Goal: Information Seeking & Learning: Learn about a topic

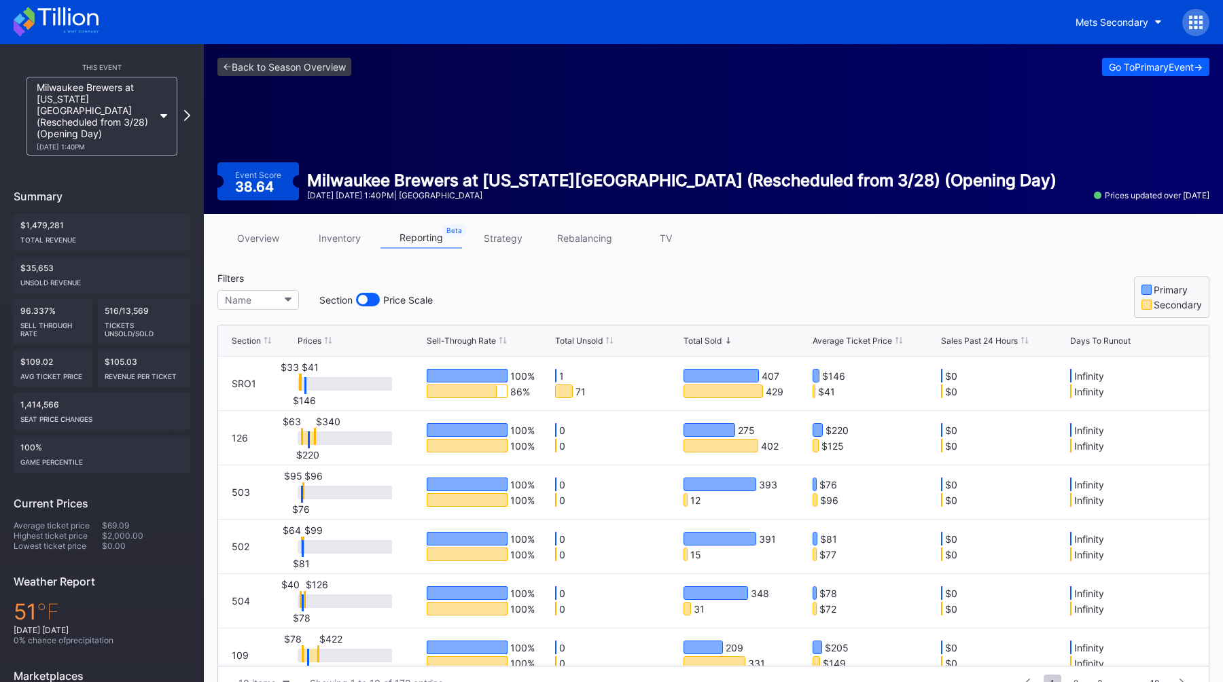
scroll to position [49, 0]
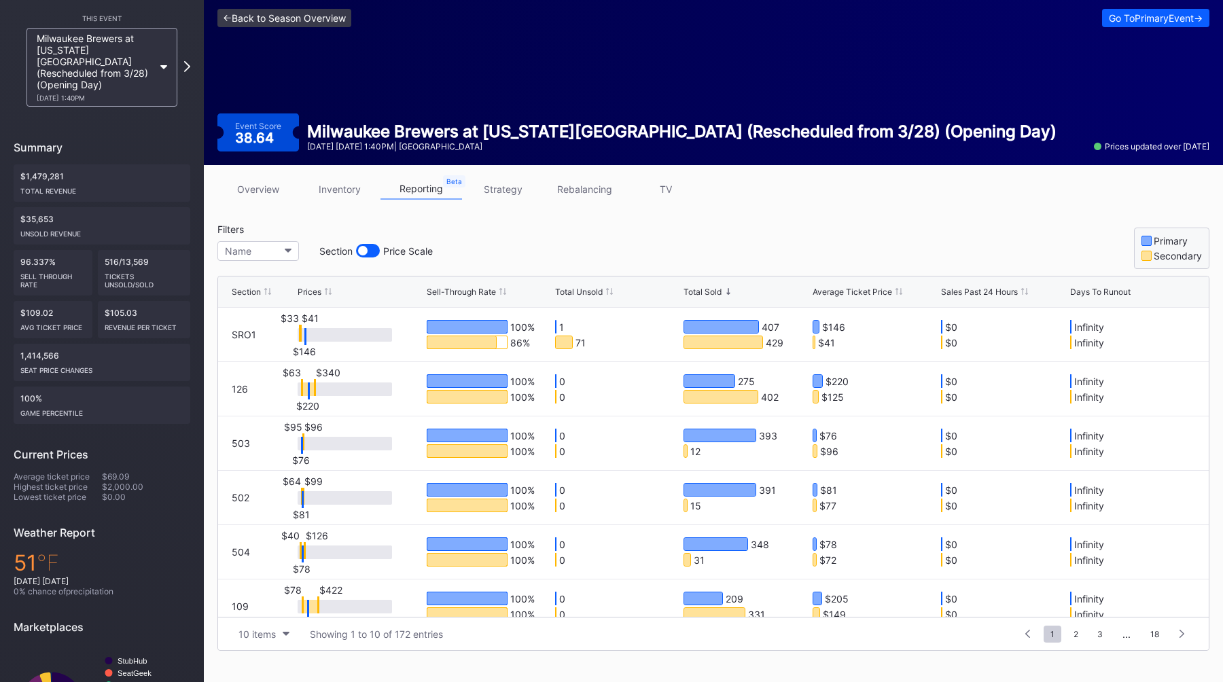
click at [253, 21] on link "<- Back to Season Overview" at bounding box center [284, 18] width 134 height 18
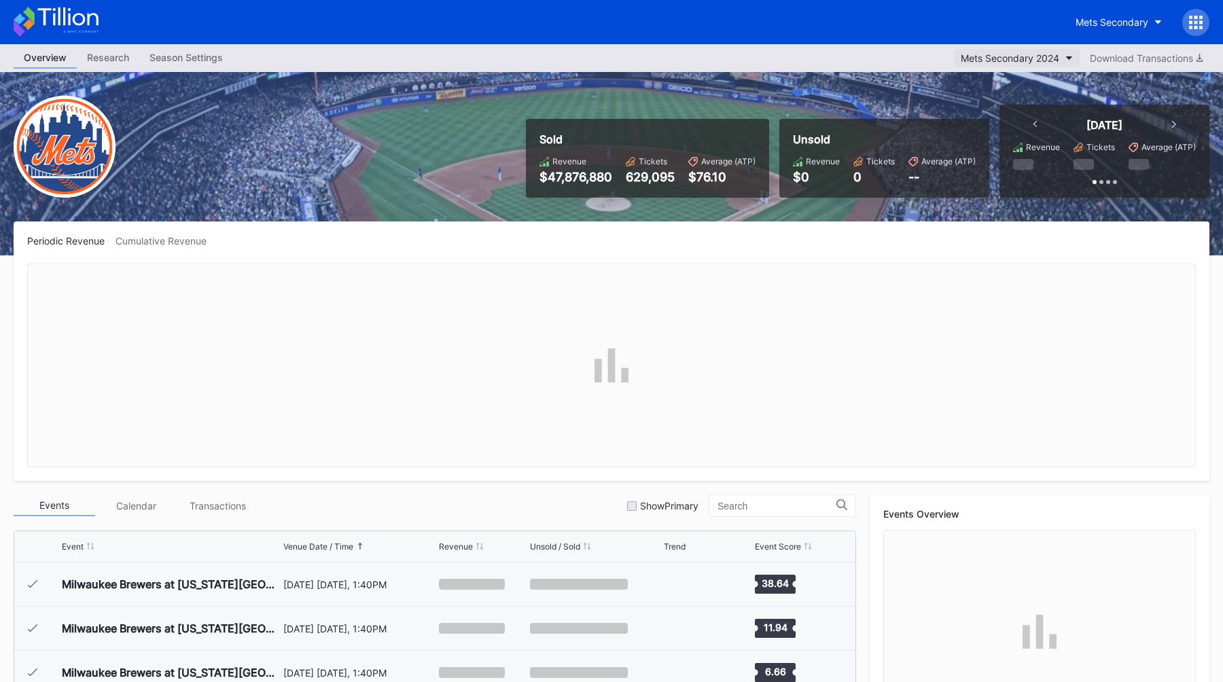
click at [1004, 53] on div "Mets Secondary 2024" at bounding box center [1010, 58] width 99 height 12
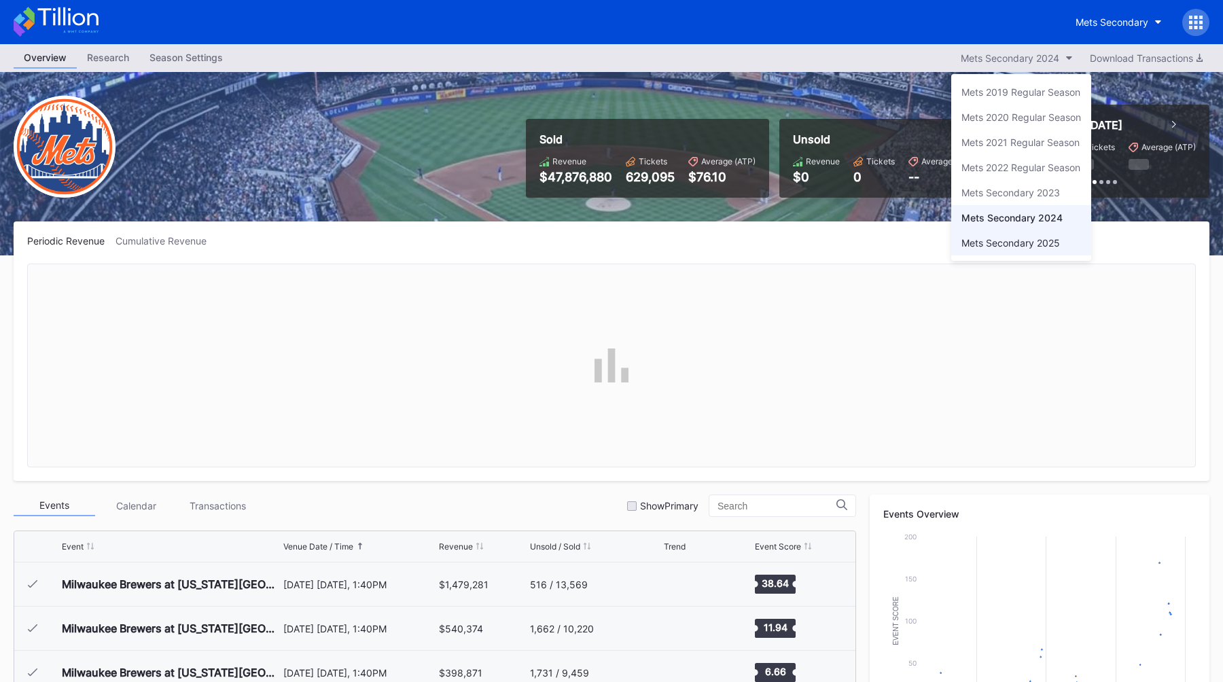
click at [970, 239] on div "Mets Secondary 2025" at bounding box center [1011, 243] width 99 height 12
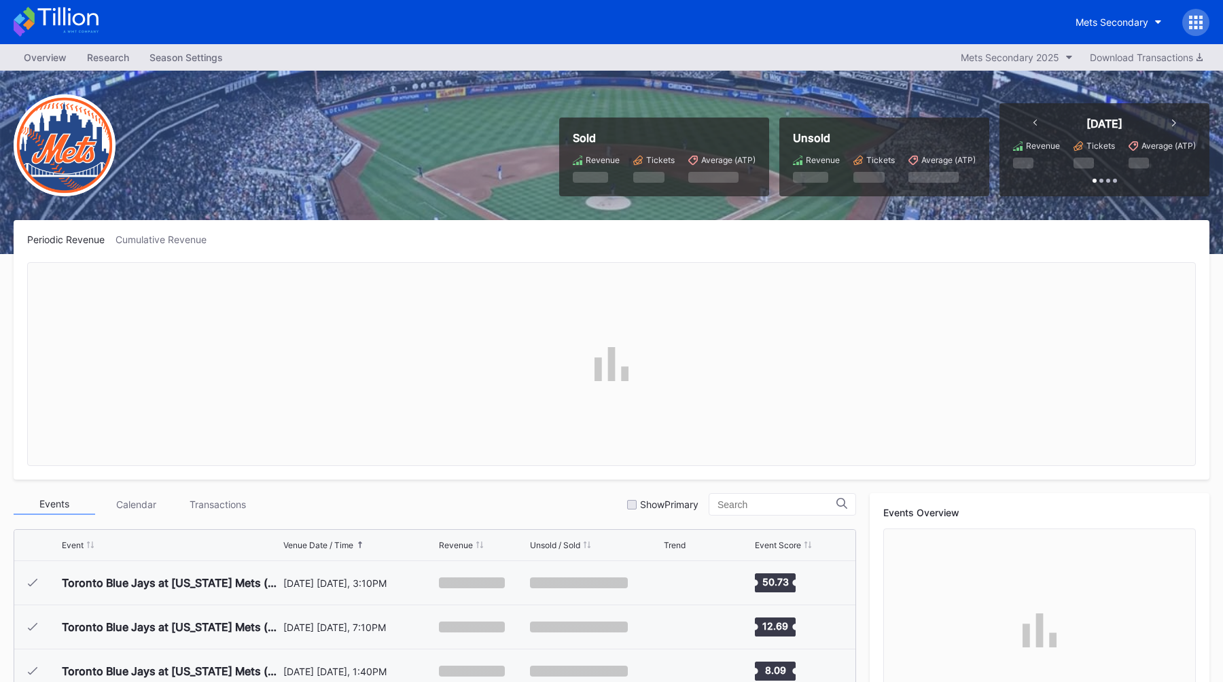
scroll to position [2827, 0]
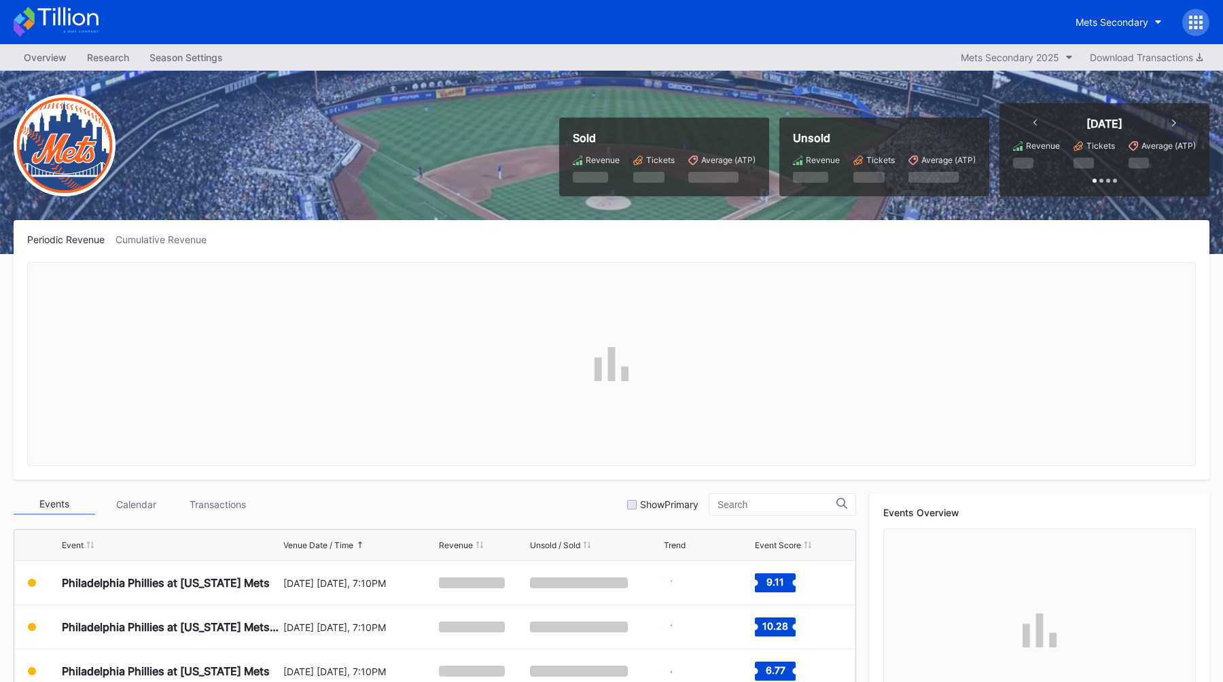
click at [163, 49] on div "Season Settings" at bounding box center [186, 58] width 94 height 20
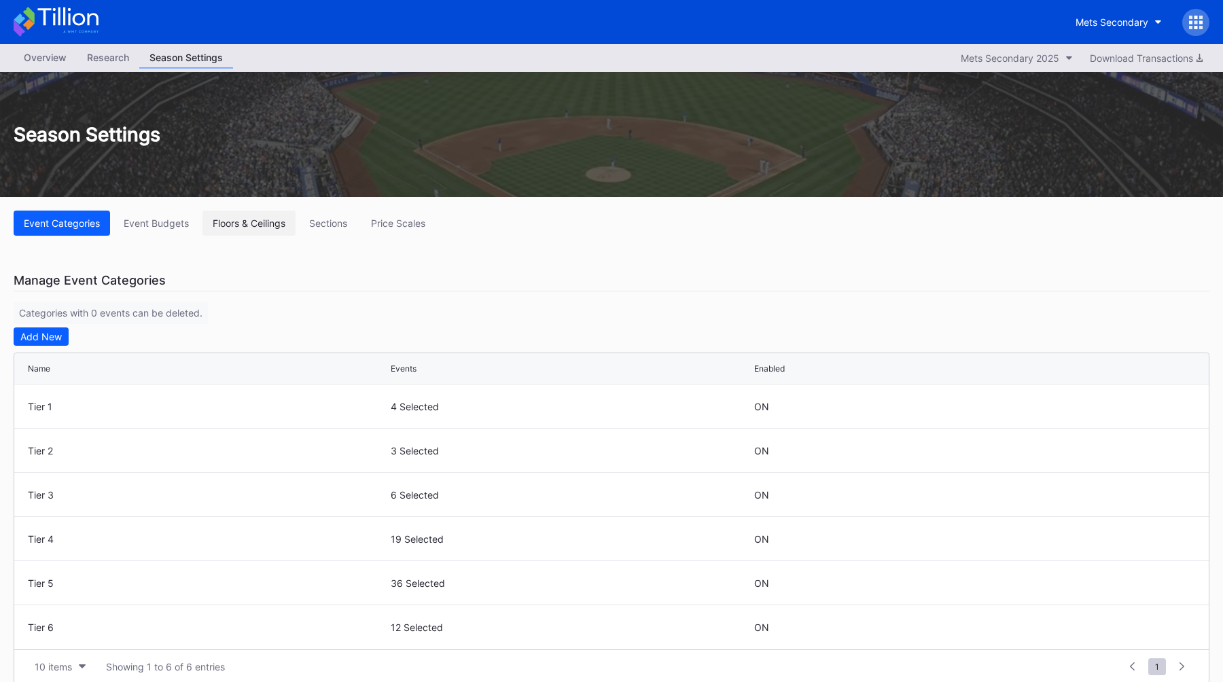
click at [226, 224] on div "Floors & Ceilings" at bounding box center [249, 223] width 73 height 12
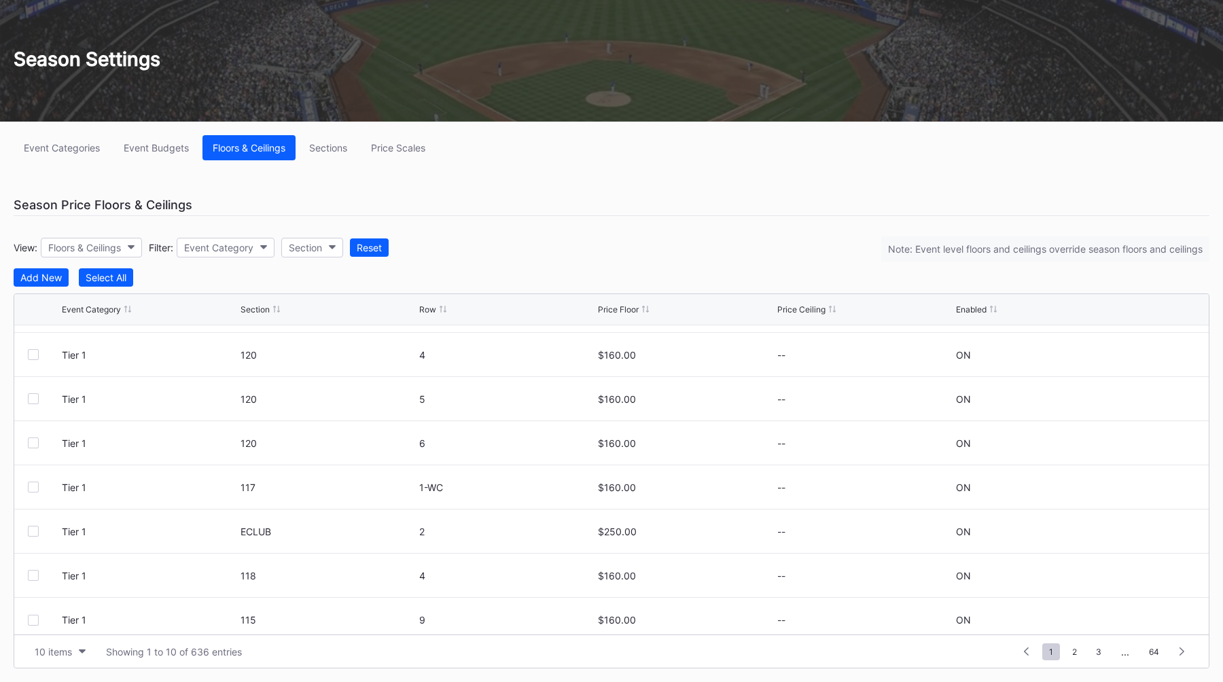
scroll to position [133, 0]
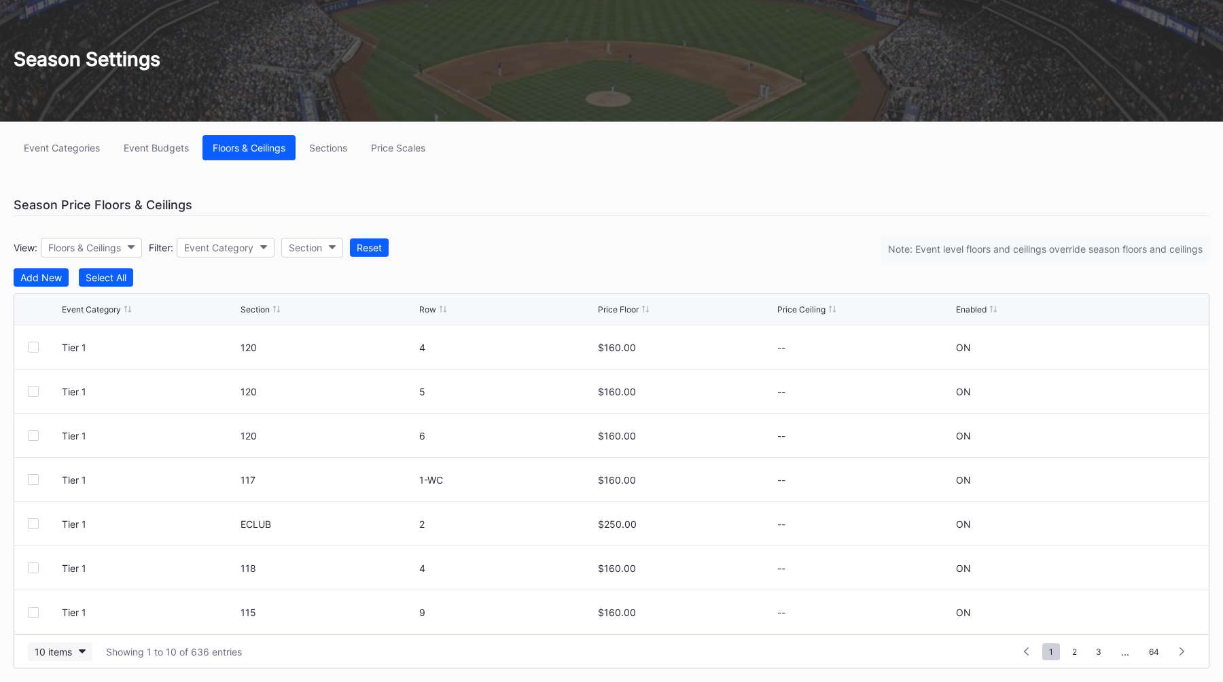
click at [66, 652] on div "10 items" at bounding box center [53, 652] width 37 height 12
click at [85, 630] on div "10 items 50 items 100 items 200 items" at bounding box center [60, 580] width 65 height 111
click at [75, 628] on div "200 items" at bounding box center [60, 617] width 65 height 25
click at [266, 308] on div "Section" at bounding box center [255, 309] width 29 height 10
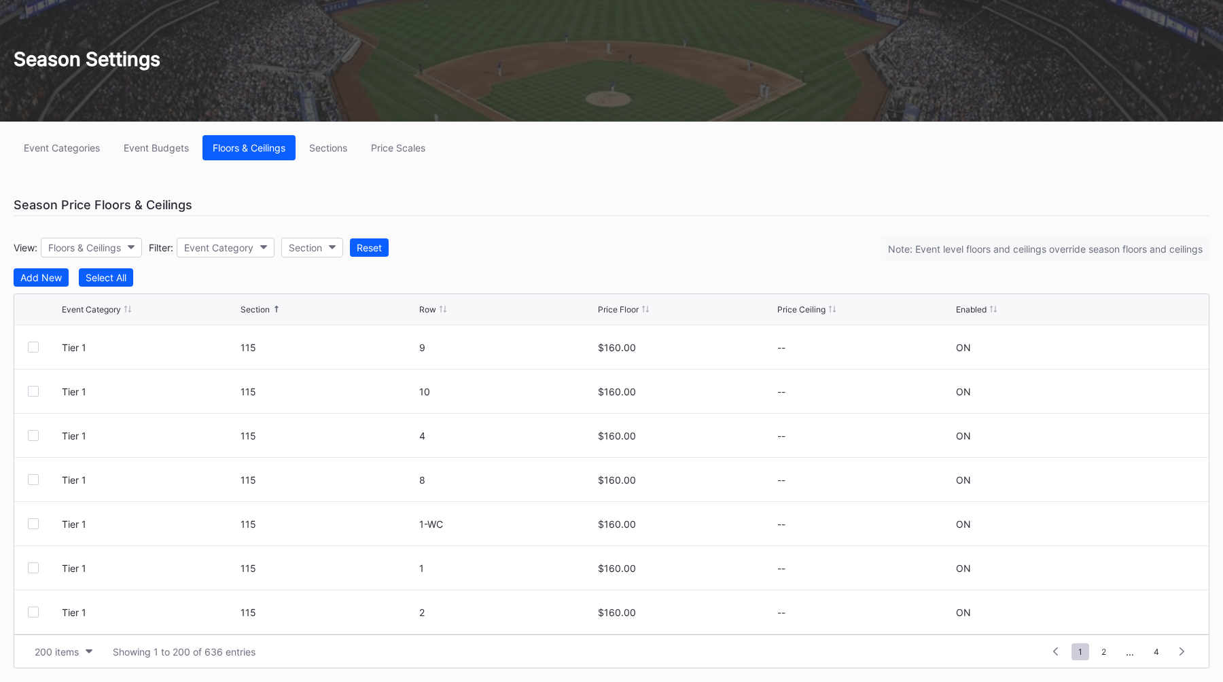
click at [266, 308] on div "Section" at bounding box center [255, 309] width 29 height 10
click at [1099, 653] on span "2" at bounding box center [1104, 651] width 18 height 17
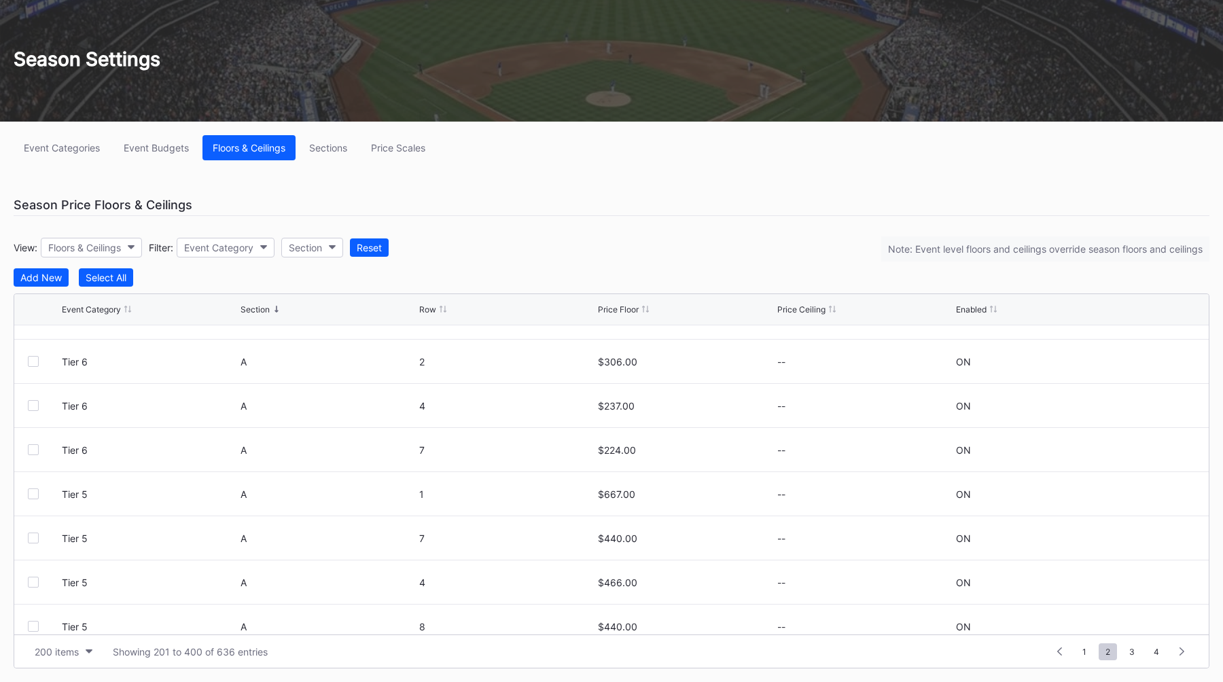
scroll to position [3802, 0]
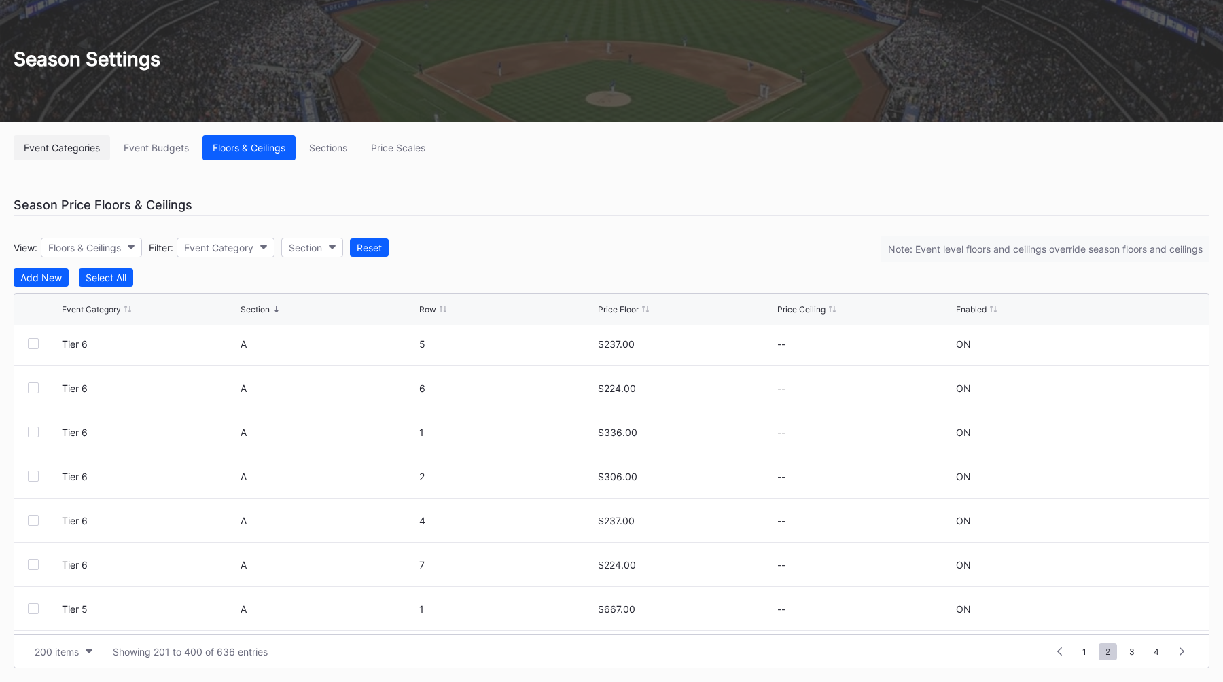
click at [78, 137] on button "Event Categories" at bounding box center [62, 147] width 96 height 25
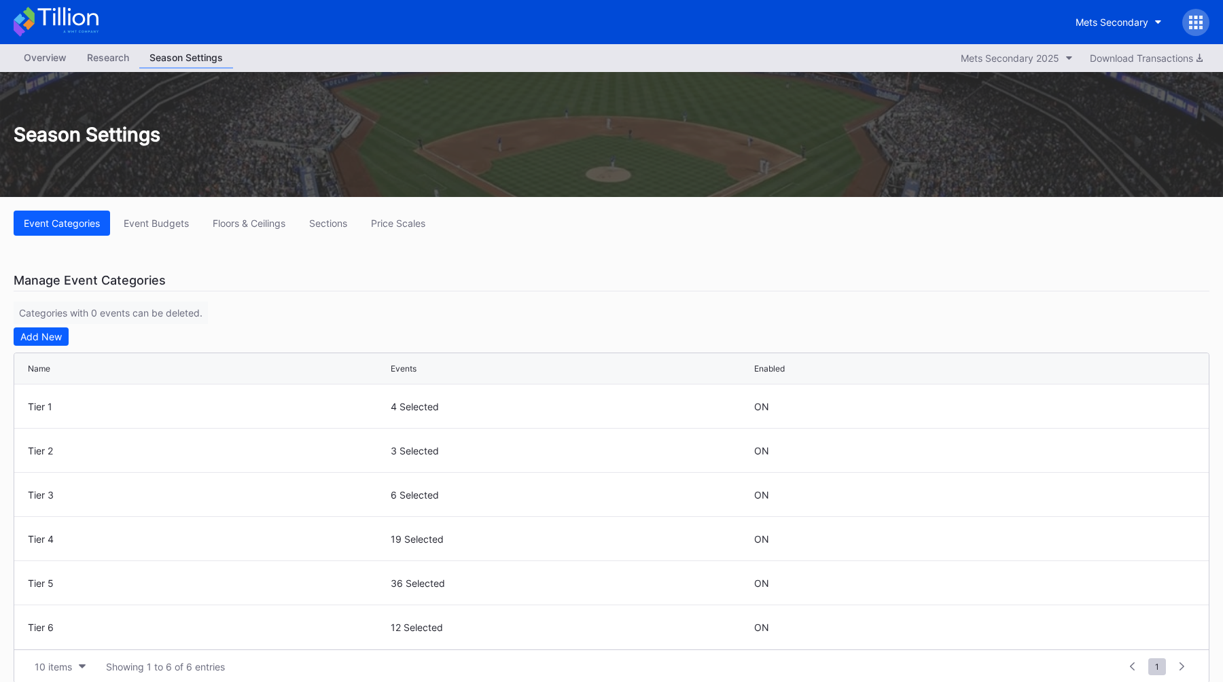
click at [48, 73] on div "Season Settings" at bounding box center [611, 134] width 1223 height 125
click at [54, 52] on div "Overview" at bounding box center [45, 58] width 63 height 20
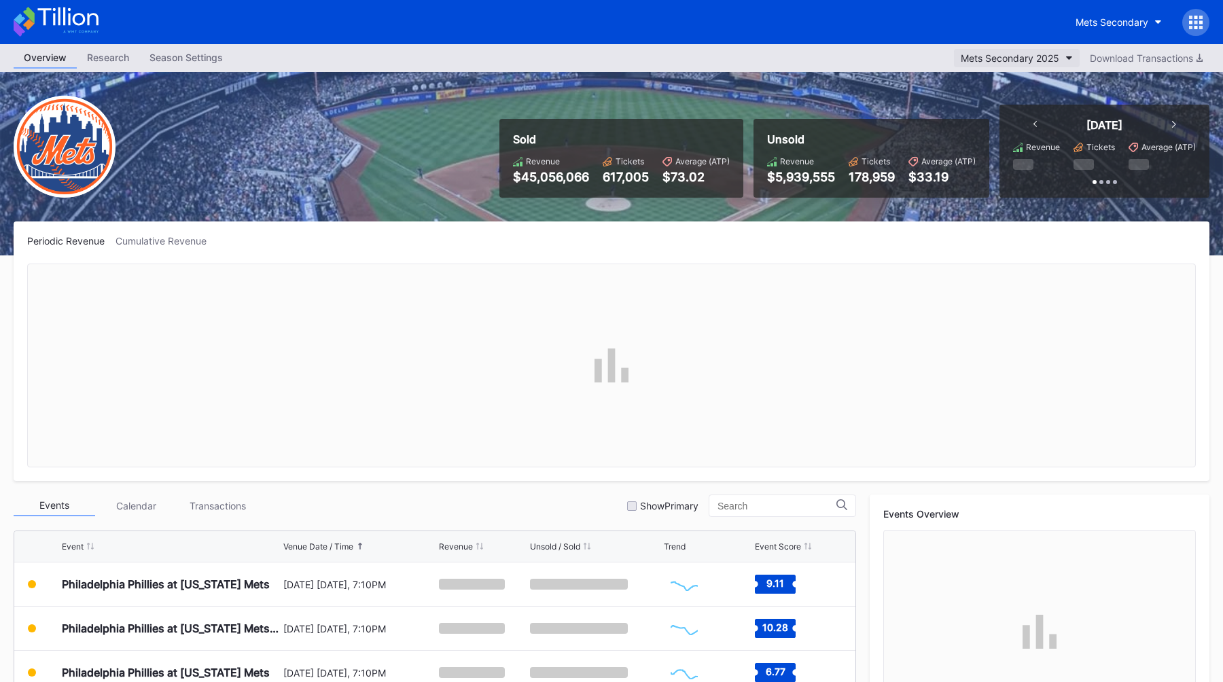
click at [963, 53] on div "Mets Secondary 2025" at bounding box center [1010, 58] width 99 height 12
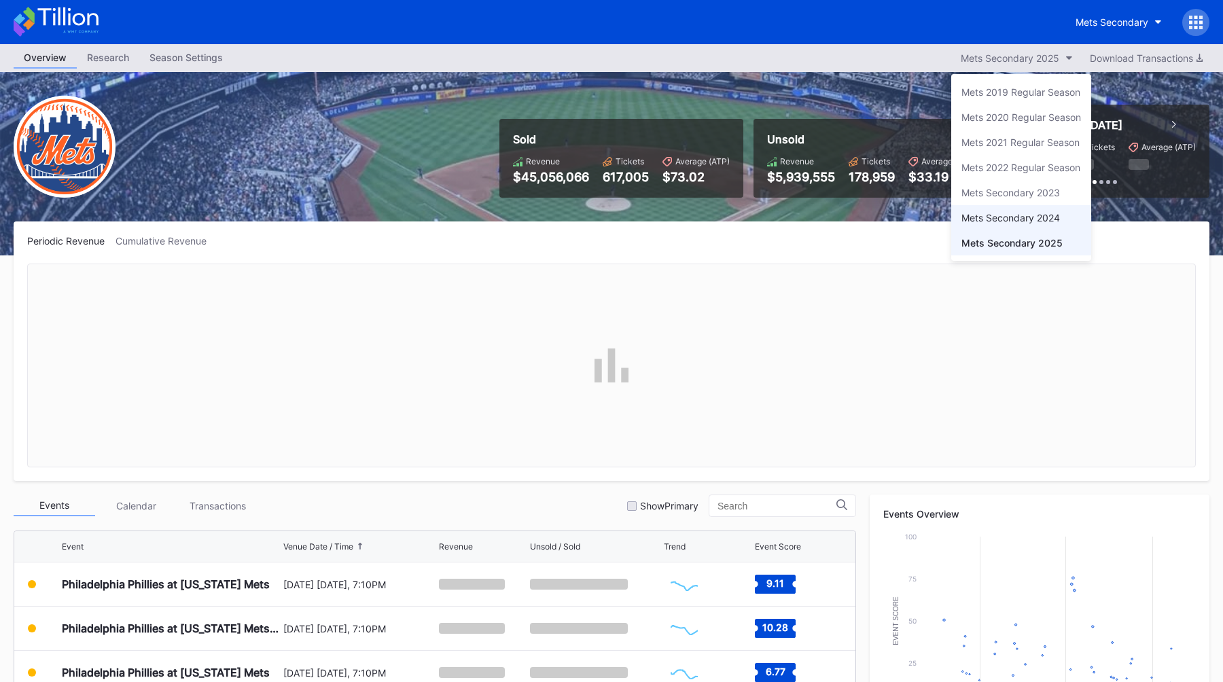
click at [990, 213] on div "Mets Secondary 2024" at bounding box center [1011, 218] width 99 height 12
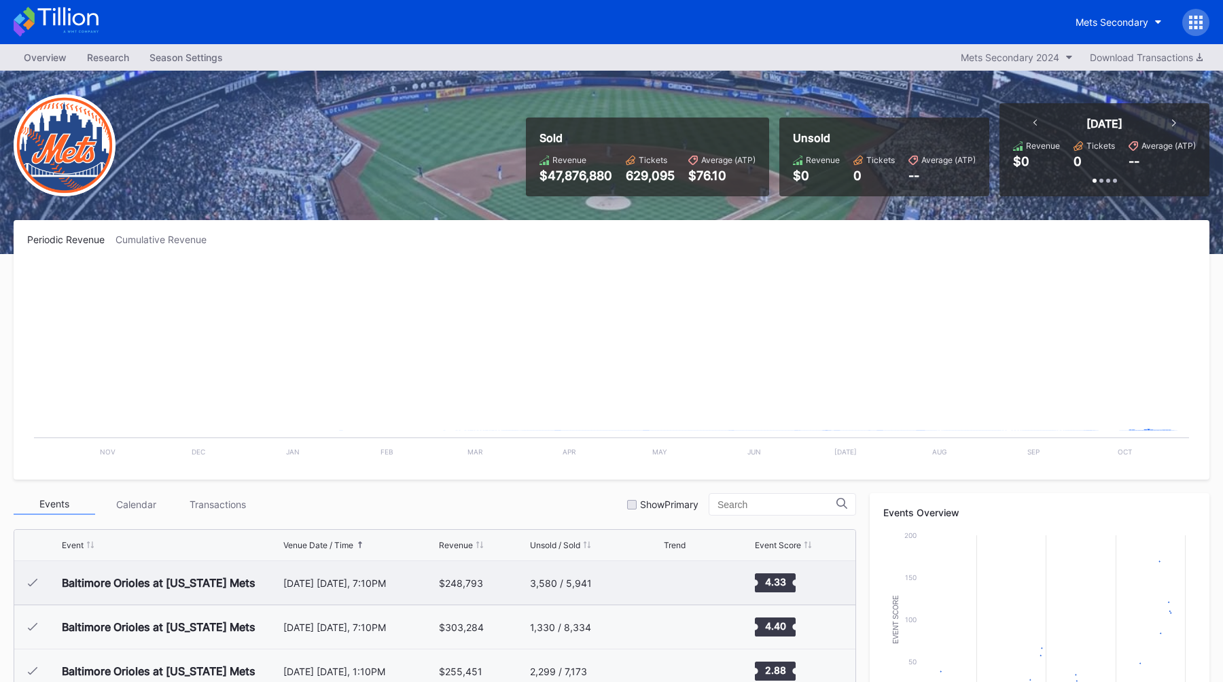
click at [363, 582] on div "[DATE] [DATE], 7:10PM" at bounding box center [359, 584] width 153 height 12
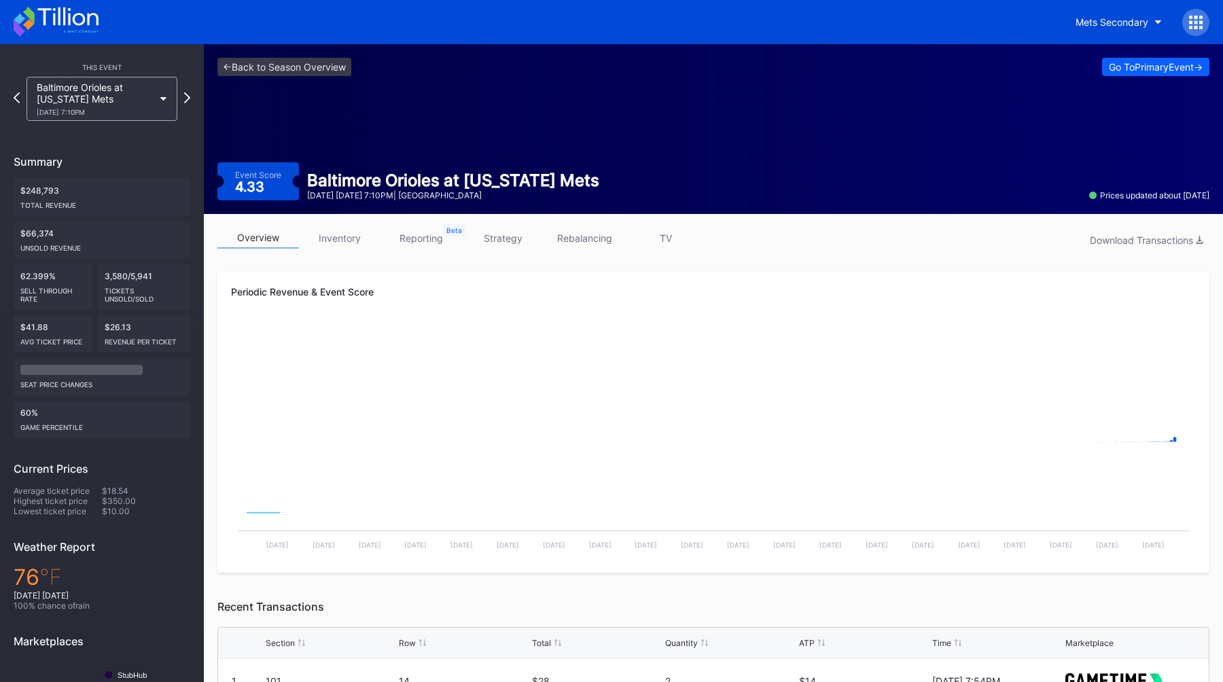
click at [515, 243] on link "strategy" at bounding box center [503, 238] width 82 height 21
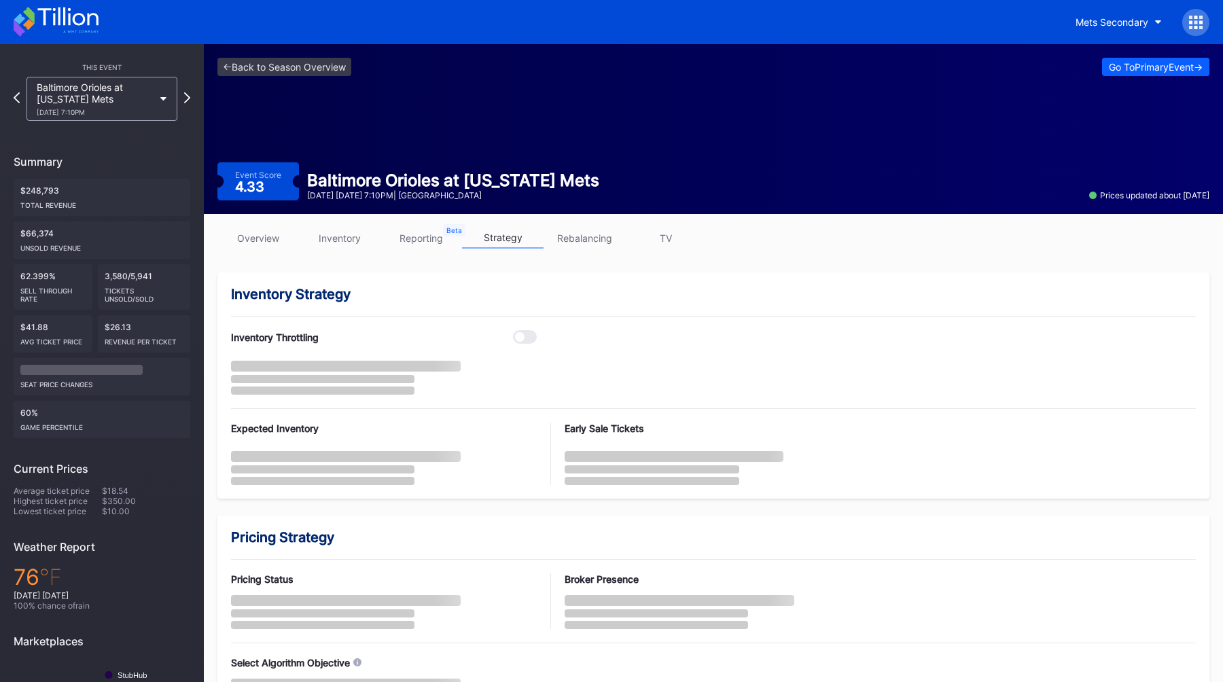
click at [442, 232] on link "reporting" at bounding box center [422, 238] width 82 height 21
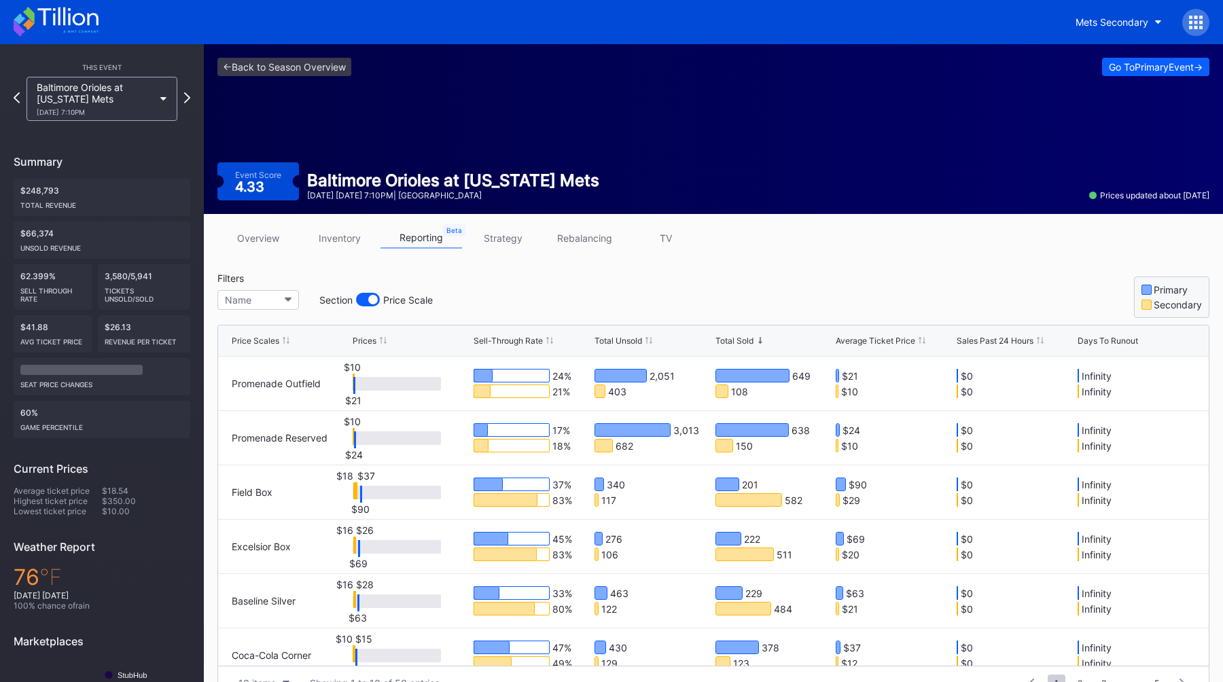
click at [736, 338] on div "Total Sold" at bounding box center [735, 341] width 38 height 10
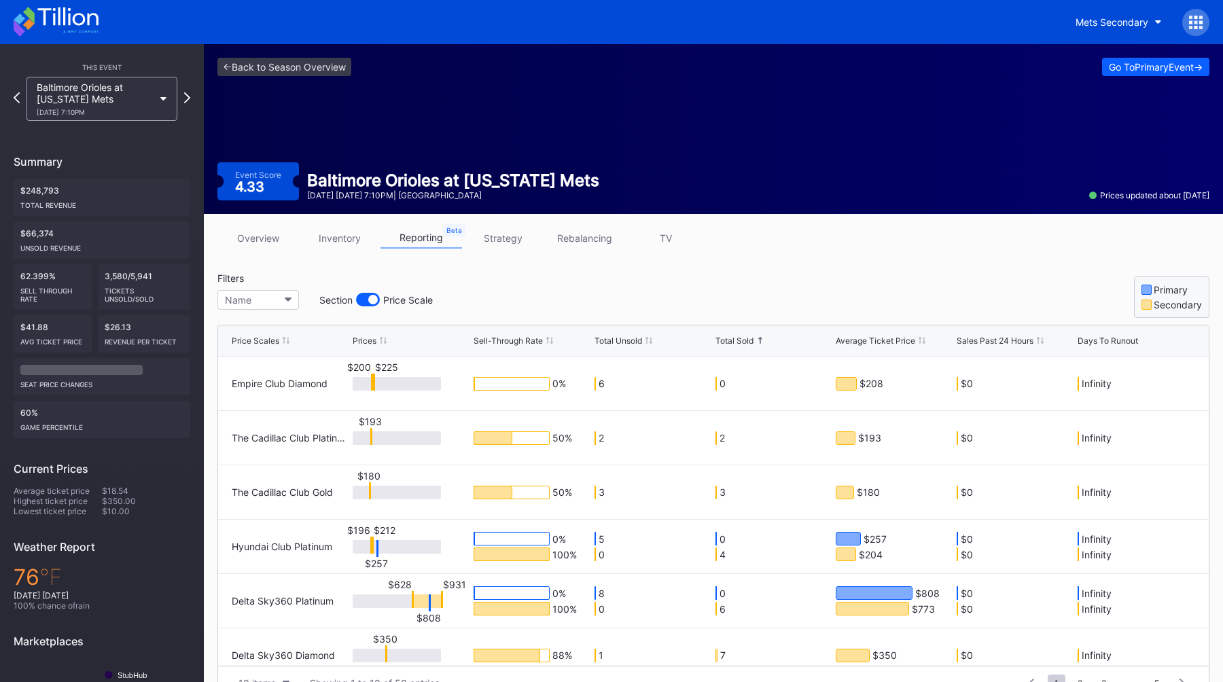
click at [737, 338] on div "Total Sold" at bounding box center [735, 341] width 38 height 10
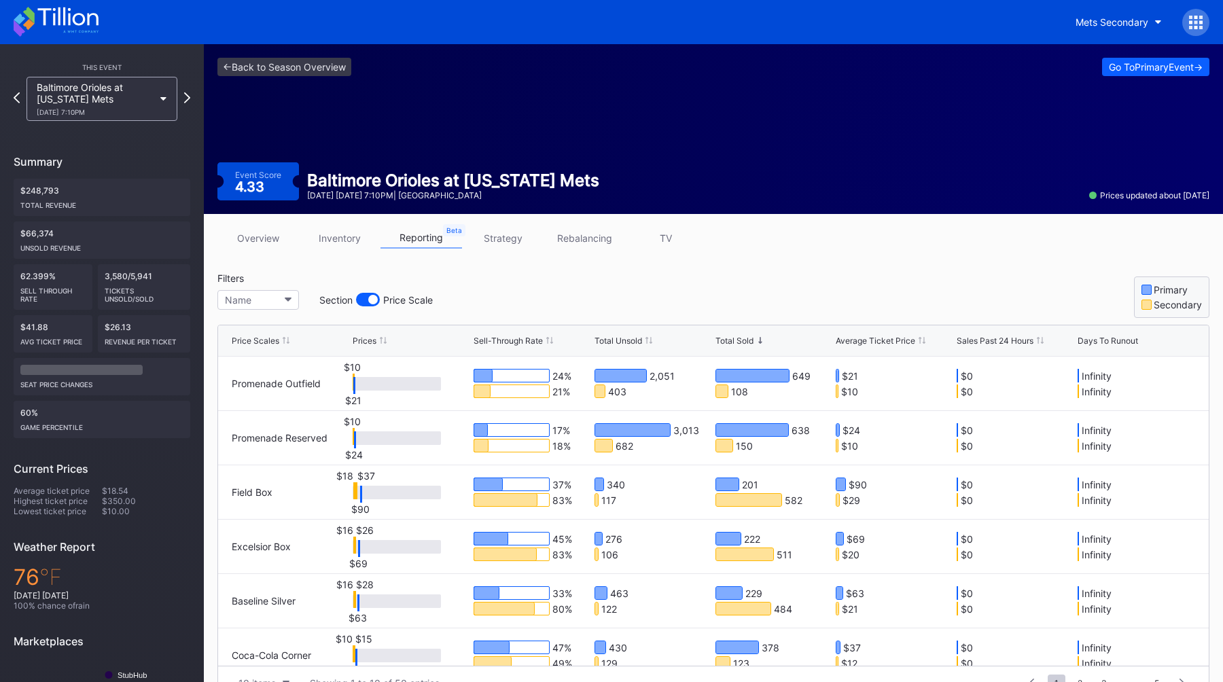
click at [756, 298] on div "Filters Name Section Price Scale Primary Secondary" at bounding box center [713, 295] width 992 height 46
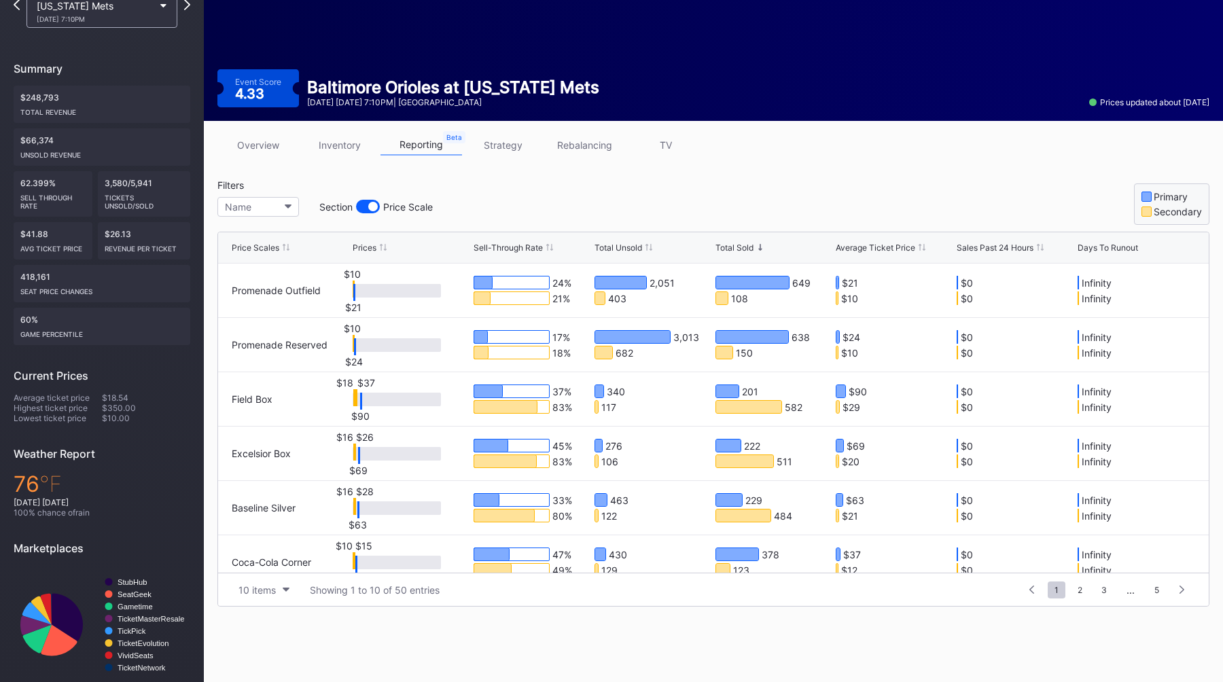
scroll to position [103, 0]
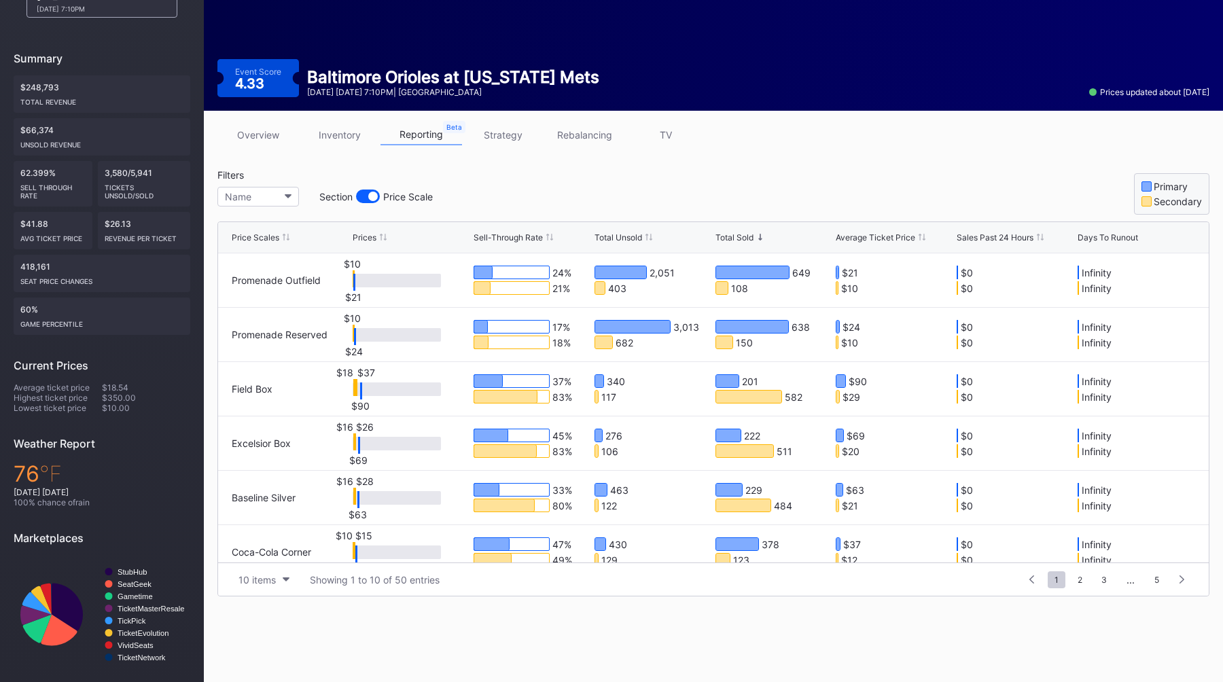
click at [726, 185] on div "Filters Name Section Price Scale Primary Secondary" at bounding box center [713, 192] width 992 height 46
click at [487, 240] on div "Sell-Through Rate" at bounding box center [508, 237] width 69 height 10
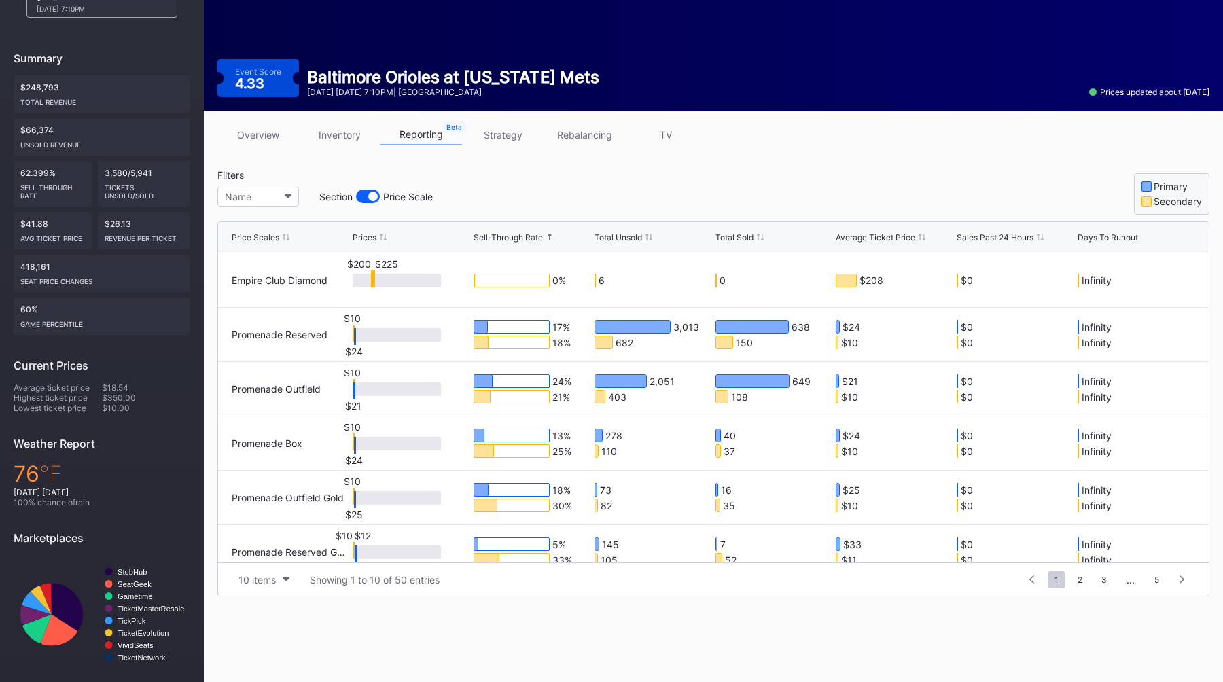
click at [487, 240] on div "Sell-Through Rate" at bounding box center [508, 237] width 69 height 10
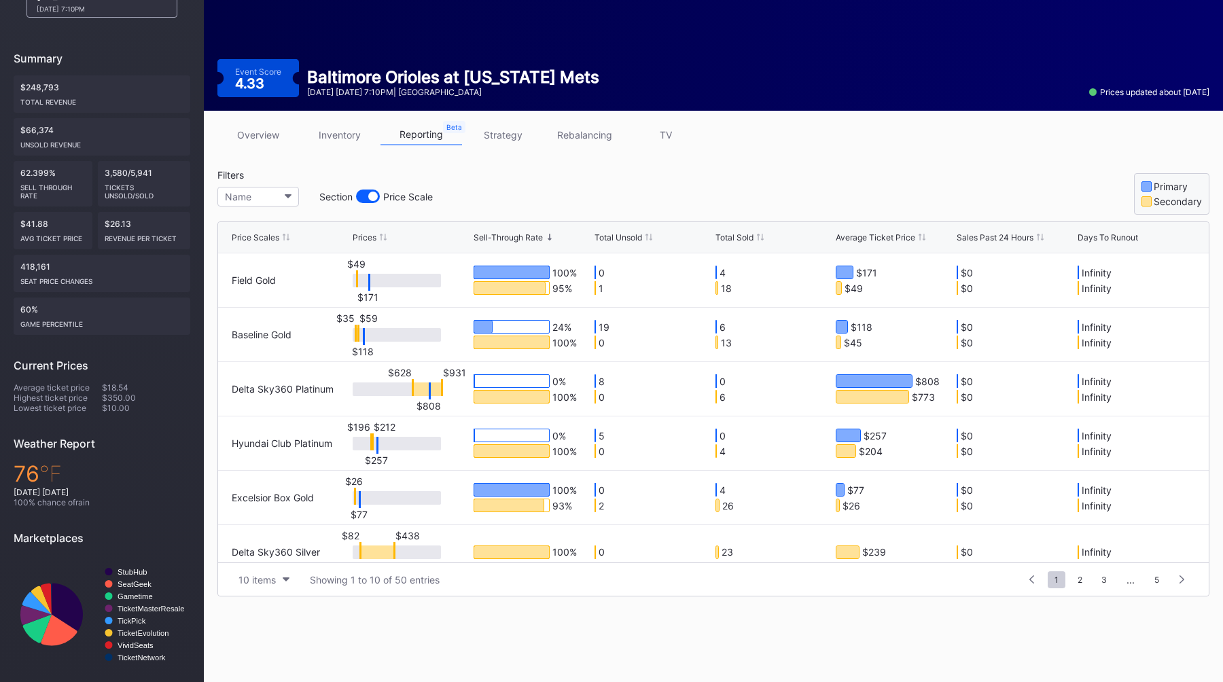
click at [732, 245] on div "Price Scales Prices Sell-Through Rate Total Unsold Total Sold Average Ticket Pr…" at bounding box center [713, 237] width 991 height 31
click at [737, 237] on div "Total Sold" at bounding box center [735, 237] width 38 height 10
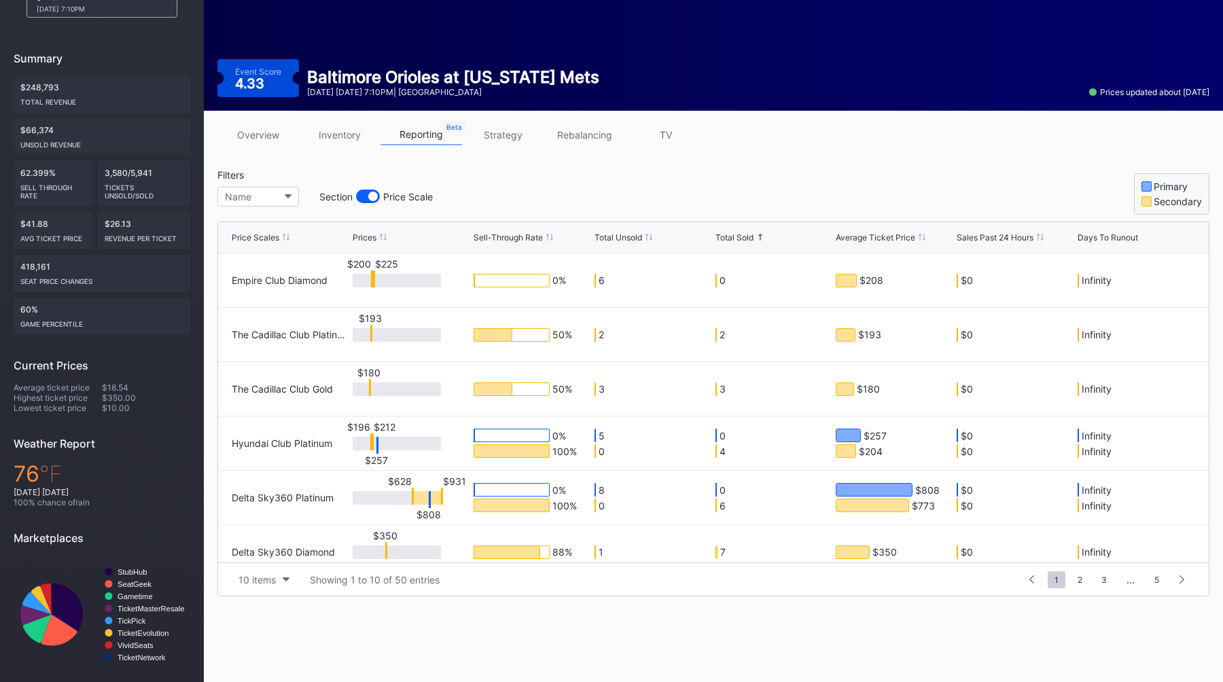
click at [737, 237] on div "Total Sold" at bounding box center [735, 237] width 38 height 10
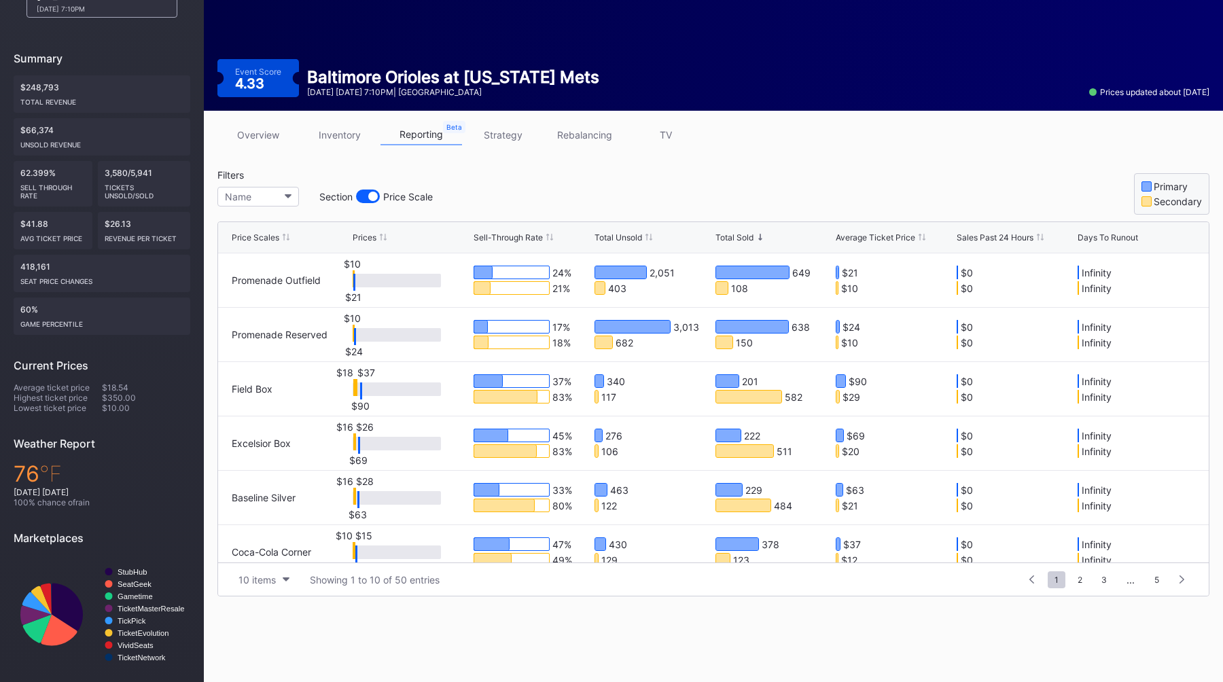
click at [825, 178] on div "Filters Name Section Price Scale Primary Secondary" at bounding box center [713, 192] width 992 height 46
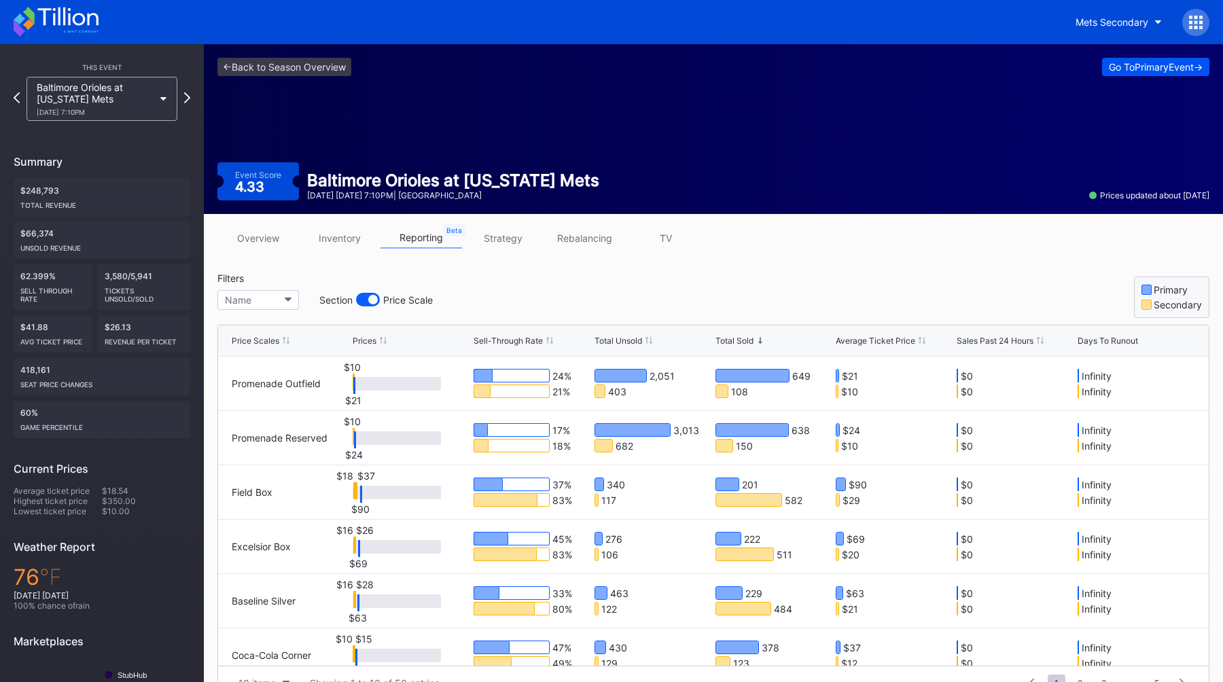
click at [1126, 75] on button "Go To Primary Event ->" at bounding box center [1155, 67] width 107 height 18
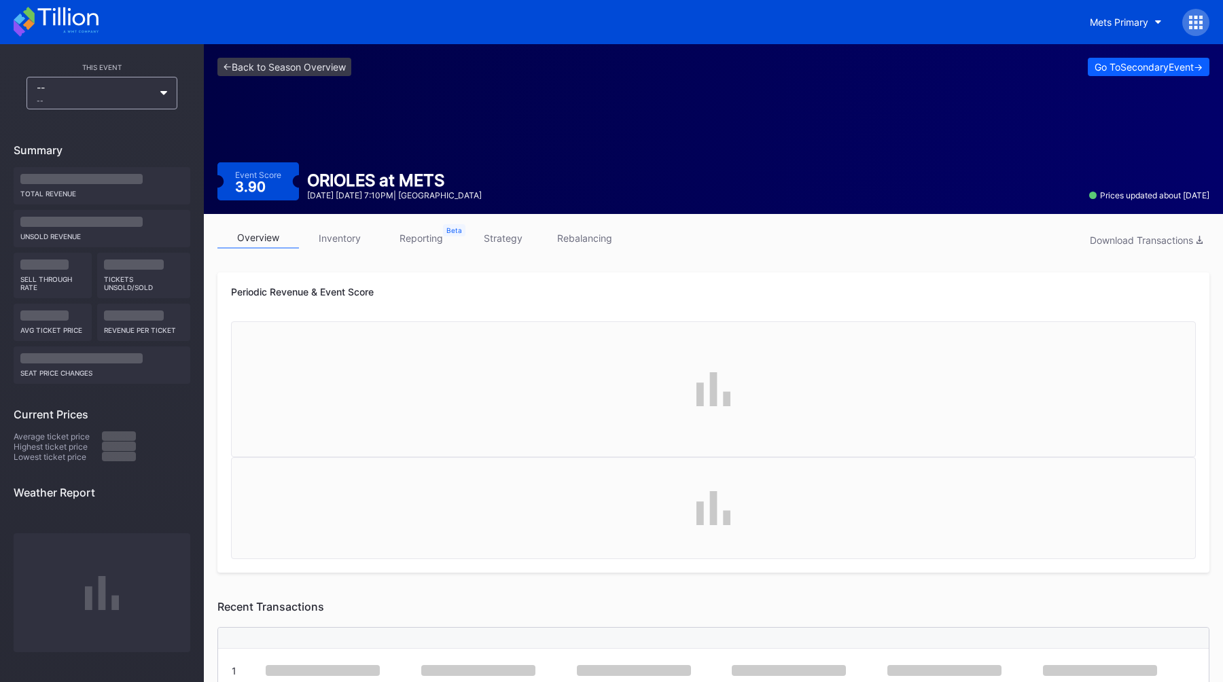
click at [362, 246] on link "inventory" at bounding box center [340, 238] width 82 height 21
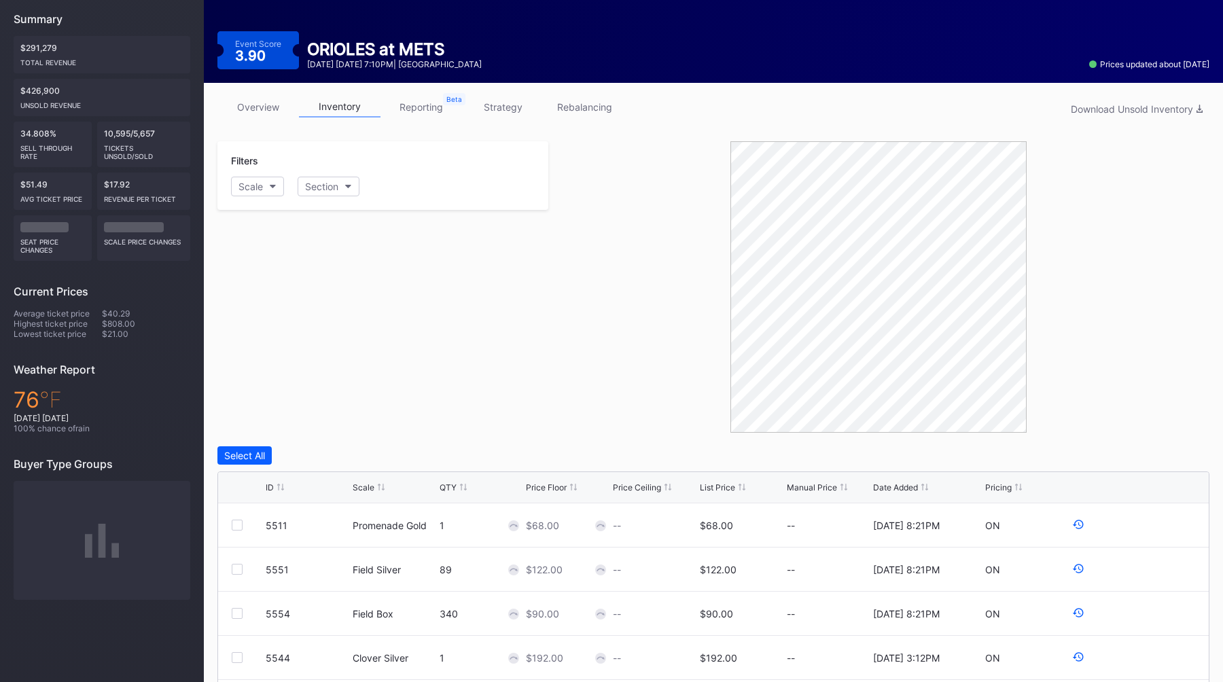
scroll to position [161, 0]
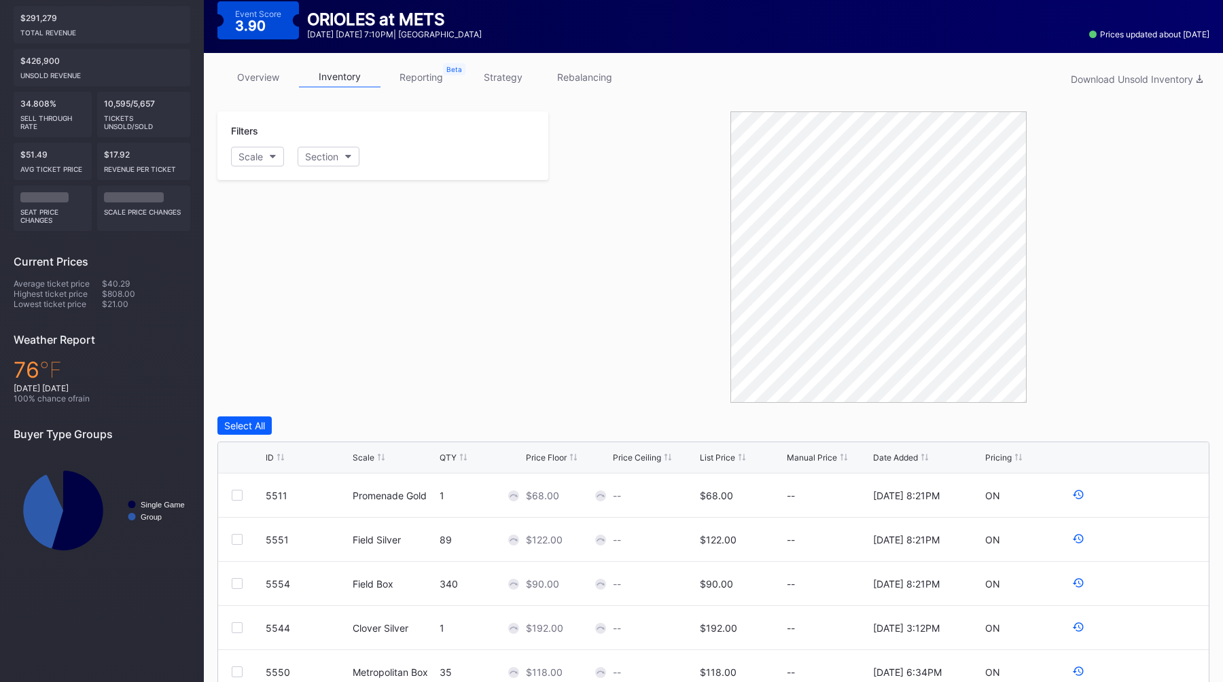
click at [454, 458] on div "QTY" at bounding box center [448, 458] width 17 height 10
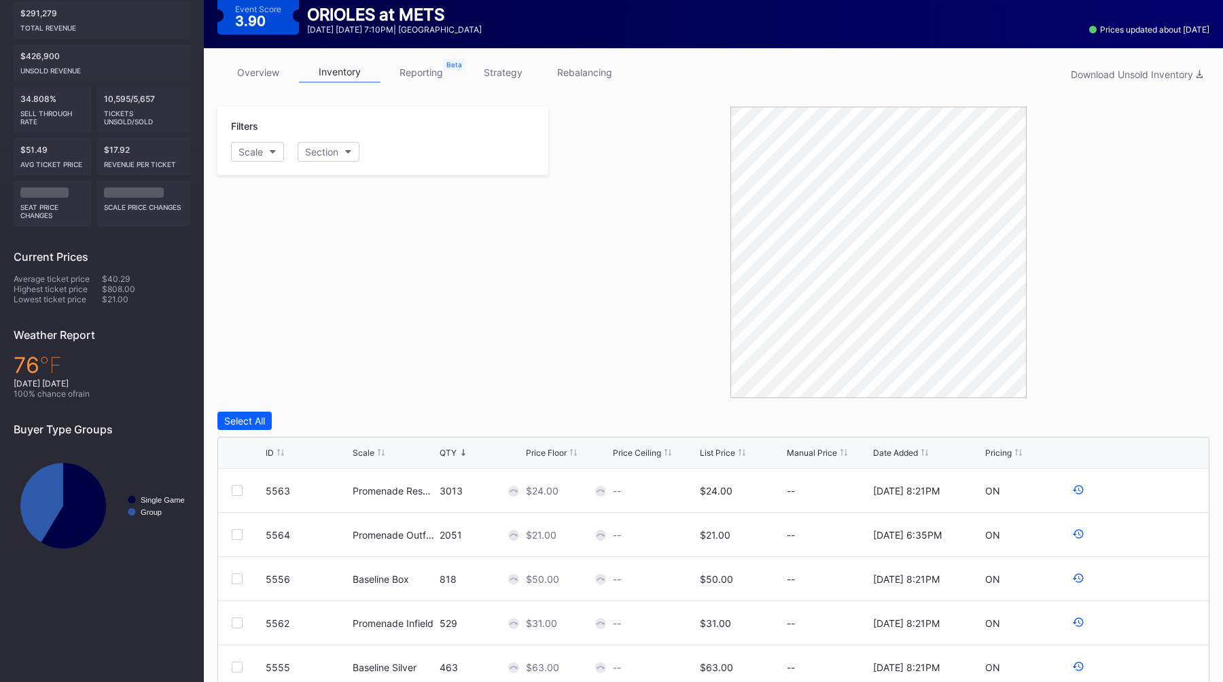
scroll to position [0, 0]
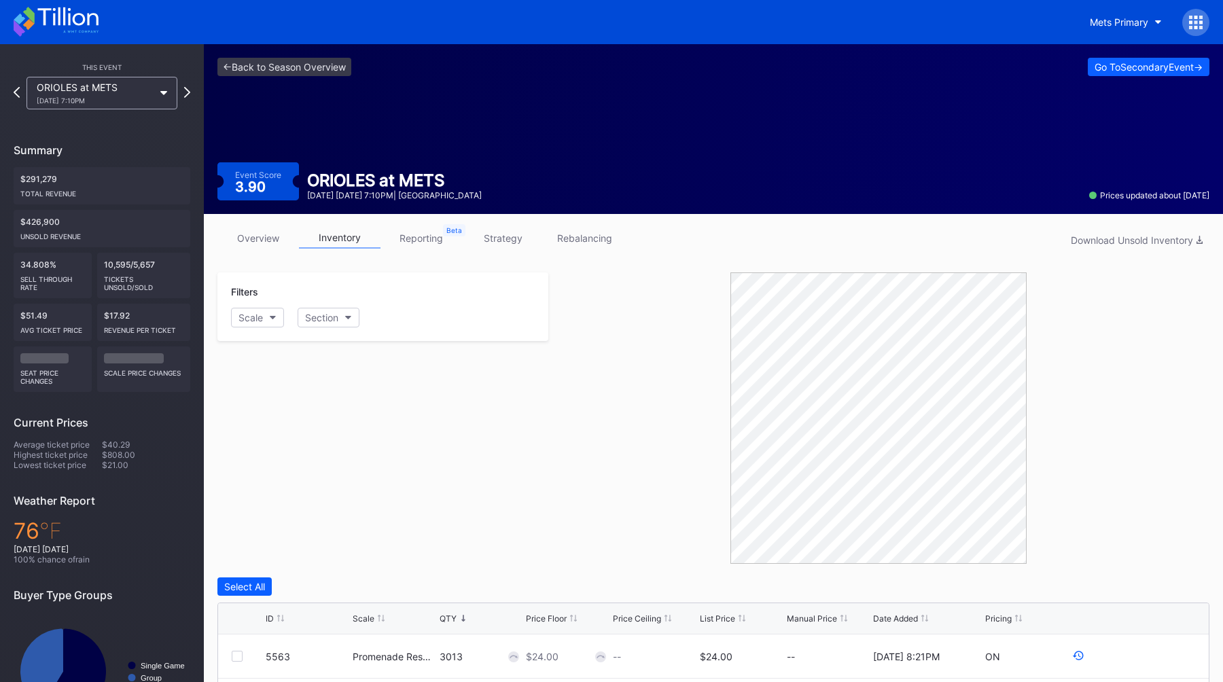
click at [415, 239] on link "reporting" at bounding box center [422, 238] width 82 height 21
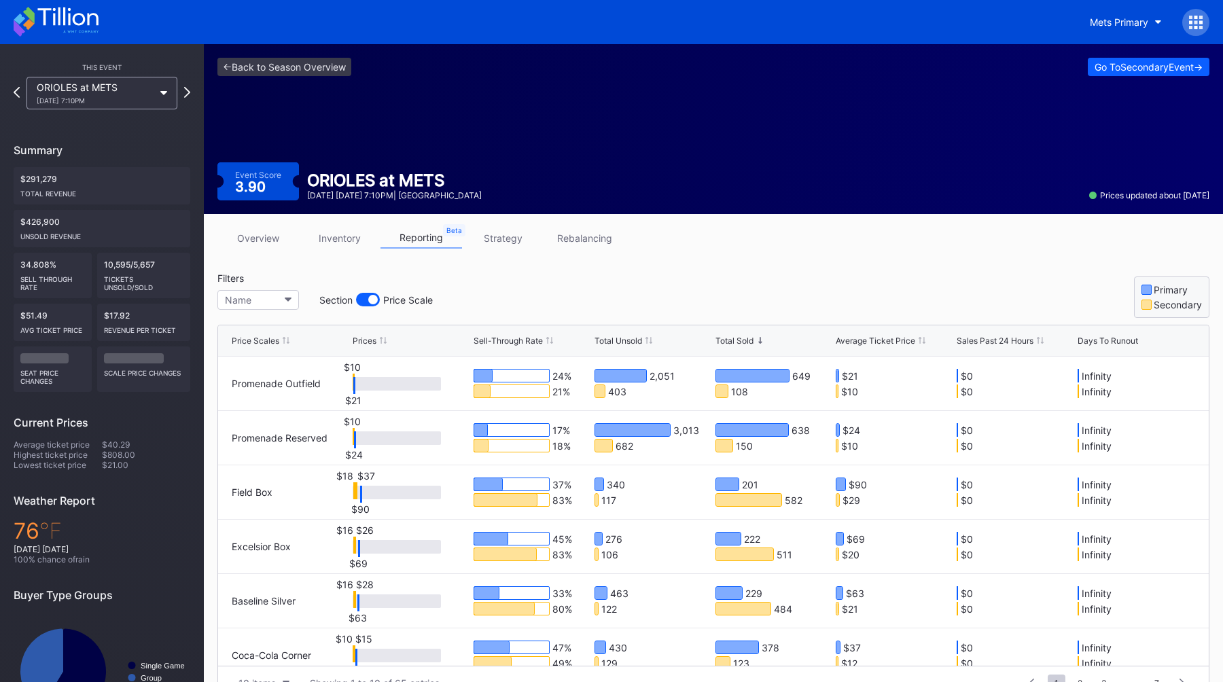
click at [121, 105] on div "ORIOLES at METS [DATE] 7:10PM" at bounding box center [102, 93] width 151 height 33
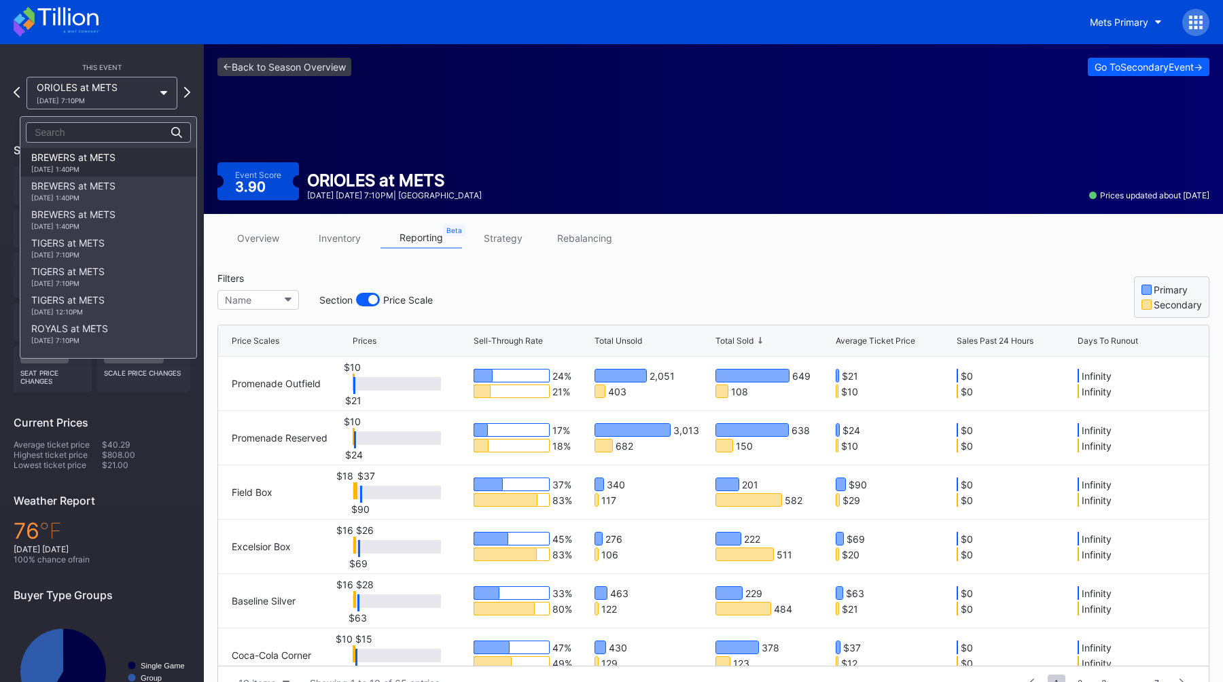
click at [91, 162] on div "BREWERS at METS [DATE] 1:40PM" at bounding box center [73, 163] width 84 height 22
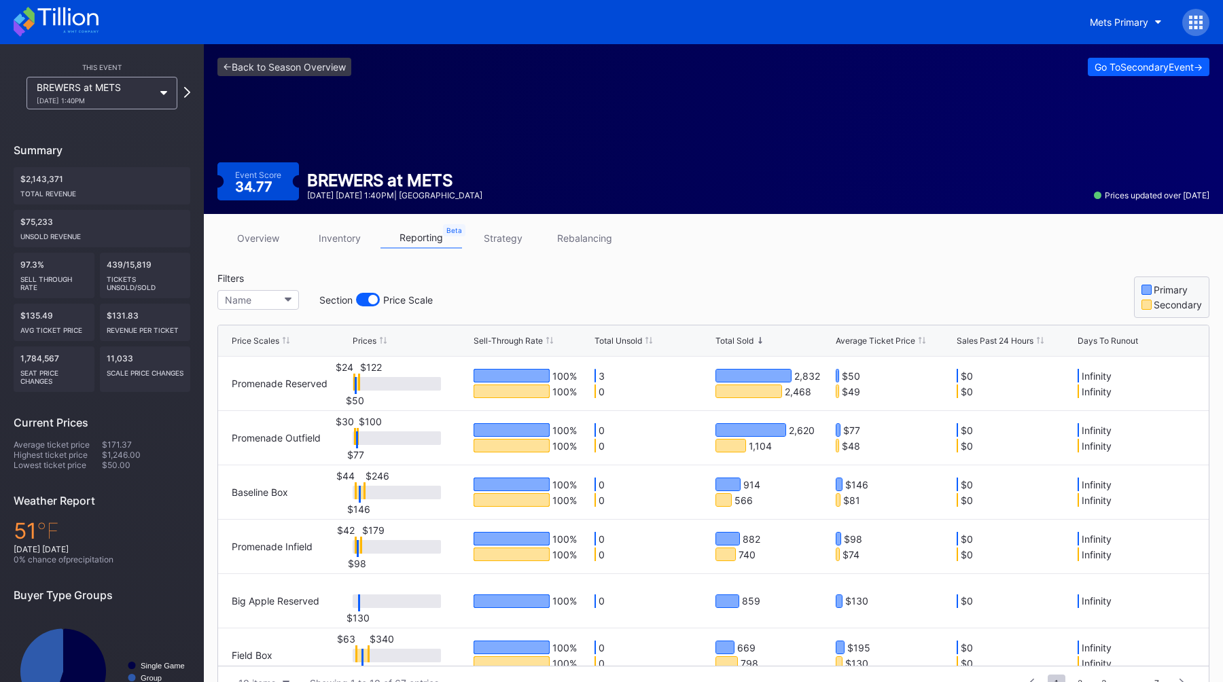
click at [370, 301] on div at bounding box center [373, 300] width 10 height 10
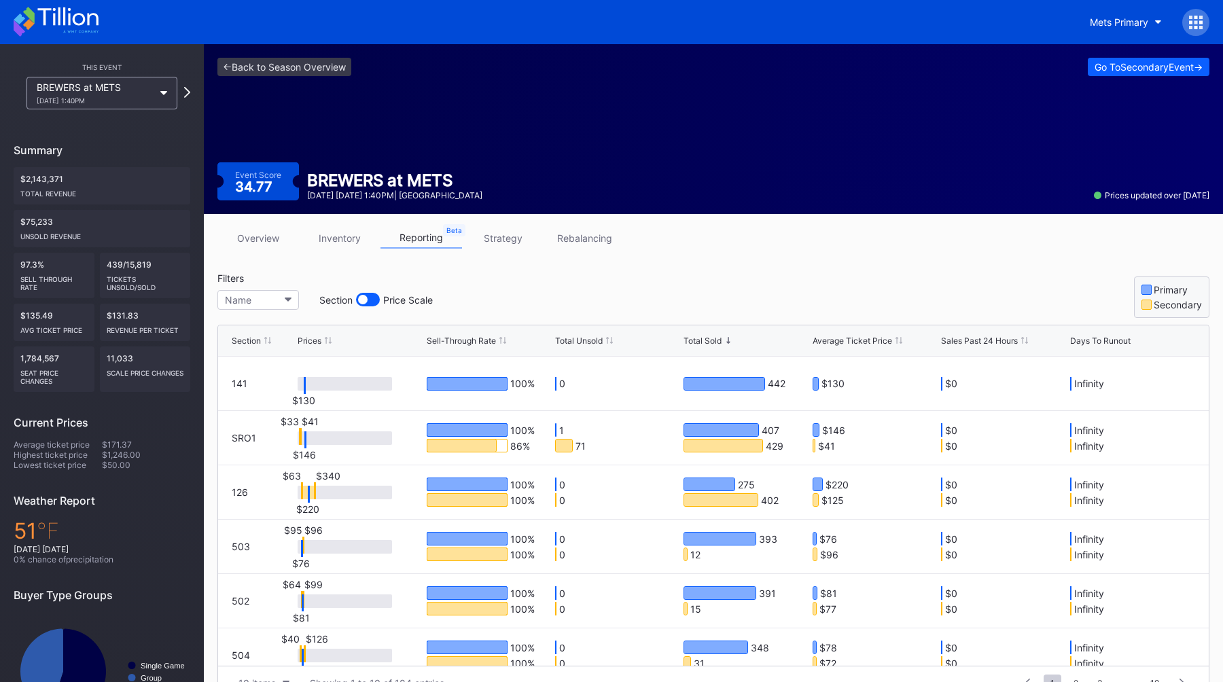
click at [709, 298] on div "Filters Name Section Price Scale Primary Secondary" at bounding box center [713, 295] width 992 height 46
click at [340, 236] on link "inventory" at bounding box center [340, 238] width 82 height 21
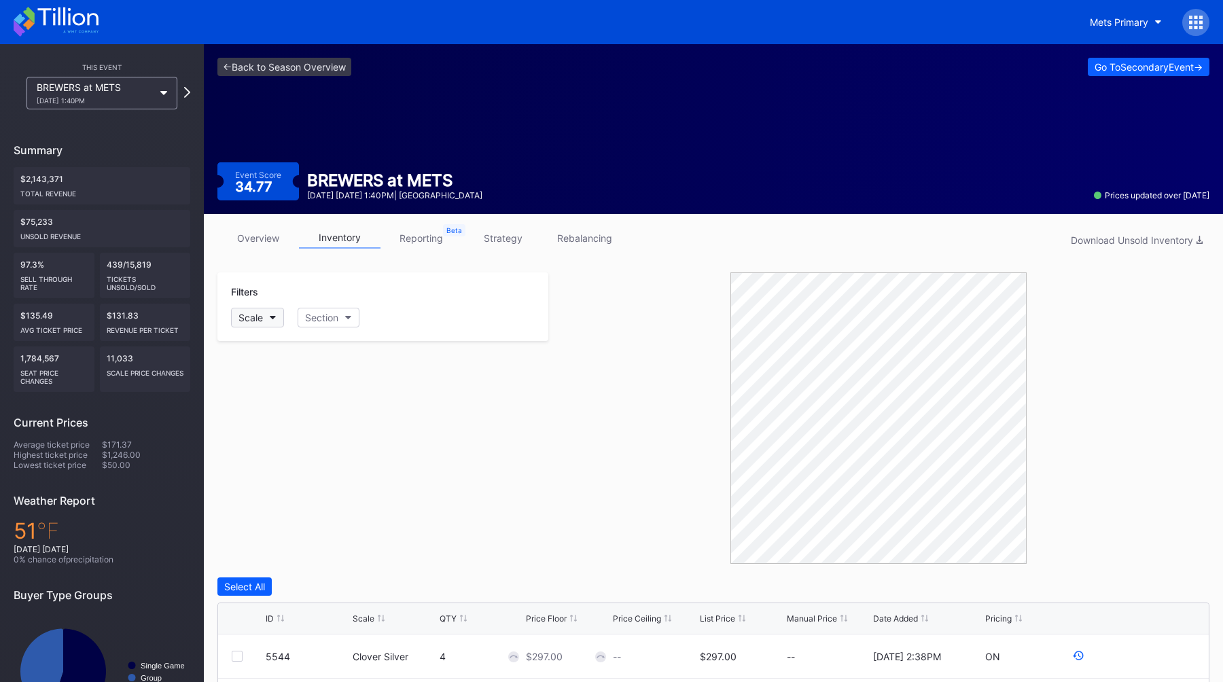
click at [277, 322] on button "Scale" at bounding box center [257, 318] width 53 height 20
click at [323, 313] on div "Section" at bounding box center [321, 318] width 33 height 12
type input "126"
click at [434, 243] on link "reporting" at bounding box center [422, 238] width 82 height 21
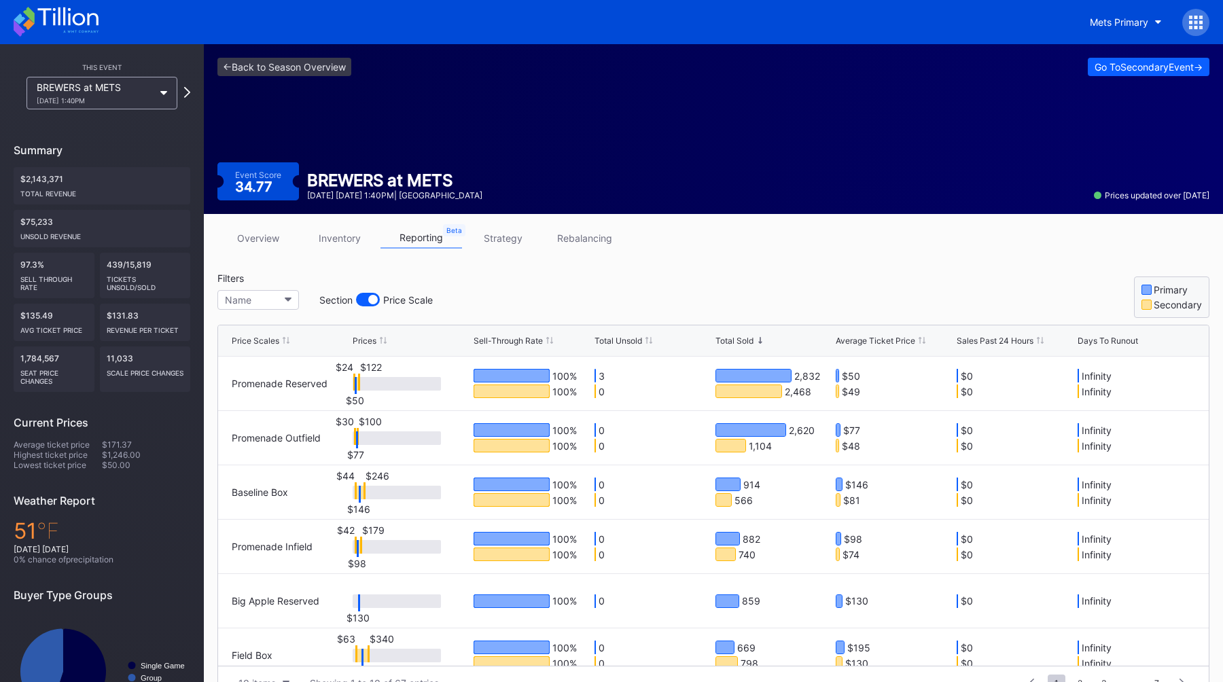
click at [372, 297] on div at bounding box center [373, 300] width 10 height 10
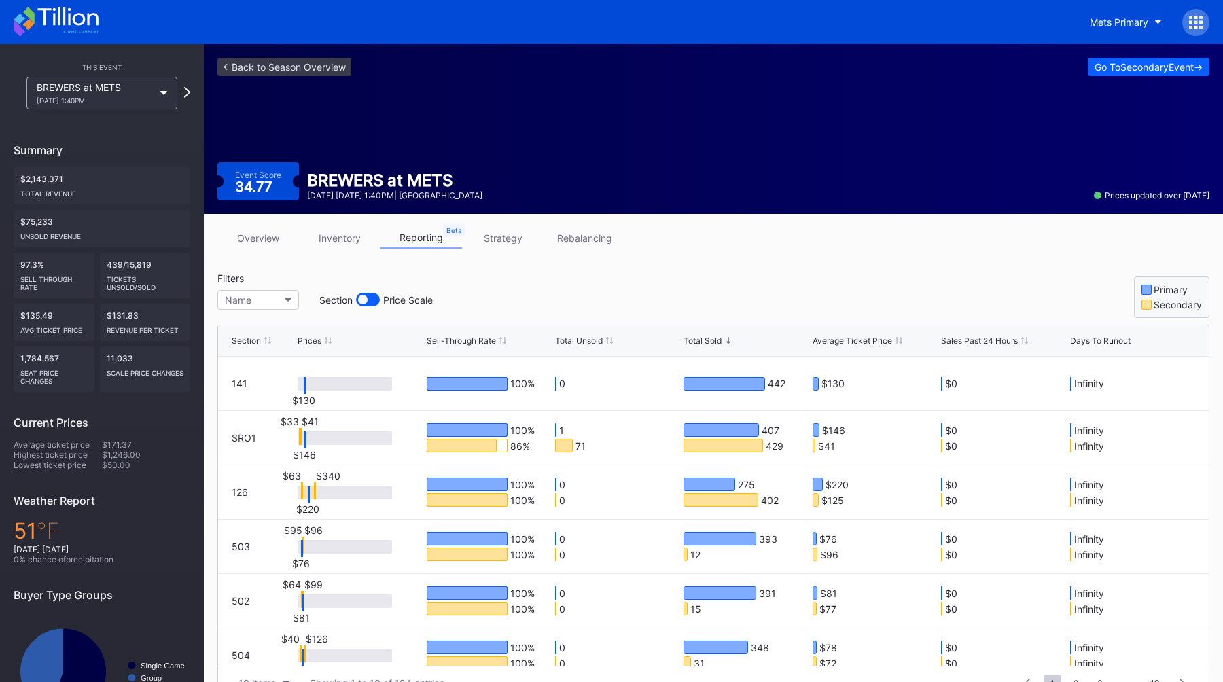
click at [251, 53] on div "<- Back to Season Overview Go To Secondary Event -> Event Score 34.77 BREWERS a…" at bounding box center [713, 129] width 1019 height 170
click at [251, 61] on link "<- Back to Season Overview" at bounding box center [284, 67] width 134 height 18
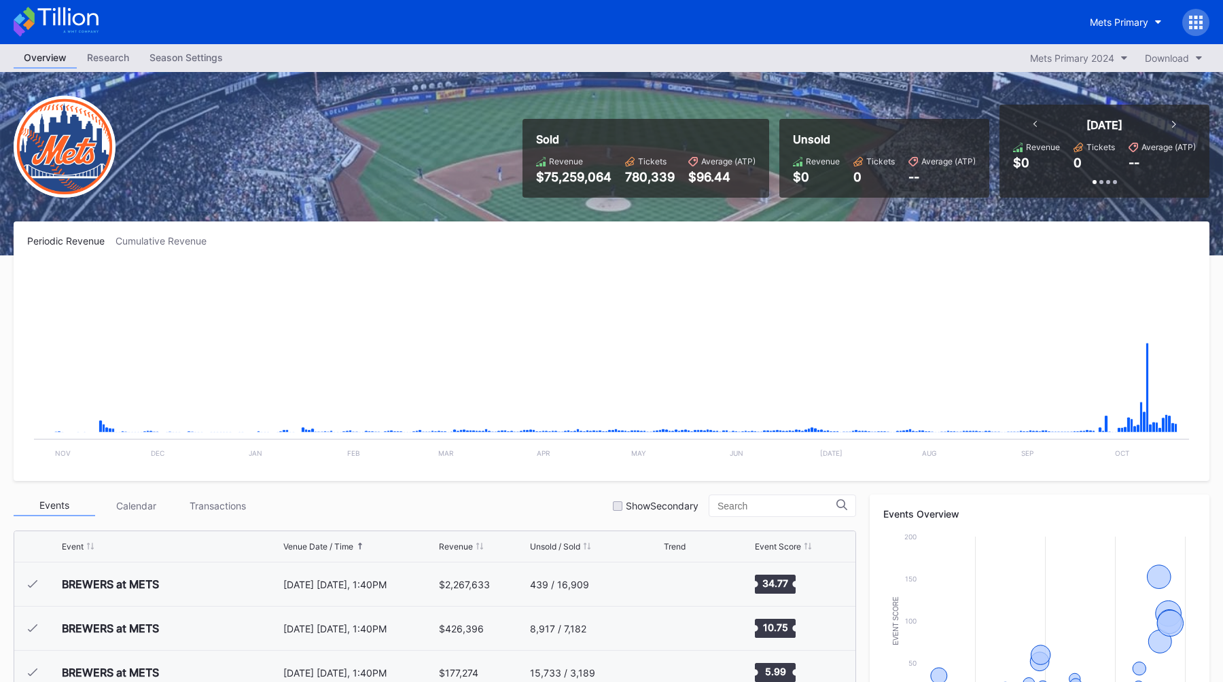
click at [167, 58] on div "Season Settings" at bounding box center [186, 58] width 94 height 20
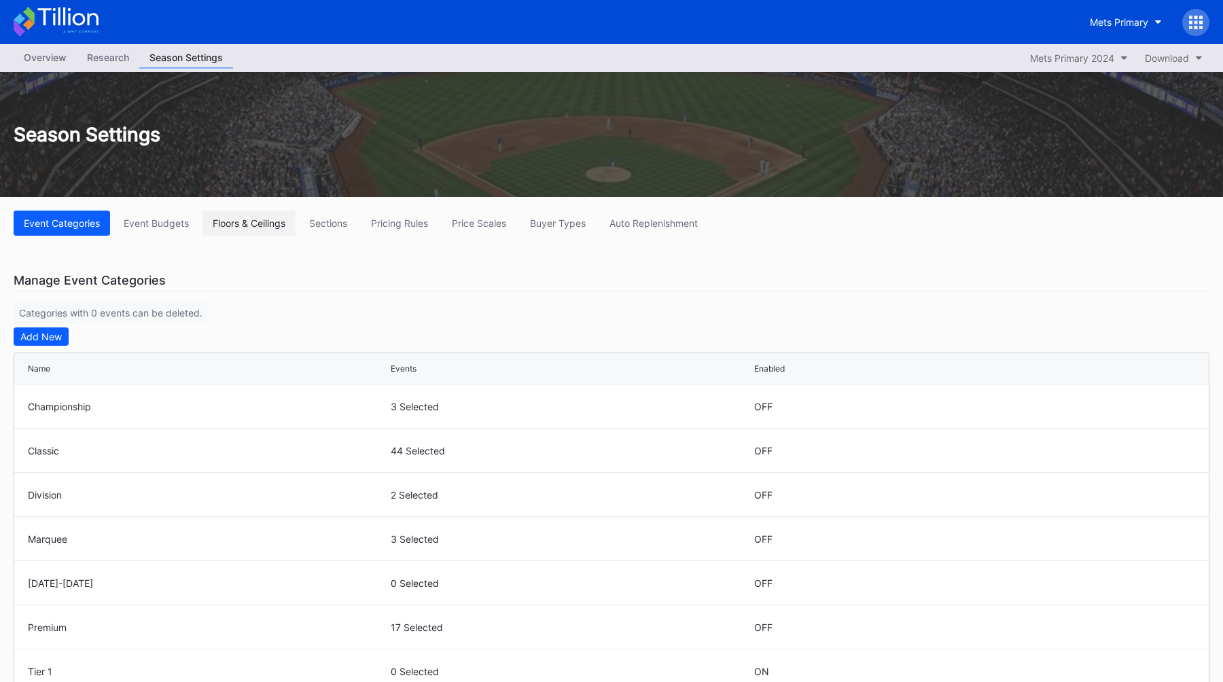
click at [226, 226] on div "Floors & Ceilings" at bounding box center [249, 223] width 73 height 12
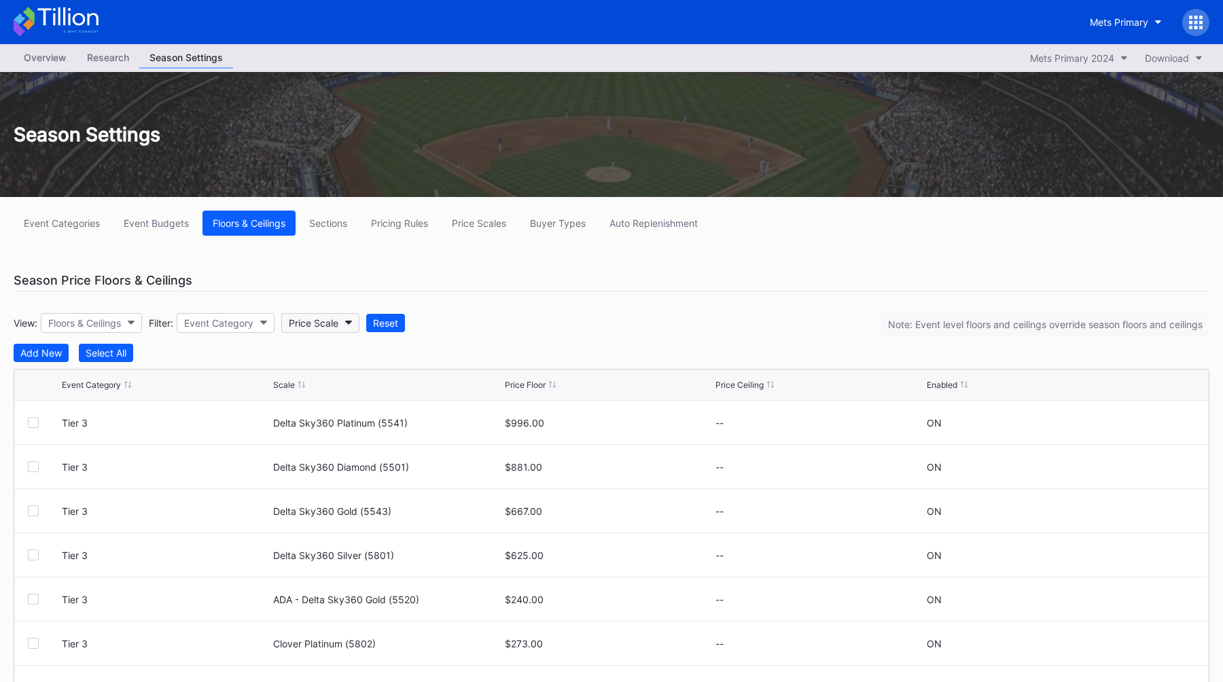
click at [299, 331] on button "Price Scale" at bounding box center [320, 323] width 78 height 20
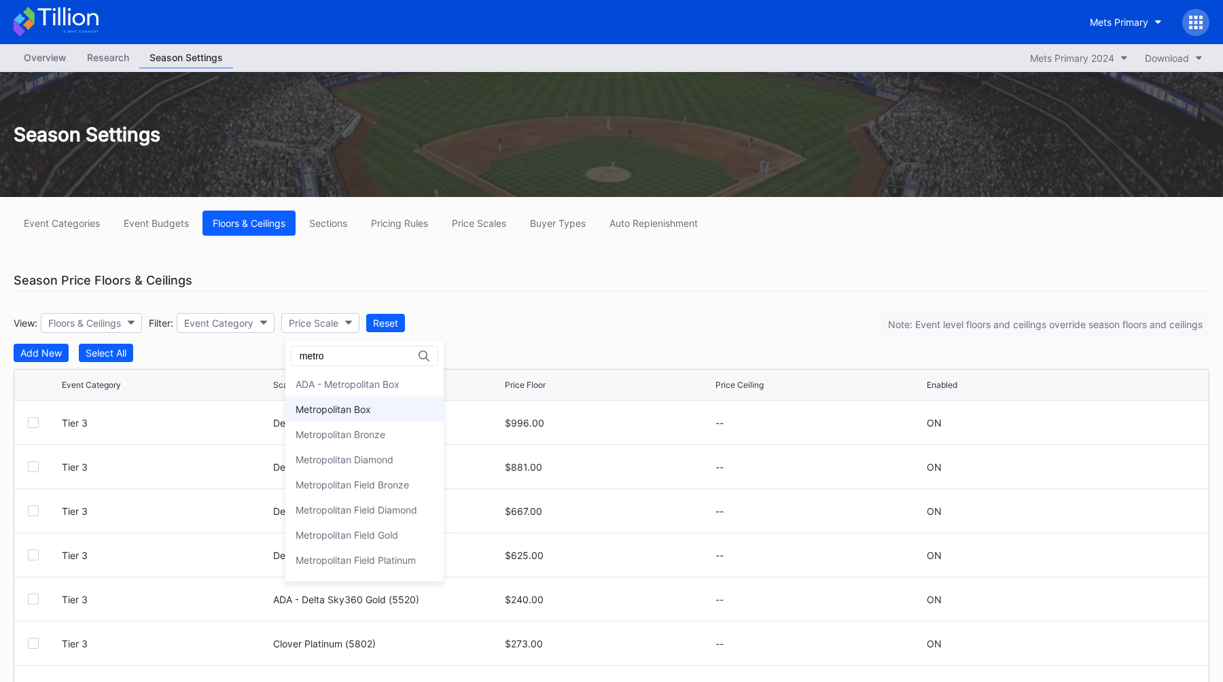
type input "metro"
click at [329, 410] on div "Metropolitan Box" at bounding box center [333, 410] width 75 height 12
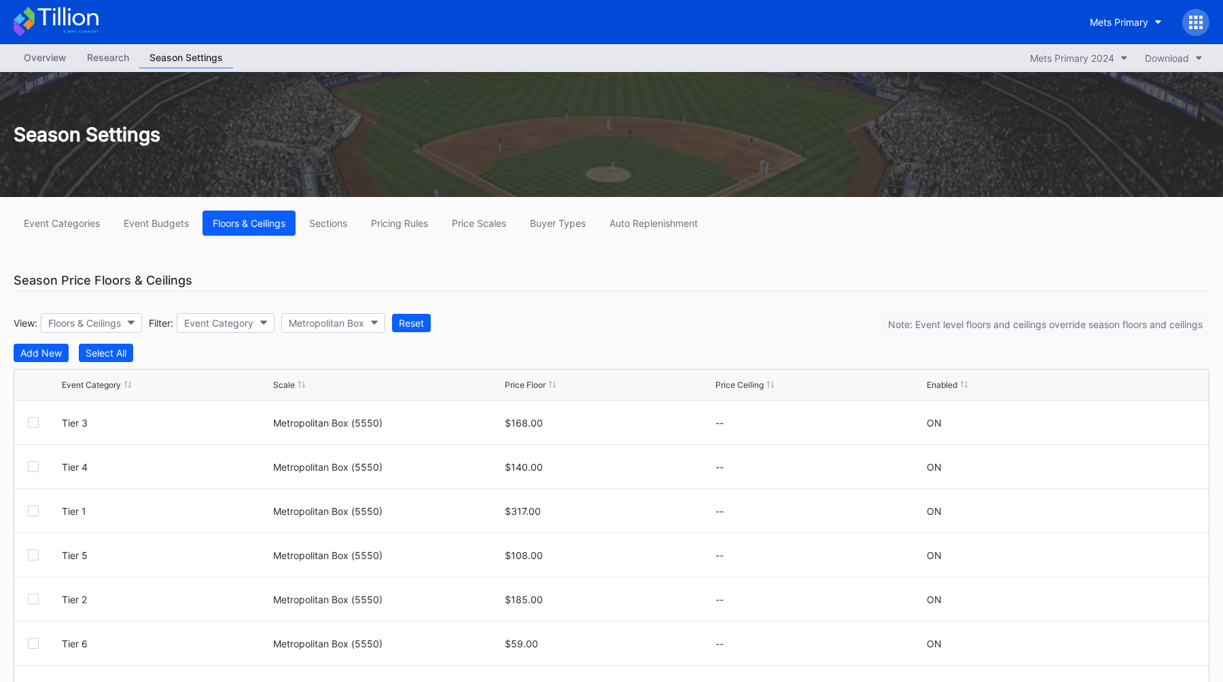
click at [56, 70] on div "Overview Research Season Settings Mets Primary 2024 Download" at bounding box center [611, 58] width 1223 height 28
click at [56, 65] on div "Overview" at bounding box center [45, 58] width 63 height 20
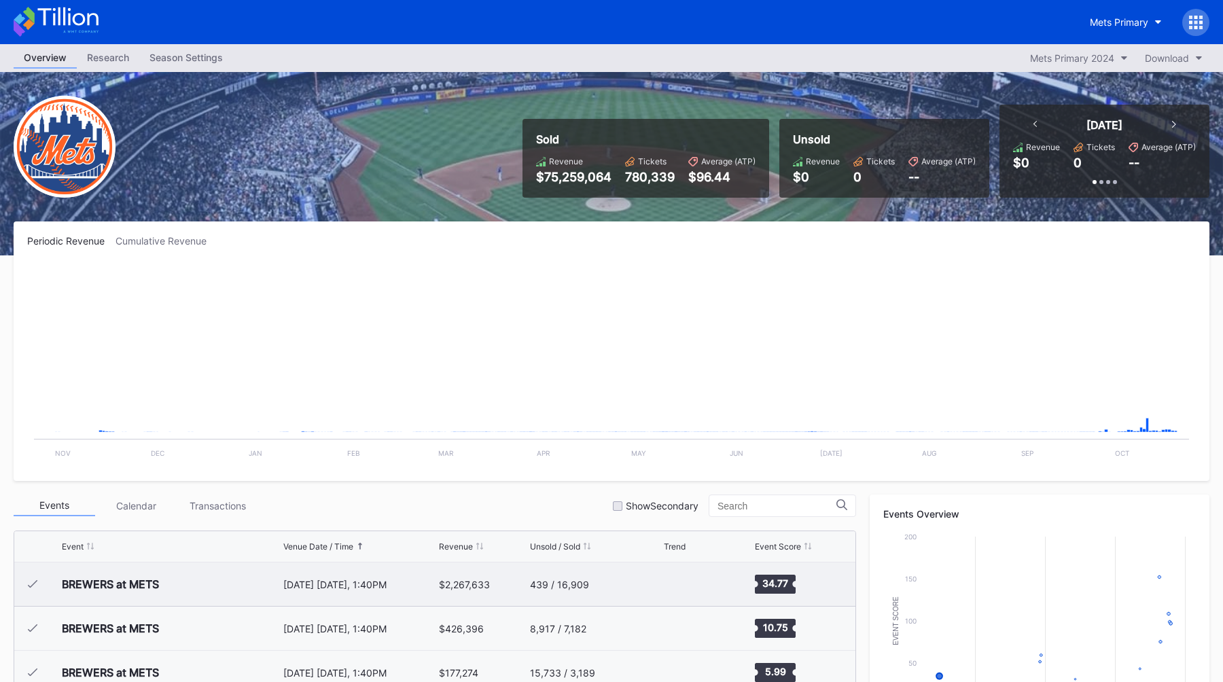
click at [260, 587] on div "BREWERS at METS" at bounding box center [171, 584] width 218 height 43
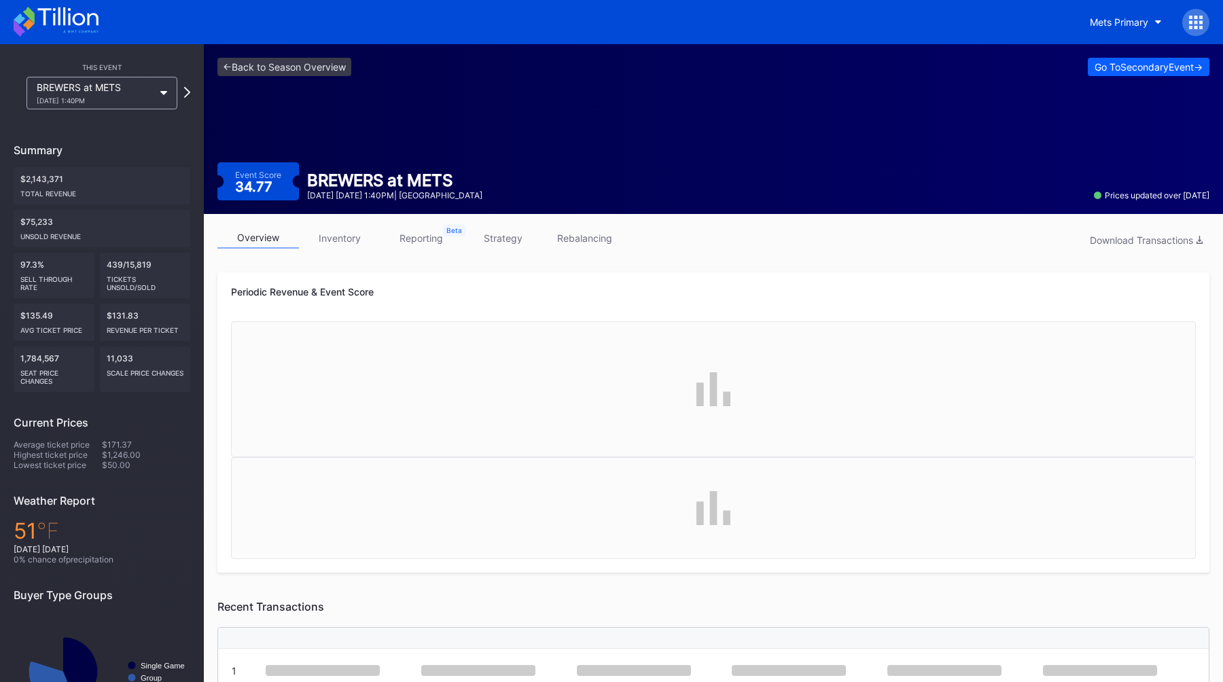
click at [415, 239] on link "reporting" at bounding box center [422, 238] width 82 height 21
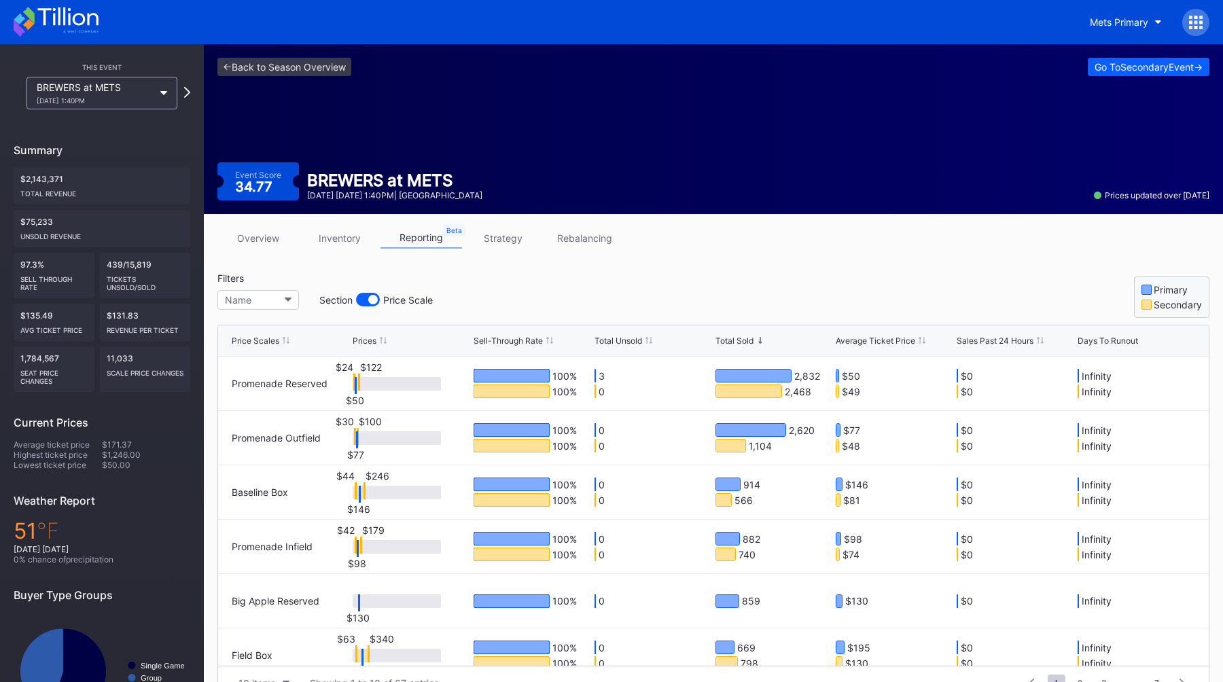
click at [370, 299] on div at bounding box center [373, 300] width 10 height 10
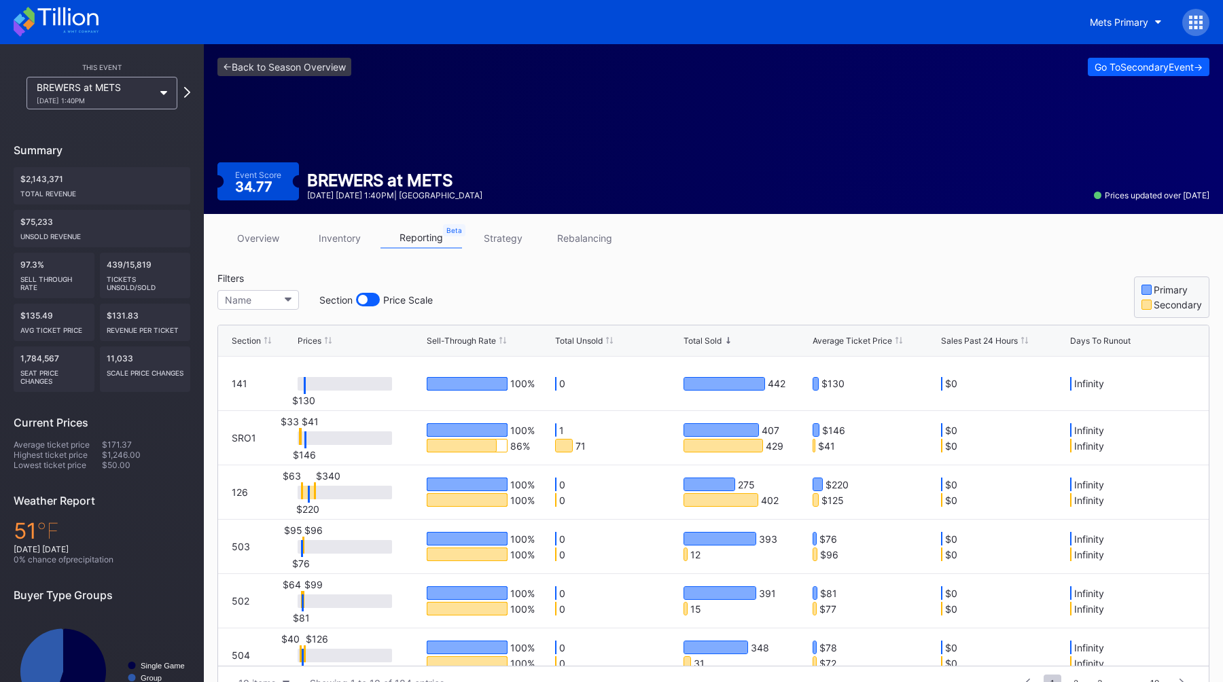
click at [363, 300] on div at bounding box center [363, 300] width 10 height 10
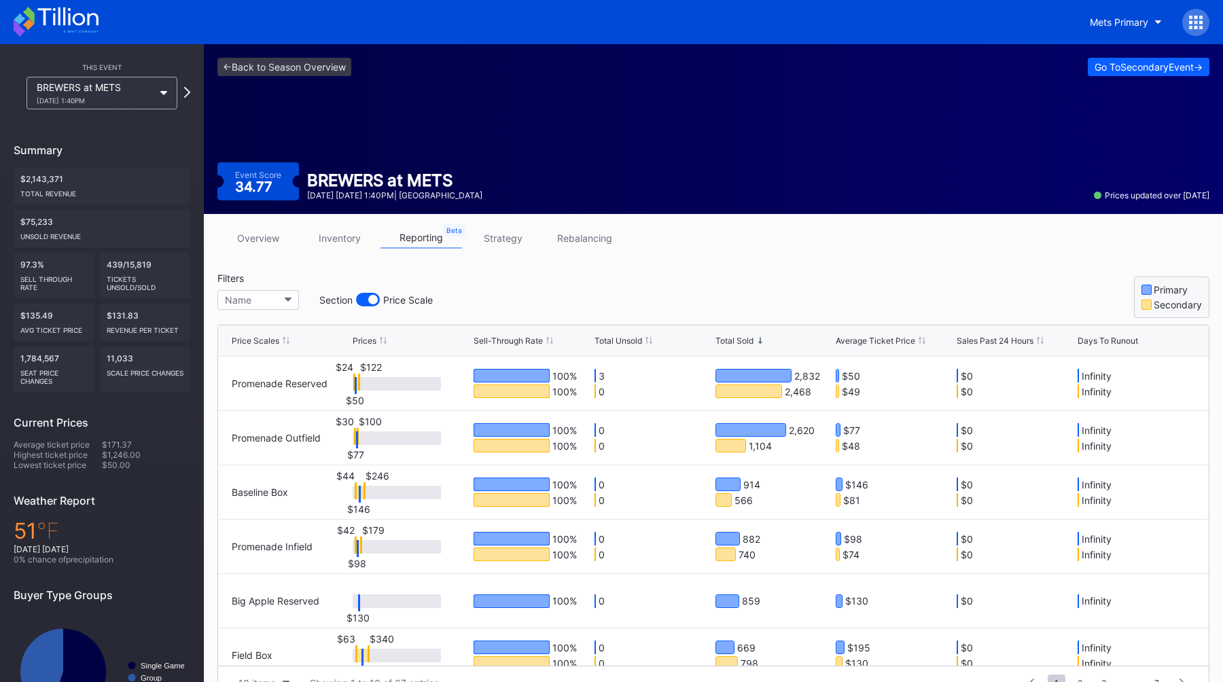
click at [364, 299] on div at bounding box center [368, 300] width 24 height 14
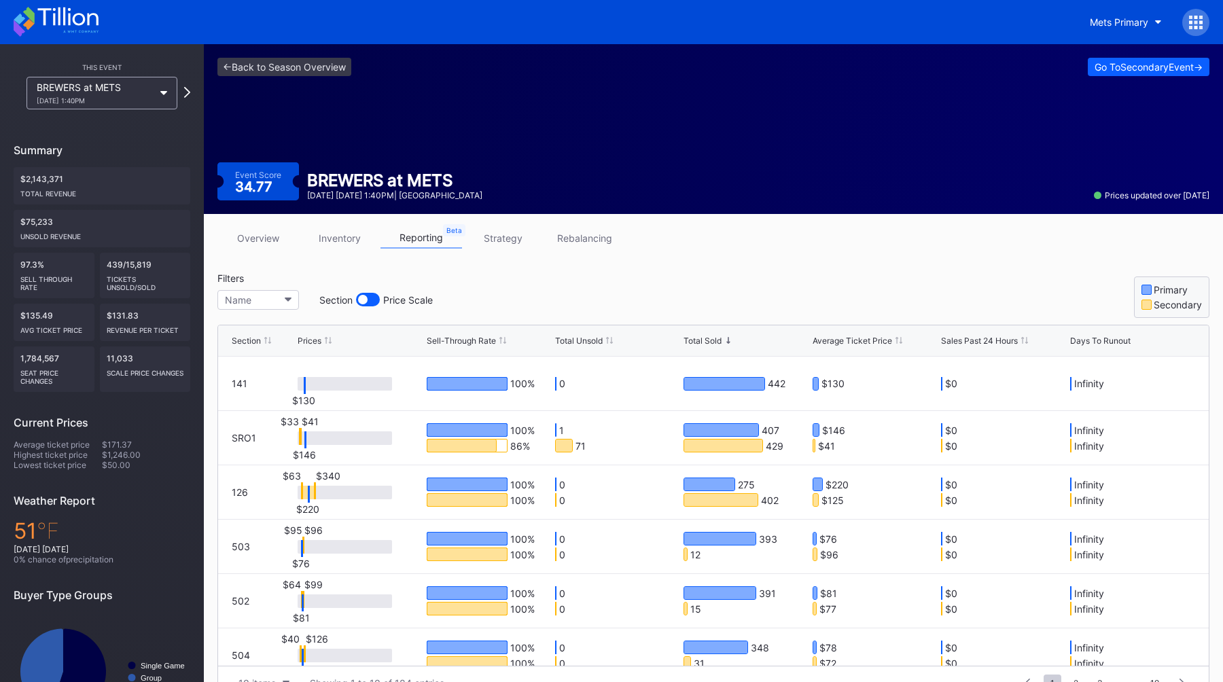
click at [504, 243] on link "strategy" at bounding box center [503, 238] width 82 height 21
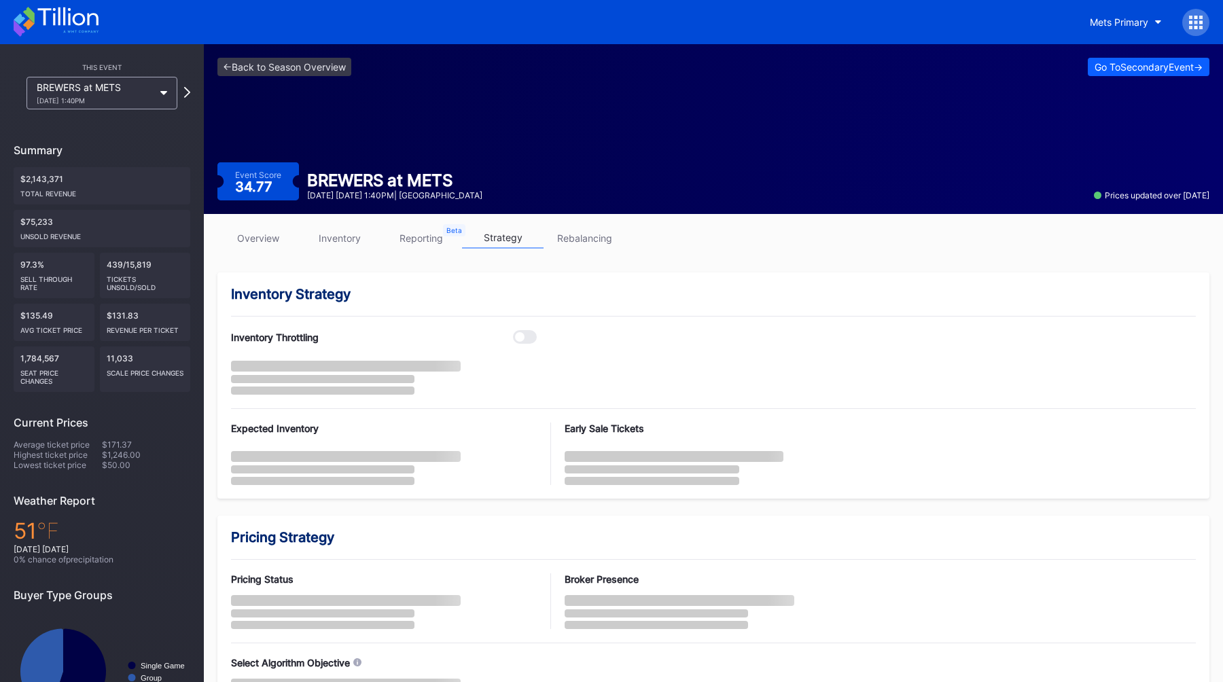
click at [559, 241] on link "rebalancing" at bounding box center [585, 238] width 82 height 21
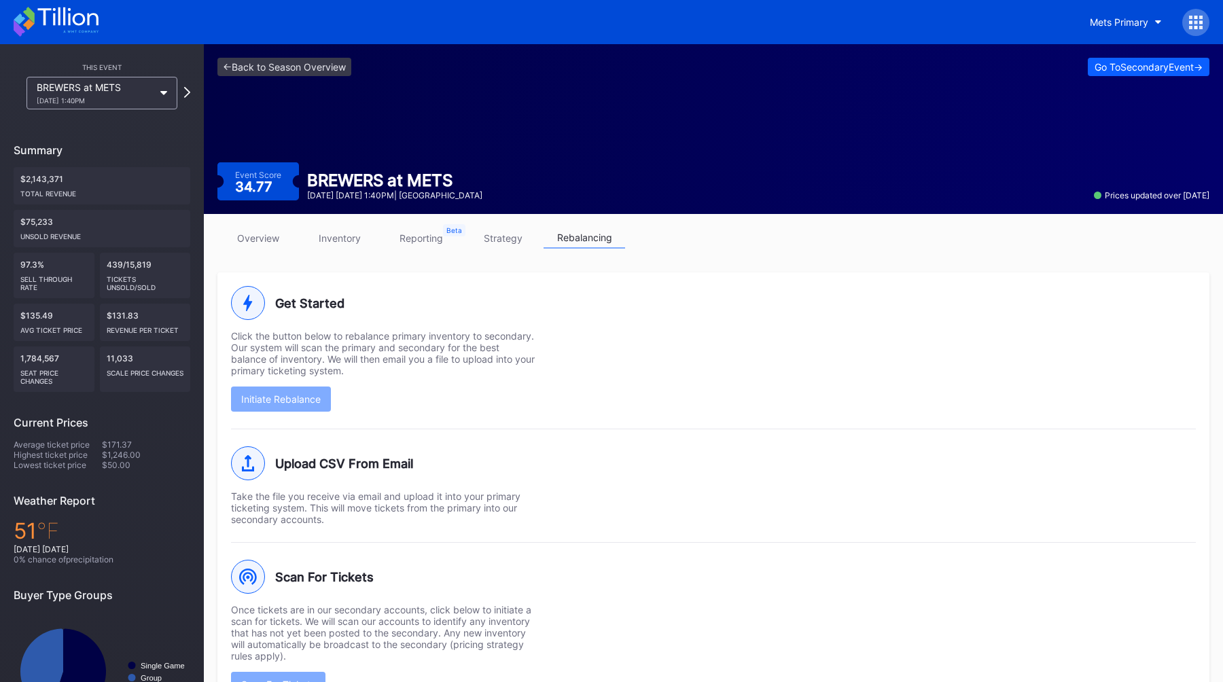
click at [457, 236] on link "reporting" at bounding box center [422, 238] width 82 height 21
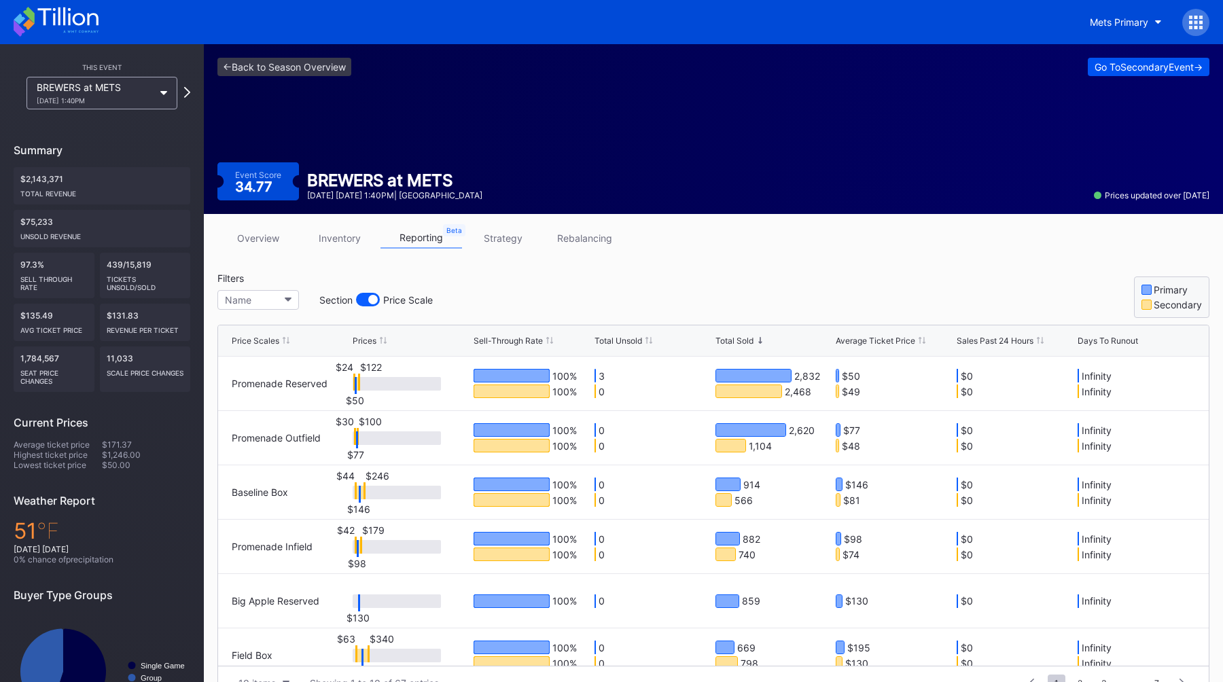
click at [1088, 73] on button "Go To Secondary Event ->" at bounding box center [1149, 67] width 122 height 18
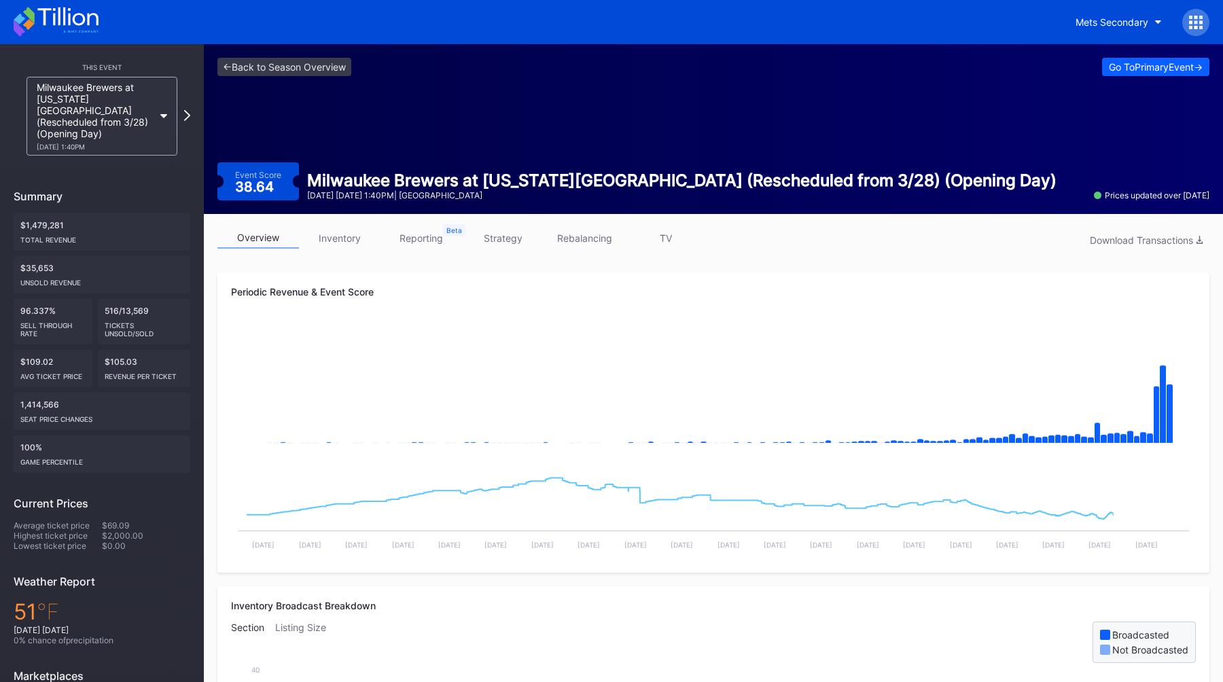
click at [663, 239] on link "TV" at bounding box center [666, 238] width 82 height 21
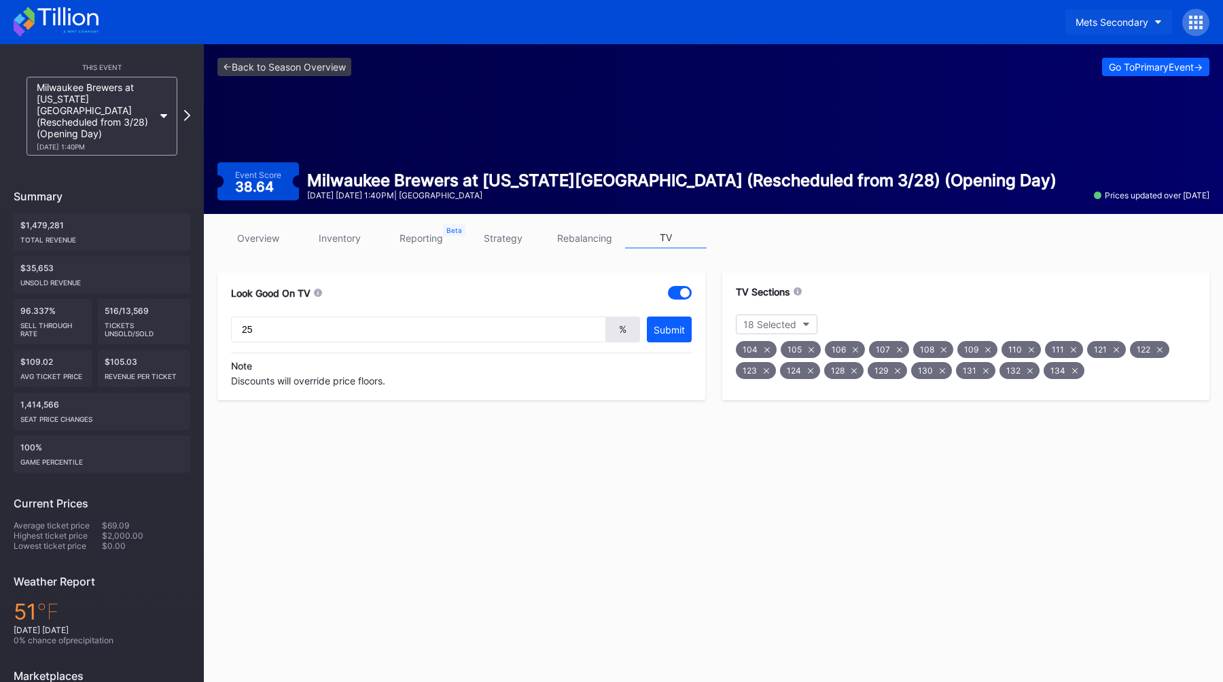
click at [1095, 21] on div "Mets Secondary" at bounding box center [1112, 22] width 73 height 12
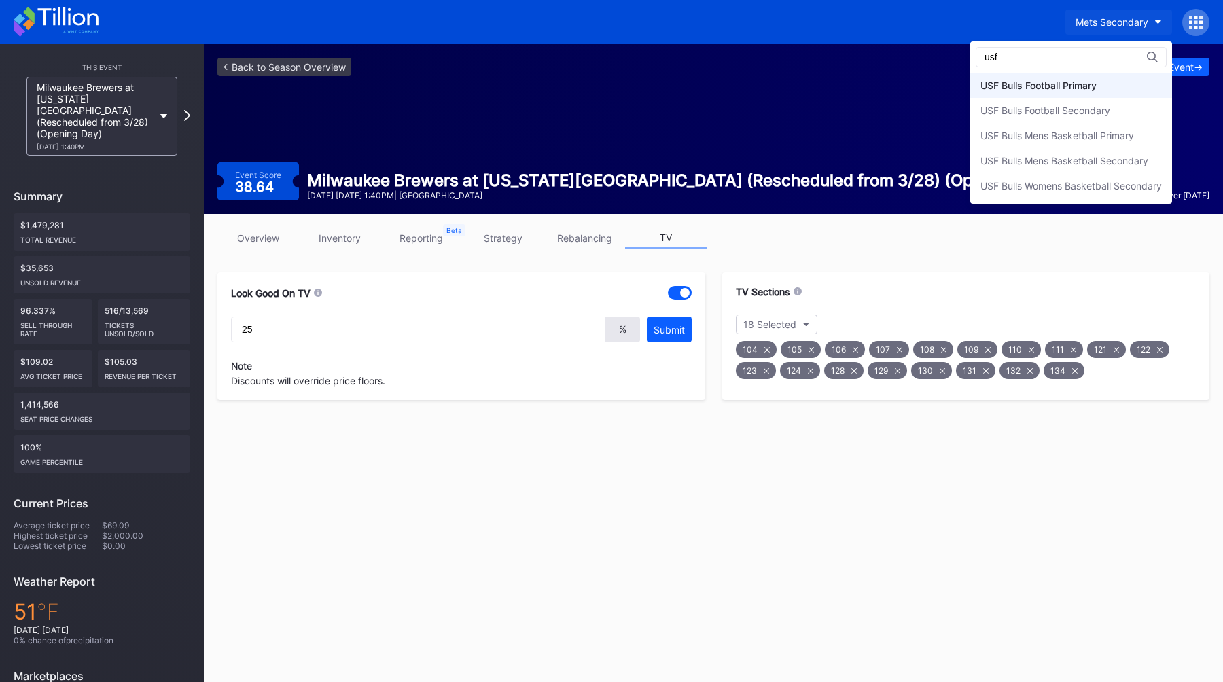
type input "usf"
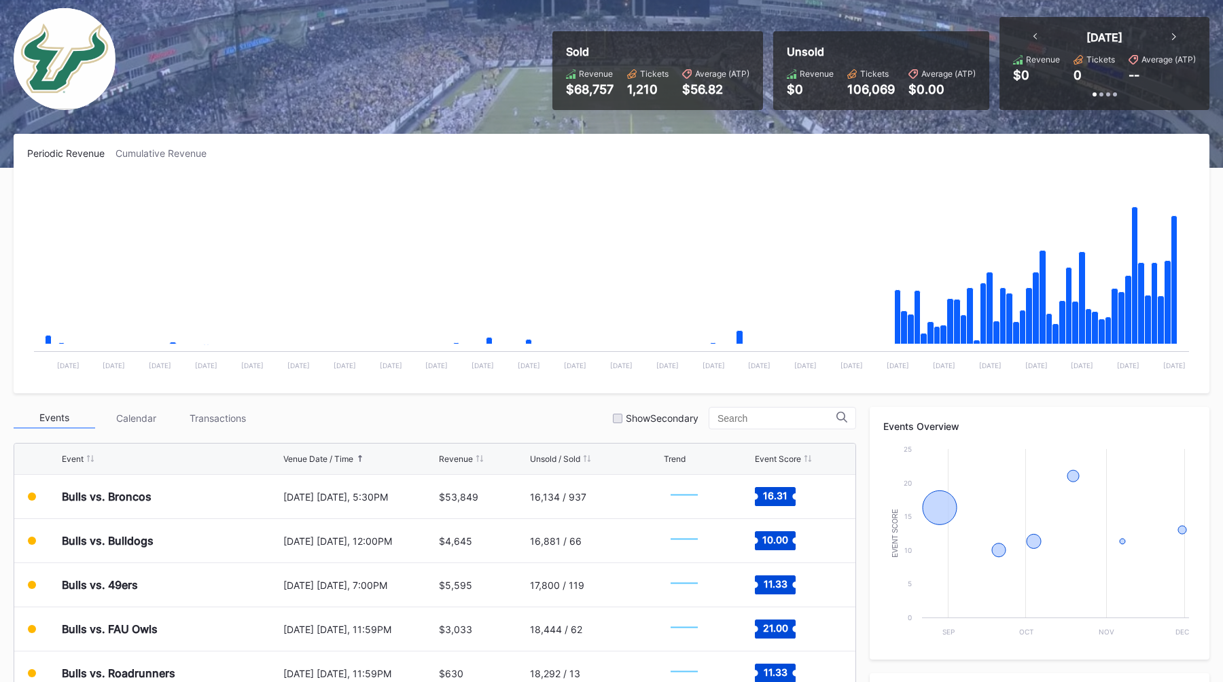
scroll to position [90, 0]
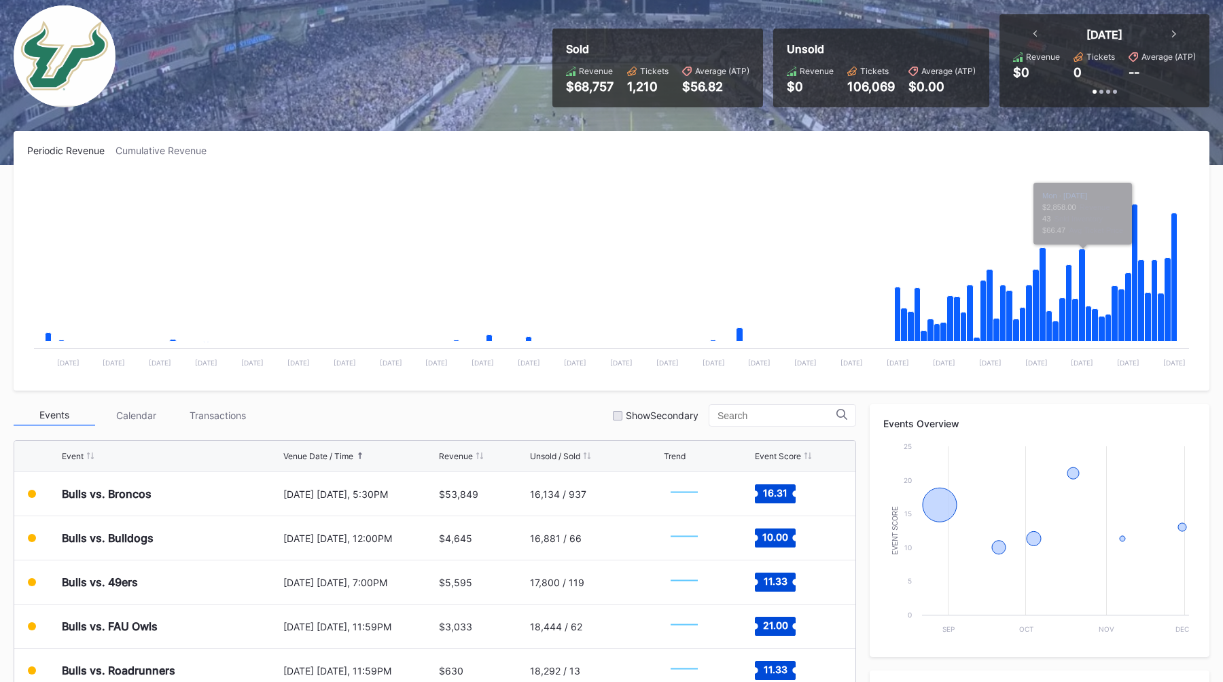
click at [169, 158] on div "Periodic Revenue Cumulative Revenue Created with Highcharts 11.2.0 Chart title …" at bounding box center [612, 261] width 1196 height 260
click at [165, 147] on div "Cumulative Revenue" at bounding box center [167, 151] width 102 height 12
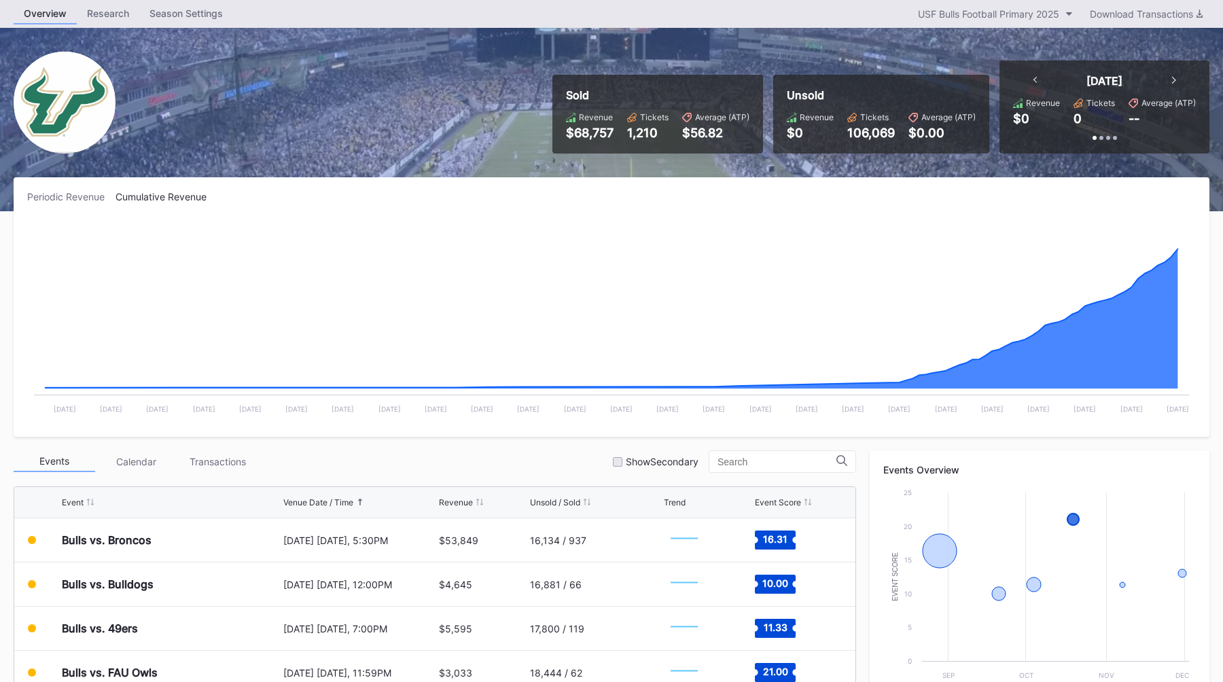
scroll to position [55, 0]
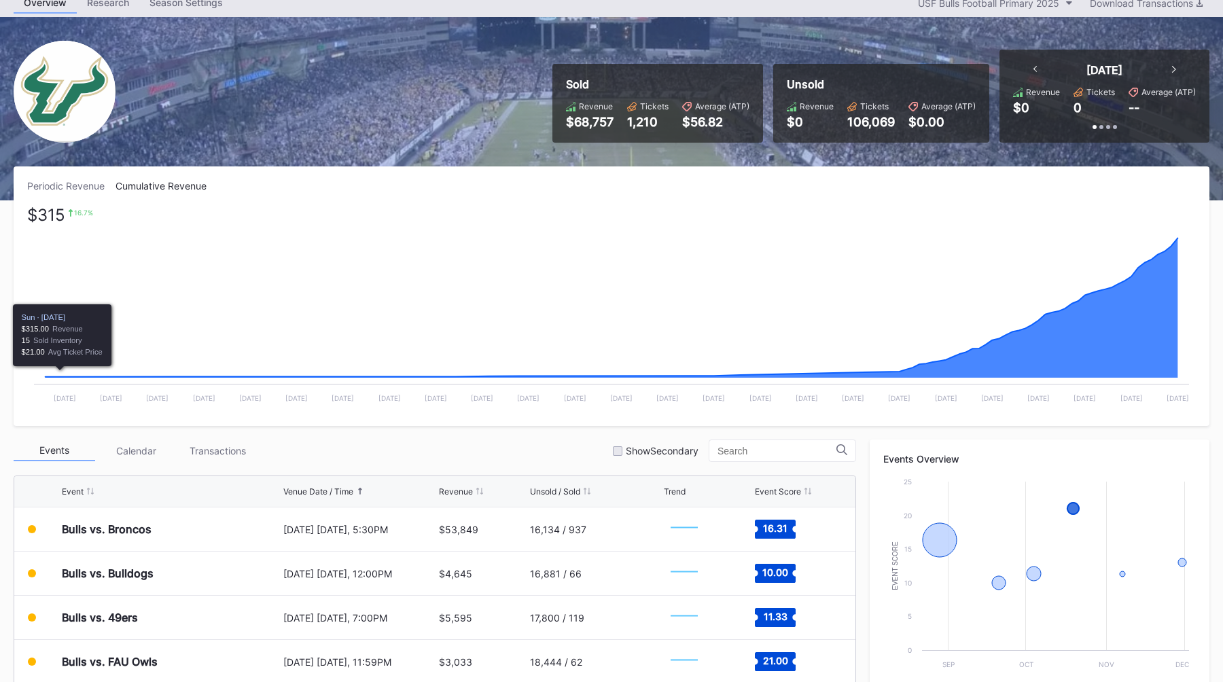
click at [67, 191] on div "Periodic Revenue" at bounding box center [71, 186] width 88 height 12
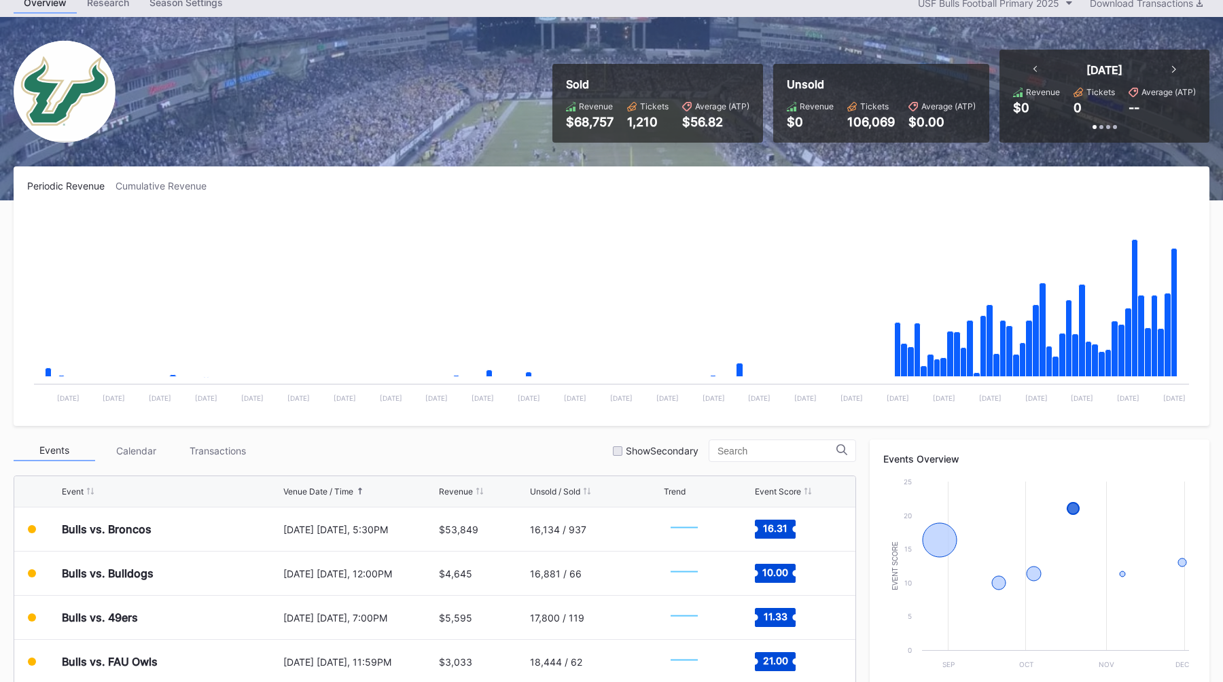
click at [665, 178] on div "Periodic Revenue Cumulative Revenue Created with Highcharts 11.2.0 Chart title …" at bounding box center [612, 296] width 1196 height 260
click at [875, 172] on div "Periodic Revenue Cumulative Revenue Created with Highcharts 11.2.0 Chart title …" at bounding box center [612, 296] width 1196 height 260
click at [781, 169] on div "Periodic Revenue Cumulative Revenue Created with Highcharts 11.2.0 Chart title …" at bounding box center [612, 296] width 1196 height 260
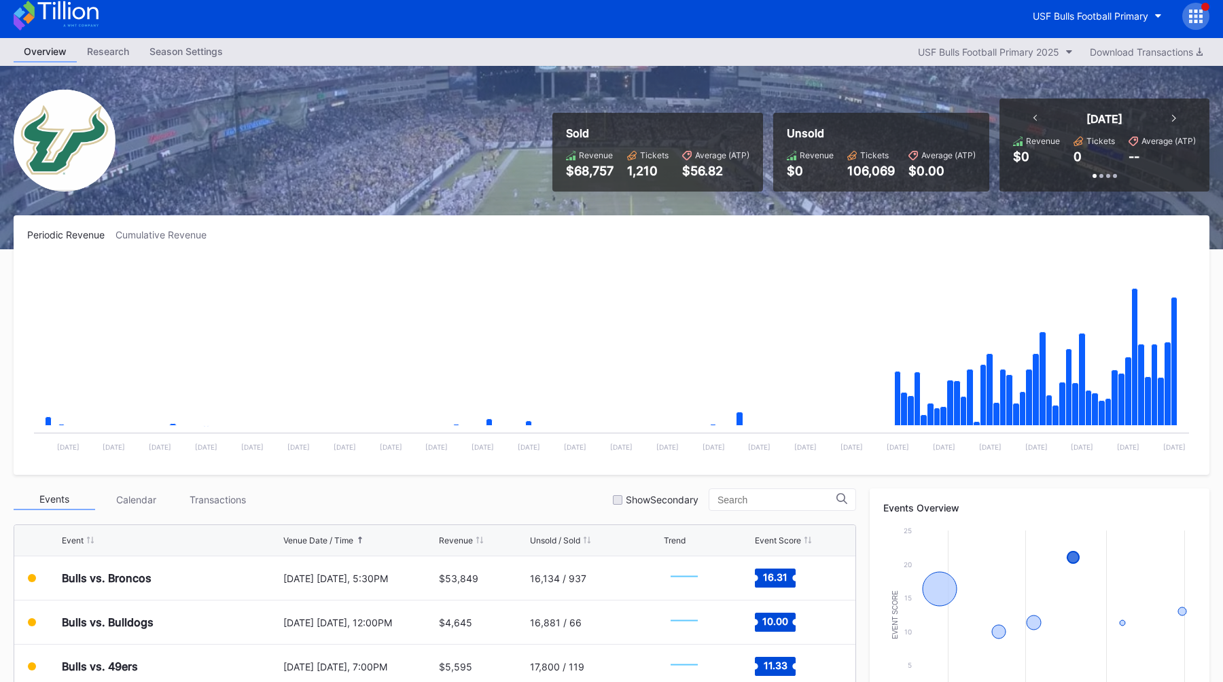
scroll to position [0, 0]
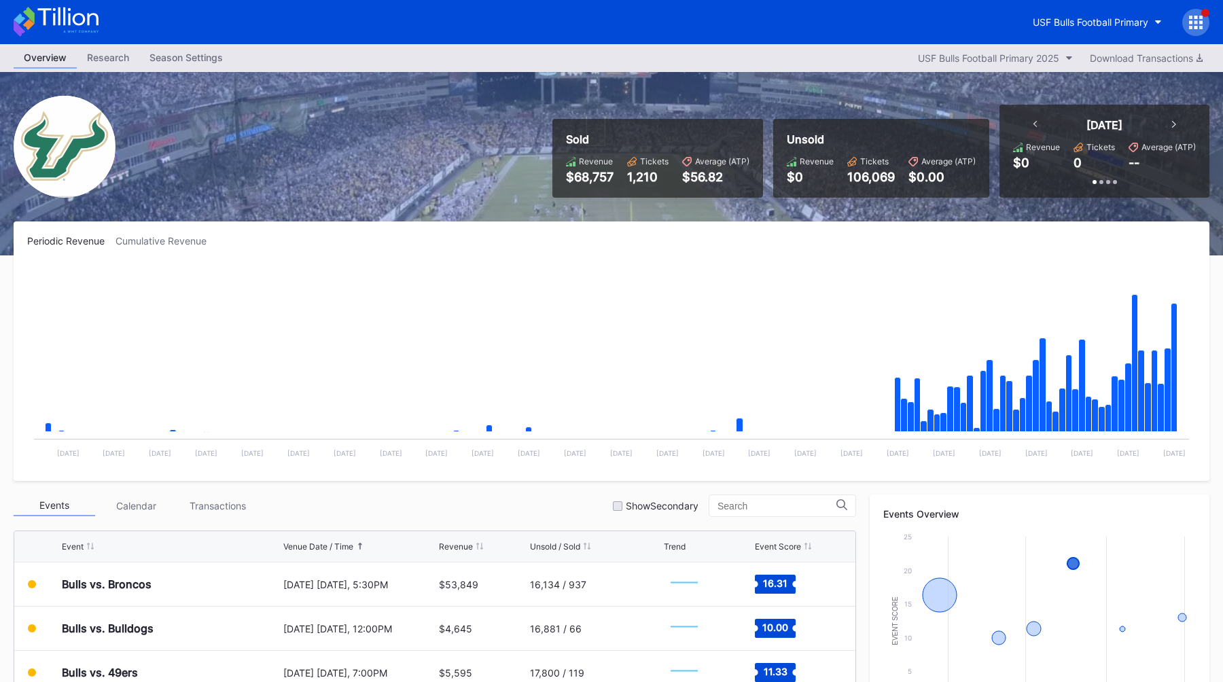
click at [432, 224] on div "Periodic Revenue Cumulative Revenue Created with Highcharts 11.2.0 Chart title …" at bounding box center [612, 352] width 1196 height 260
click at [417, 228] on div "Periodic Revenue Cumulative Revenue Created with Highcharts 11.2.0 Chart title …" at bounding box center [612, 352] width 1196 height 260
click at [392, 226] on div "Periodic Revenue Cumulative Revenue Created with Highcharts 11.2.0 Chart title …" at bounding box center [612, 352] width 1196 height 260
click at [399, 232] on div "Periodic Revenue Cumulative Revenue Created with Highcharts 11.2.0 Chart title …" at bounding box center [612, 352] width 1196 height 260
click at [1089, 20] on div "USF Bulls Football Primary" at bounding box center [1091, 22] width 116 height 12
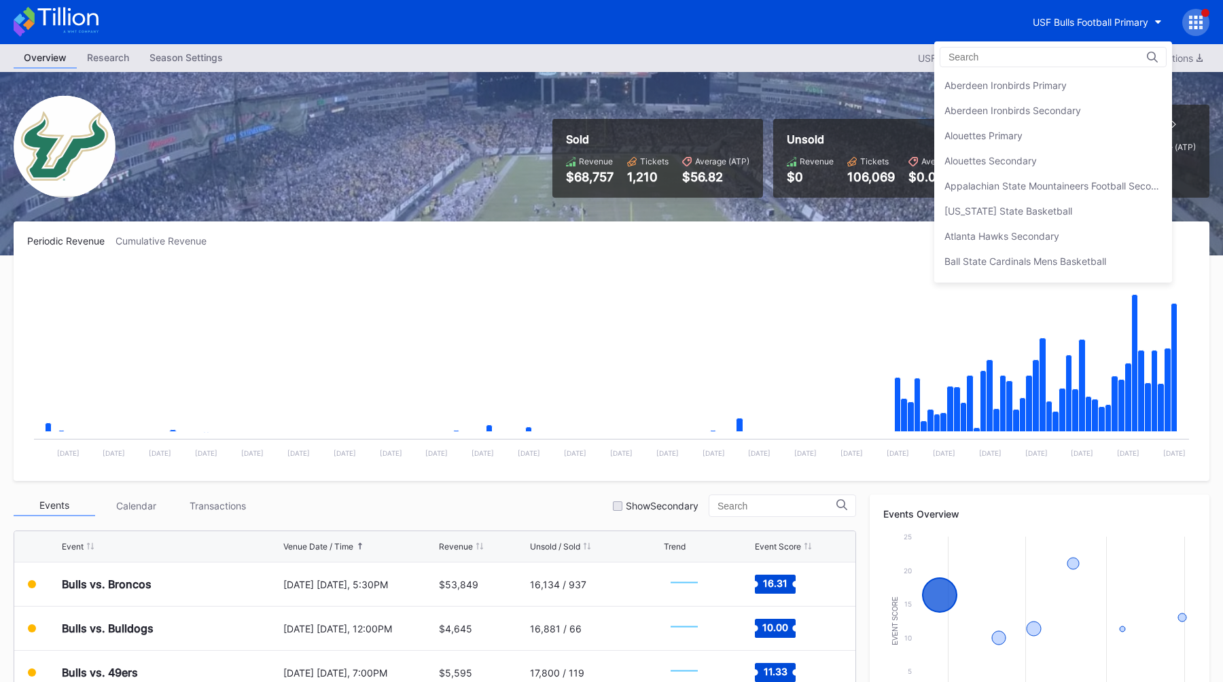
scroll to position [4475, 0]
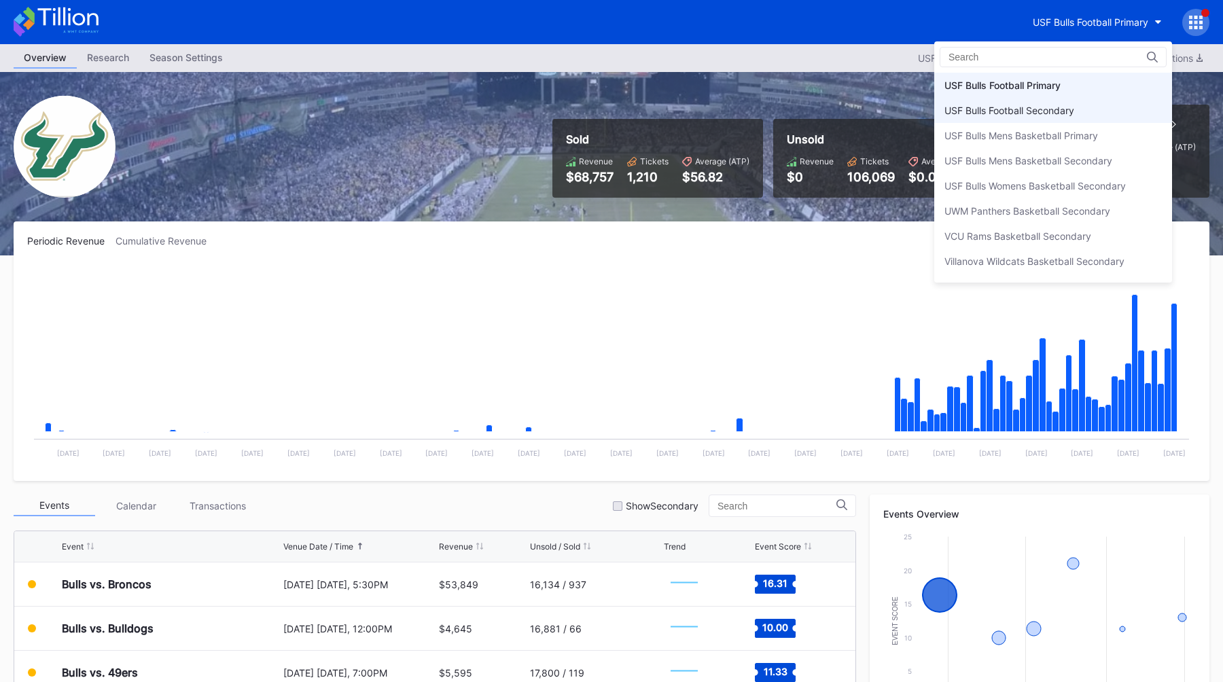
click at [1017, 107] on div "USF Bulls Football Secondary" at bounding box center [1010, 111] width 130 height 12
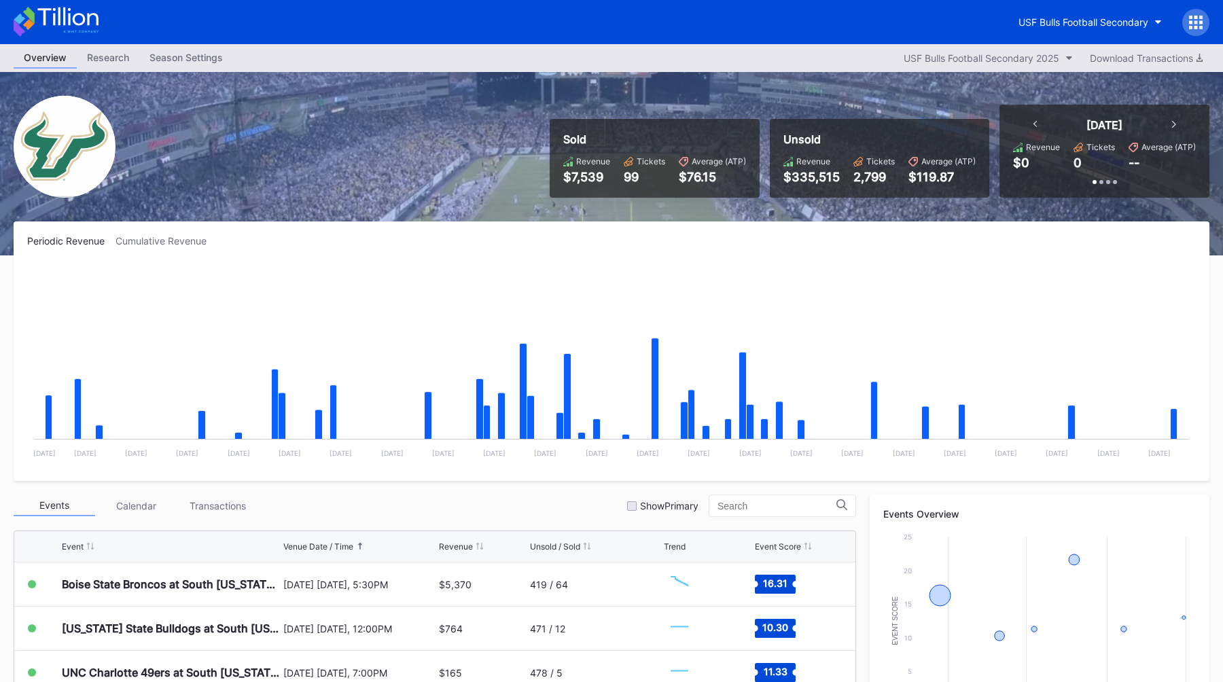
click at [401, 205] on div "Sold Revenue $7,539 Tickets 99 Average (ATP) $76.15 Unsold Revenue $335,515 Tic…" at bounding box center [611, 163] width 1223 height 183
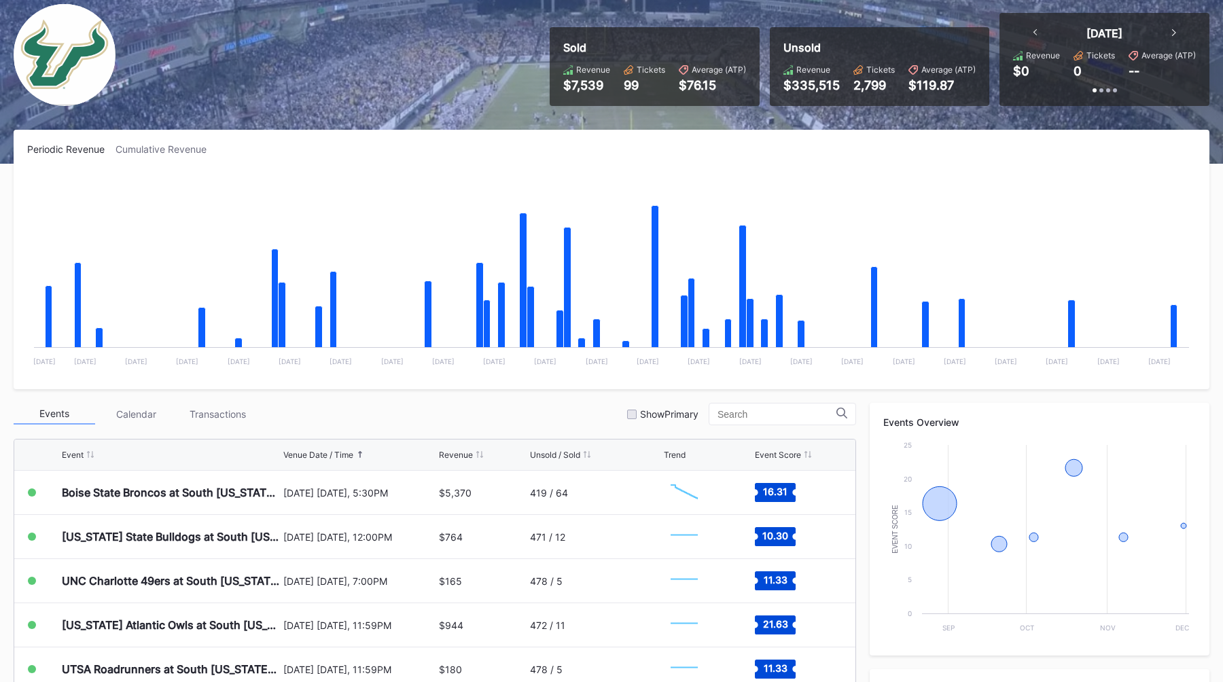
scroll to position [104, 0]
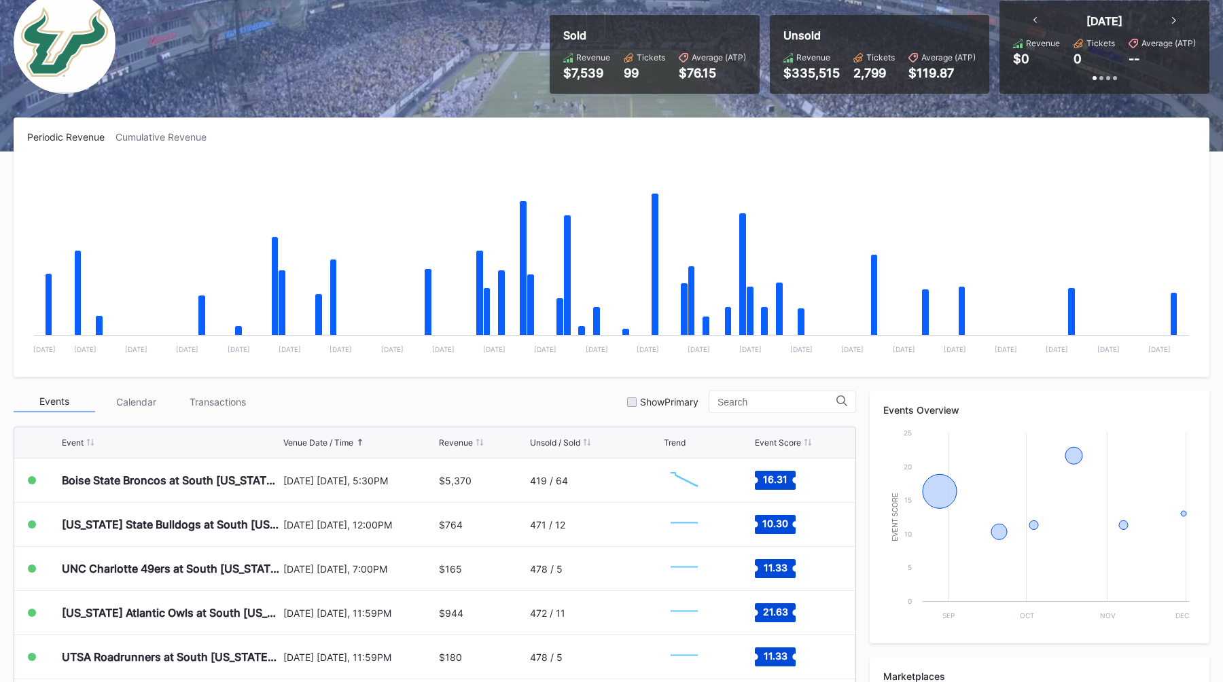
click at [455, 107] on div "Sold Revenue $7,539 Tickets 99 Average (ATP) $76.15 Unsold Revenue $335,515 Tic…" at bounding box center [611, 59] width 1223 height 183
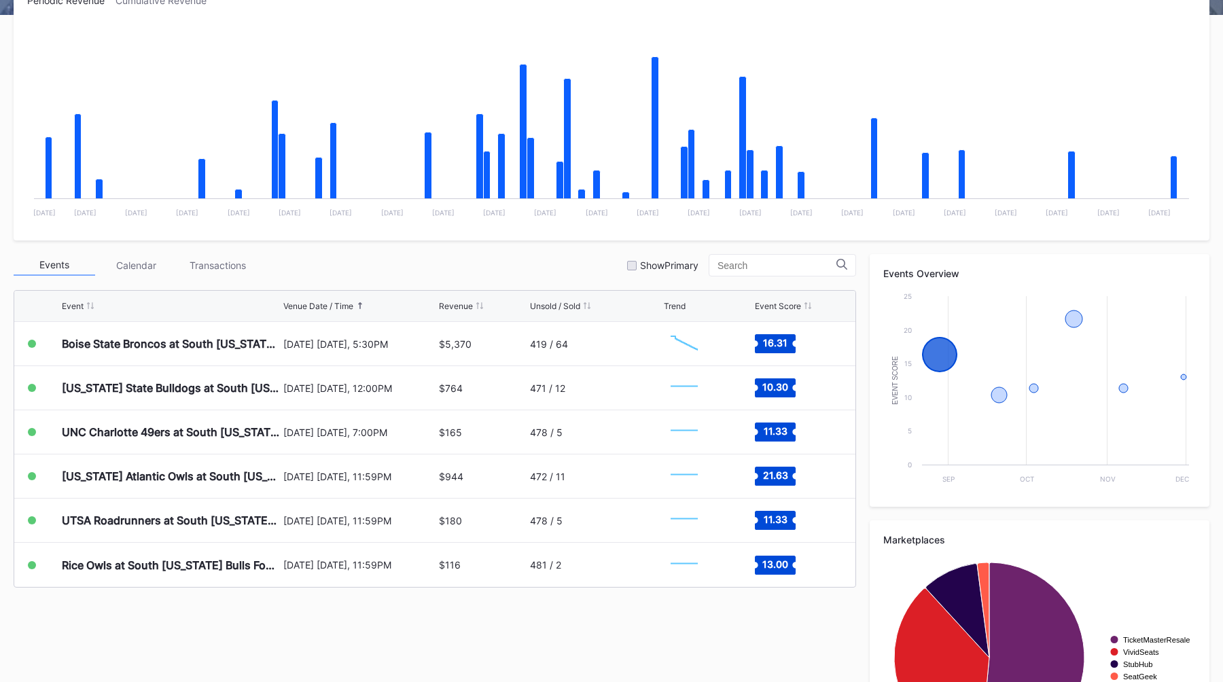
scroll to position [242, 0]
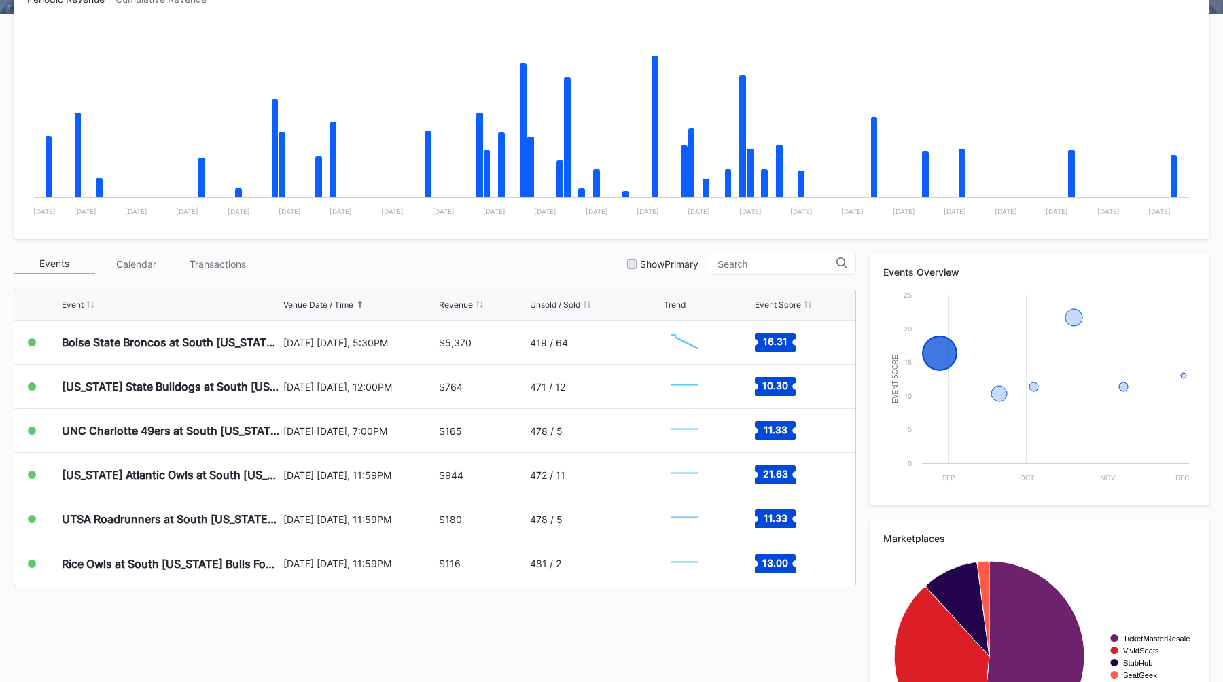
click at [498, 266] on div "Events Calendar Transactions Show Primary" at bounding box center [435, 264] width 843 height 22
click at [504, 267] on div "Events Calendar Transactions Show Primary" at bounding box center [435, 264] width 843 height 22
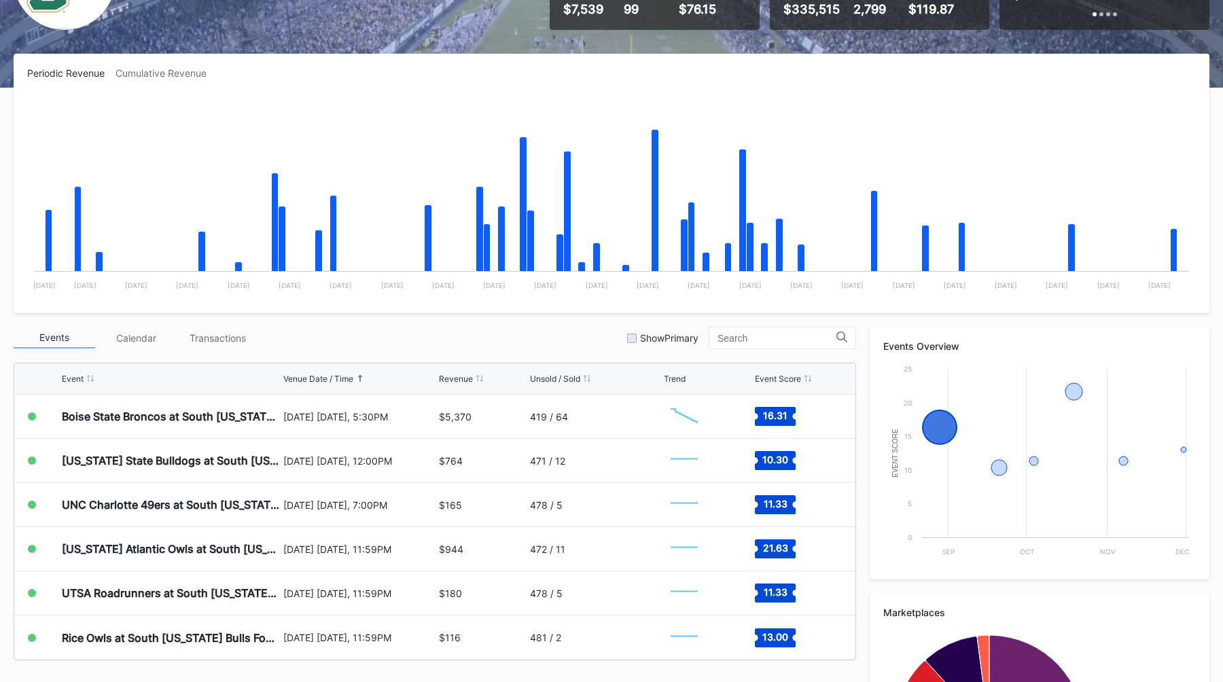
scroll to position [169, 0]
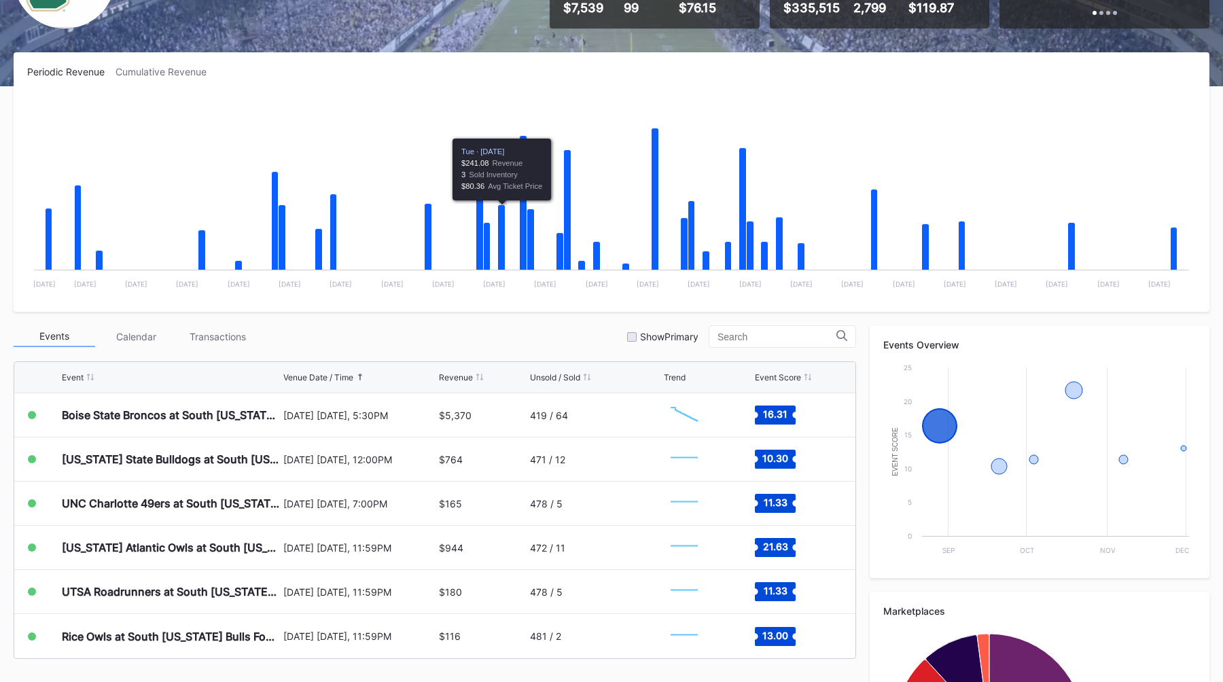
click at [485, 317] on div "Periodic Revenue Cumulative Revenue Created with Highcharts 11.2.0 Chart title …" at bounding box center [611, 455] width 1223 height 806
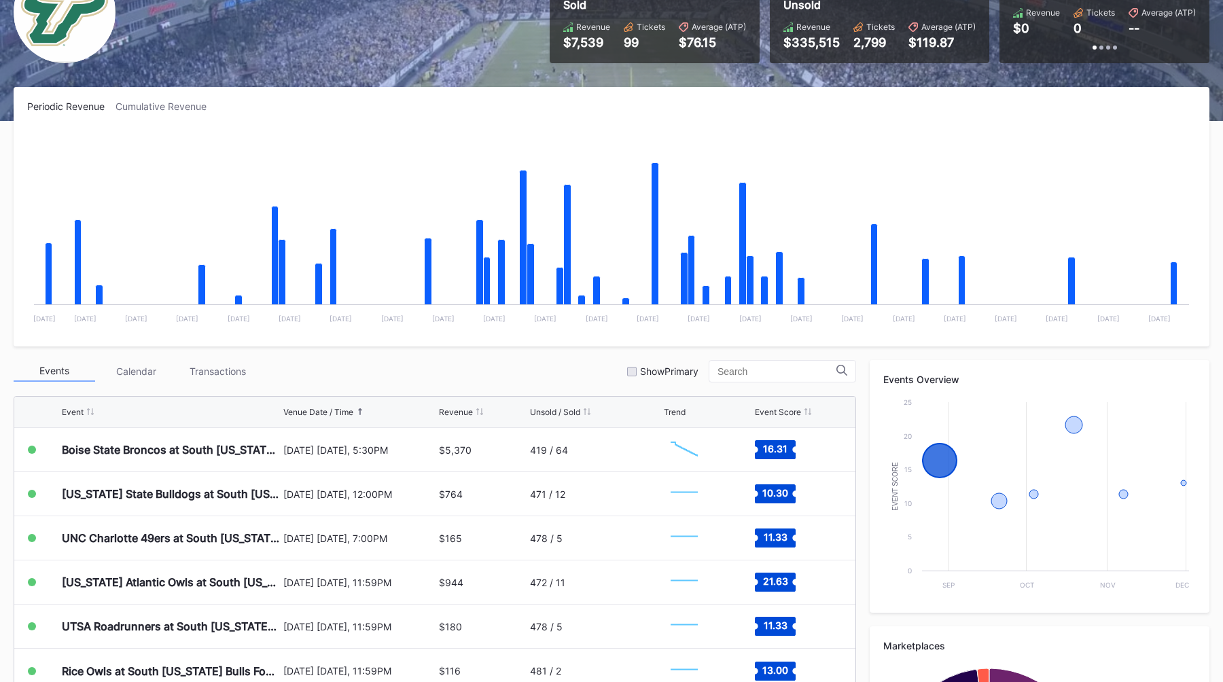
scroll to position [134, 0]
click at [537, 338] on div "Periodic Revenue Cumulative Revenue Created with Highcharts 11.2.0 Chart title …" at bounding box center [612, 218] width 1196 height 260
click at [557, 372] on div "Events Calendar Transactions Show Primary" at bounding box center [435, 372] width 843 height 22
click at [525, 376] on div "Events Calendar Transactions Show Primary" at bounding box center [435, 372] width 843 height 22
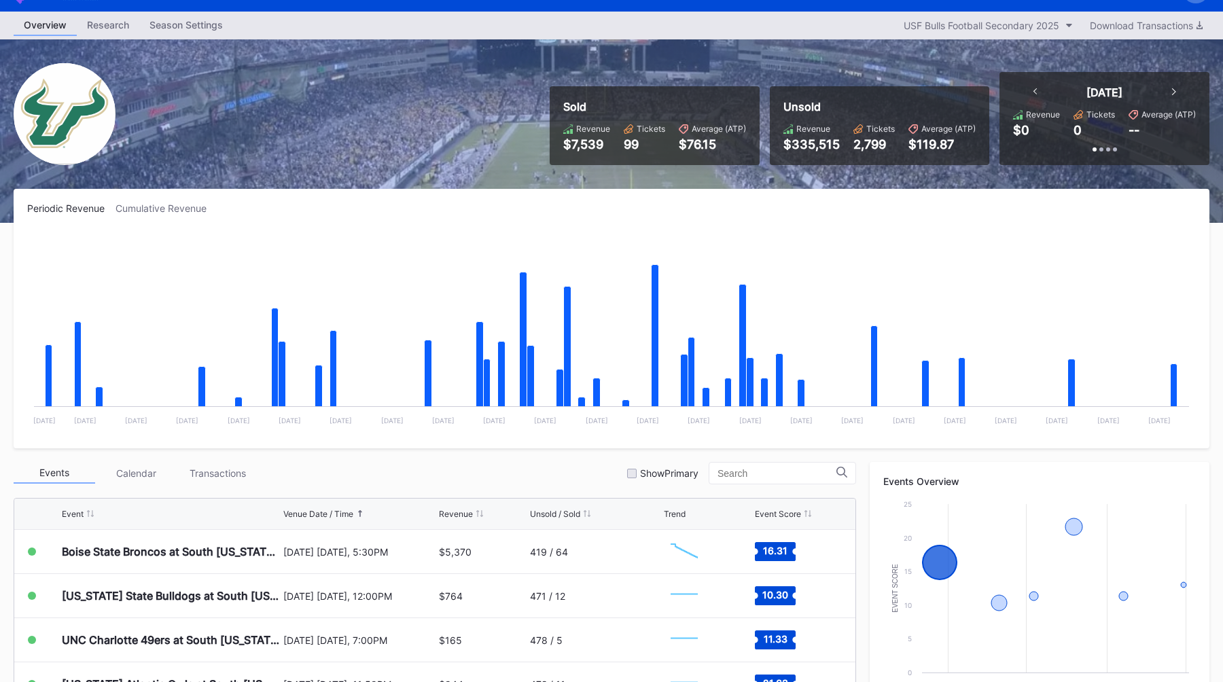
scroll to position [0, 0]
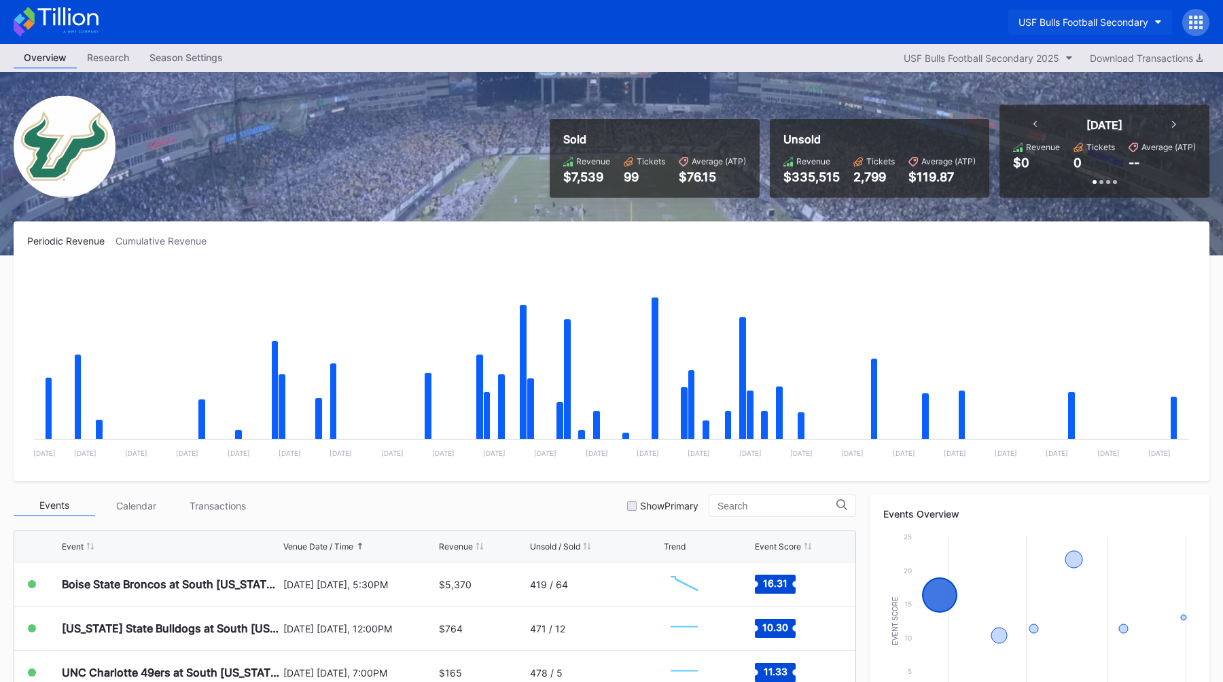
click at [1077, 26] on div "USF Bulls Football Secondary" at bounding box center [1084, 22] width 130 height 12
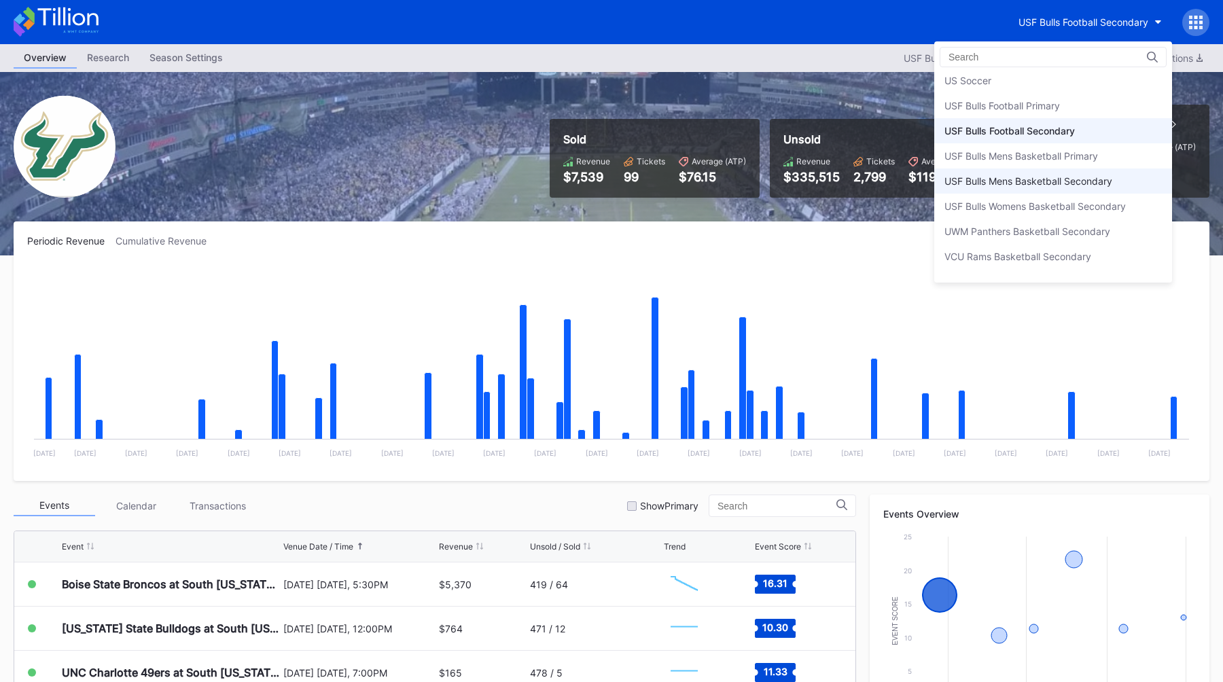
scroll to position [4456, 0]
click at [1030, 103] on div "USF Bulls Football Primary" at bounding box center [1003, 105] width 116 height 12
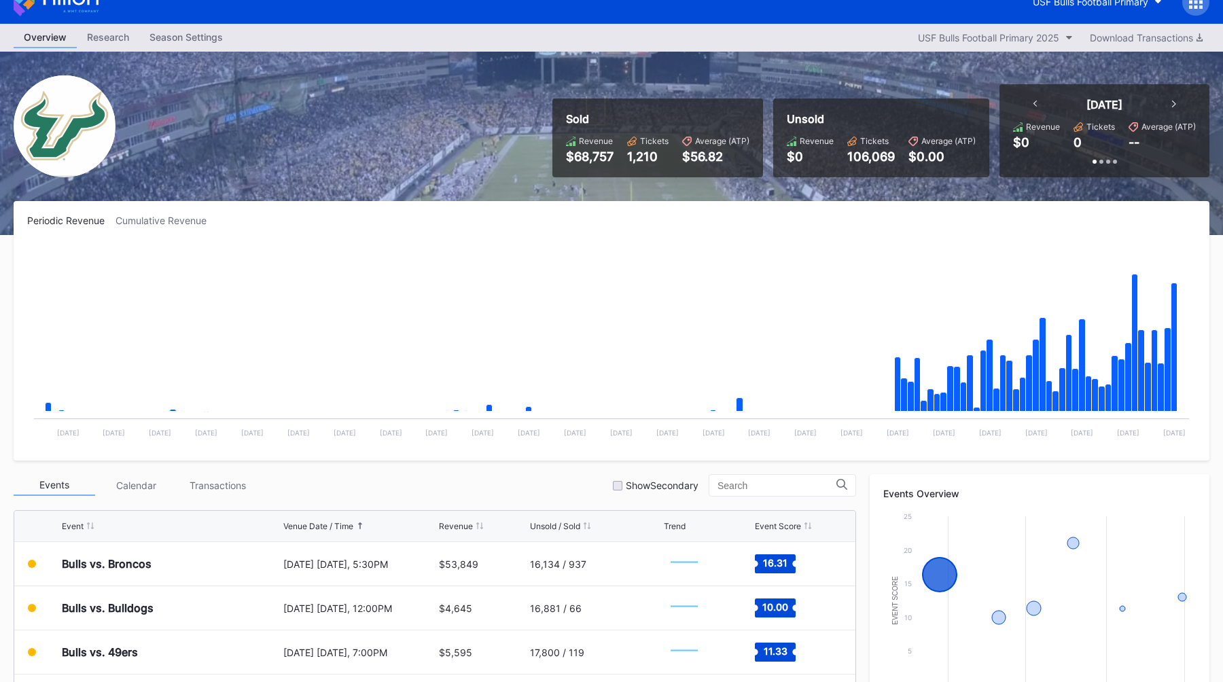
scroll to position [23, 0]
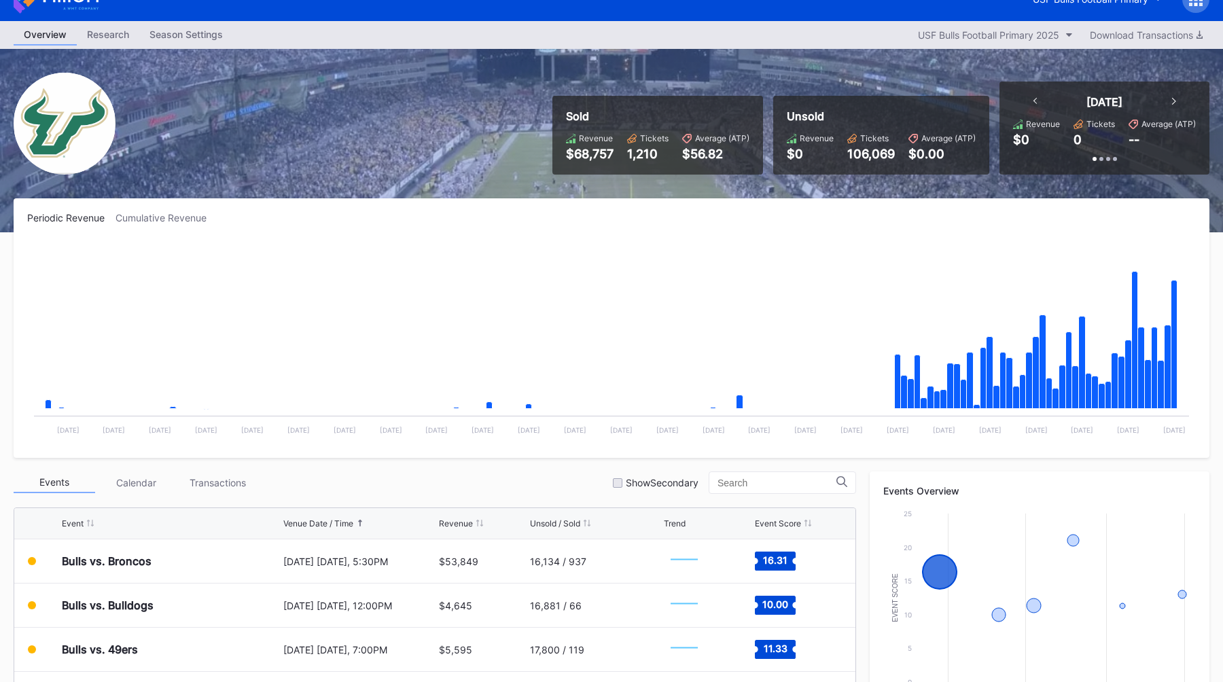
click at [497, 457] on div "Periodic Revenue Cumulative Revenue Created with Highcharts 11.2.0 Chart title …" at bounding box center [612, 328] width 1196 height 260
click at [489, 468] on div "Periodic Revenue Cumulative Revenue Created with Highcharts 11.2.0 Chart title …" at bounding box center [611, 601] width 1223 height 806
click at [482, 472] on div "Events Calendar Transactions Show Secondary" at bounding box center [435, 483] width 843 height 22
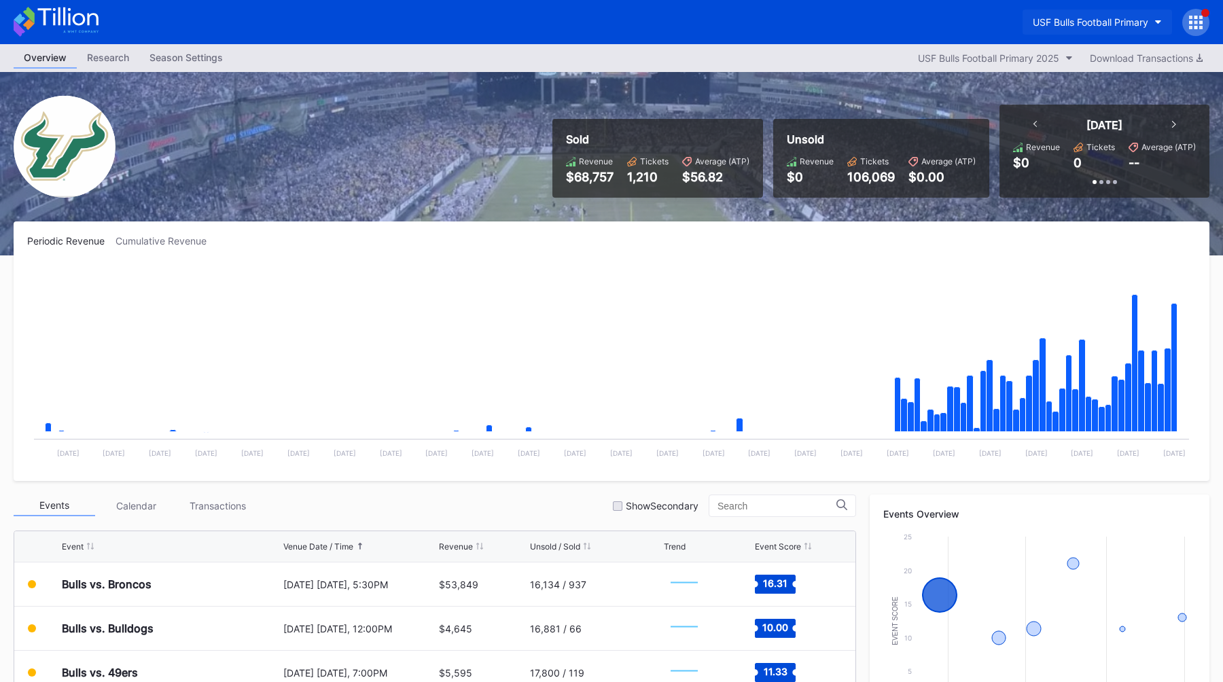
click at [1090, 24] on div "USF Bulls Football Primary" at bounding box center [1091, 22] width 116 height 12
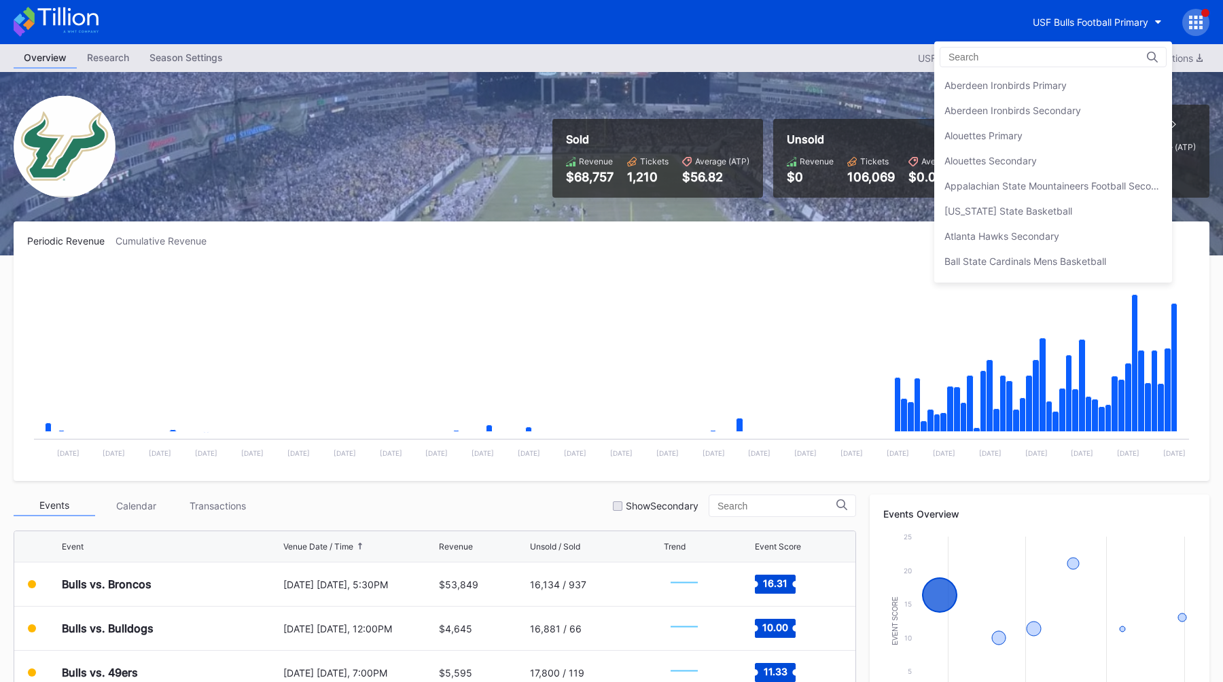
scroll to position [4475, 0]
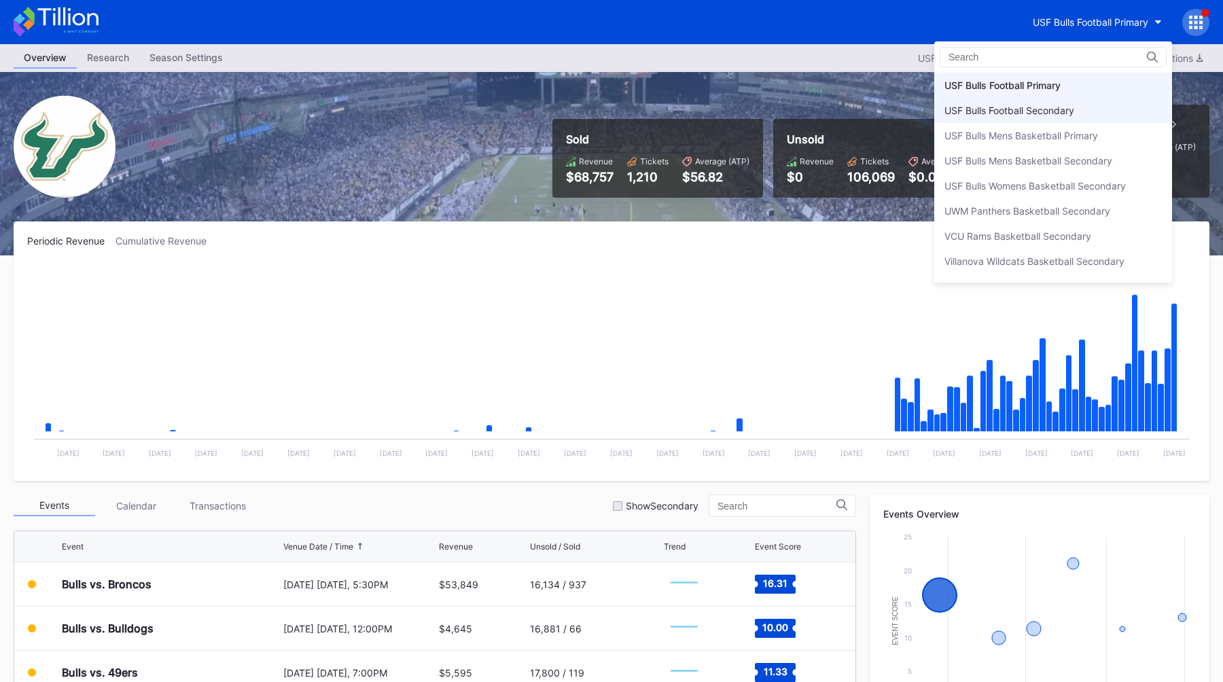
click at [1060, 101] on div "USF Bulls Football Secondary" at bounding box center [1053, 110] width 238 height 25
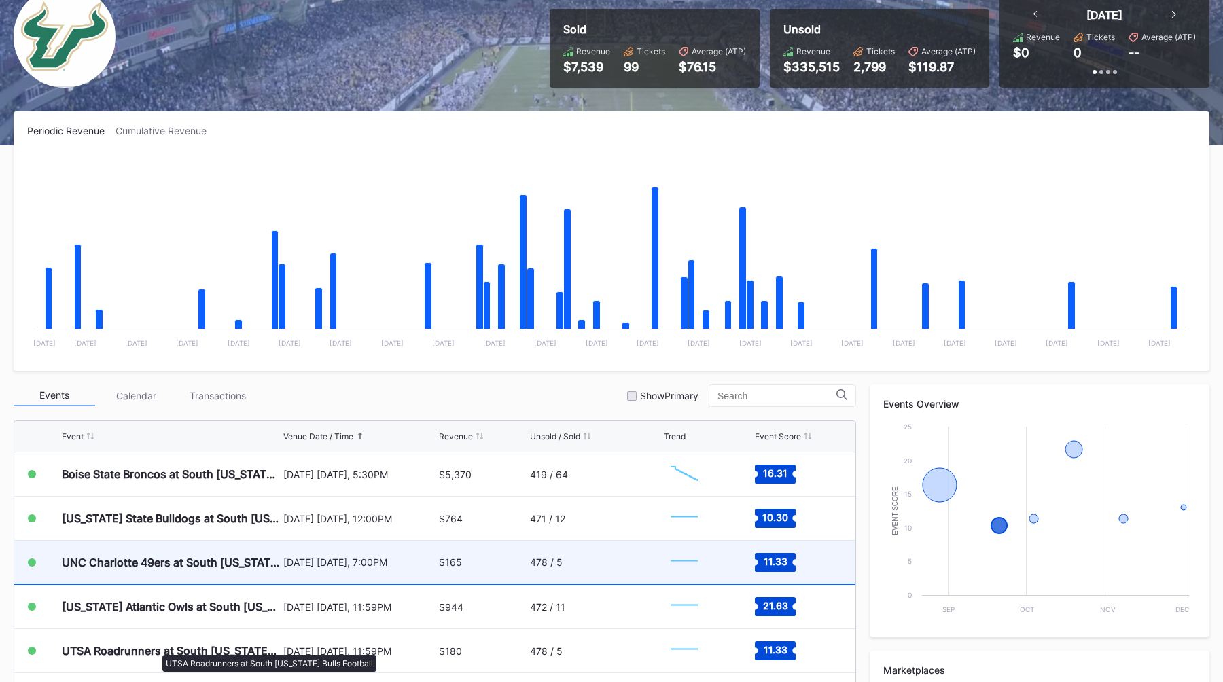
scroll to position [137, 0]
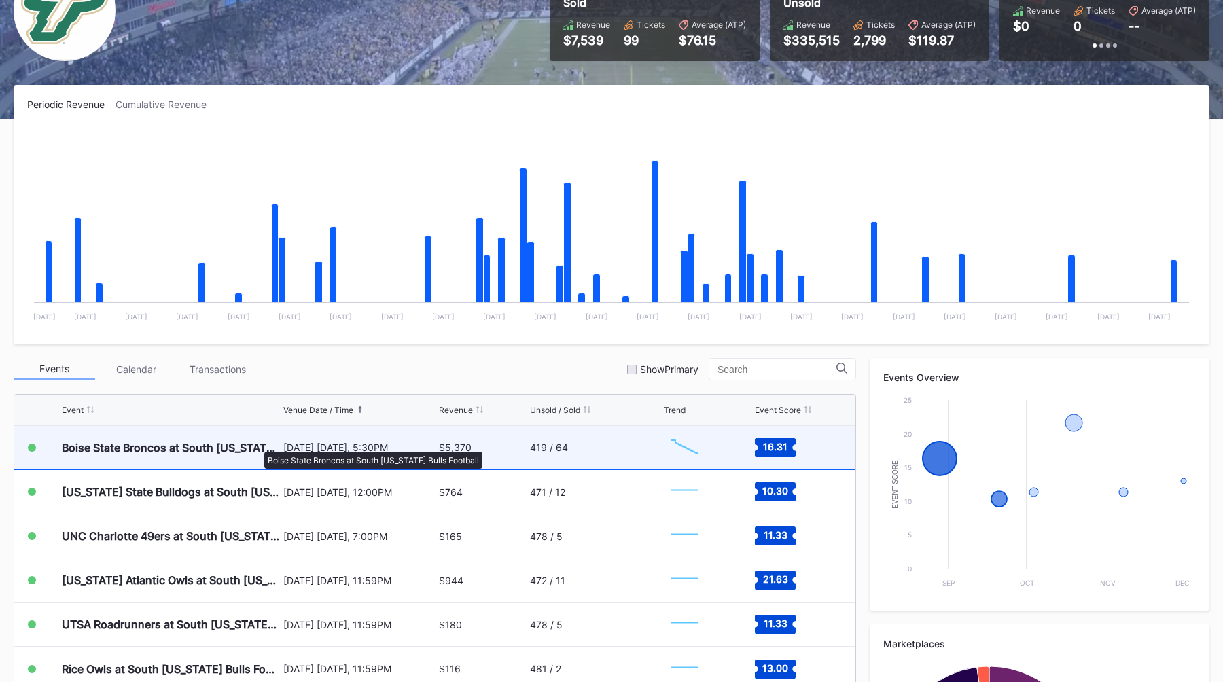
click at [257, 445] on div "Boise State Broncos at South [US_STATE] Bulls Football" at bounding box center [171, 448] width 218 height 14
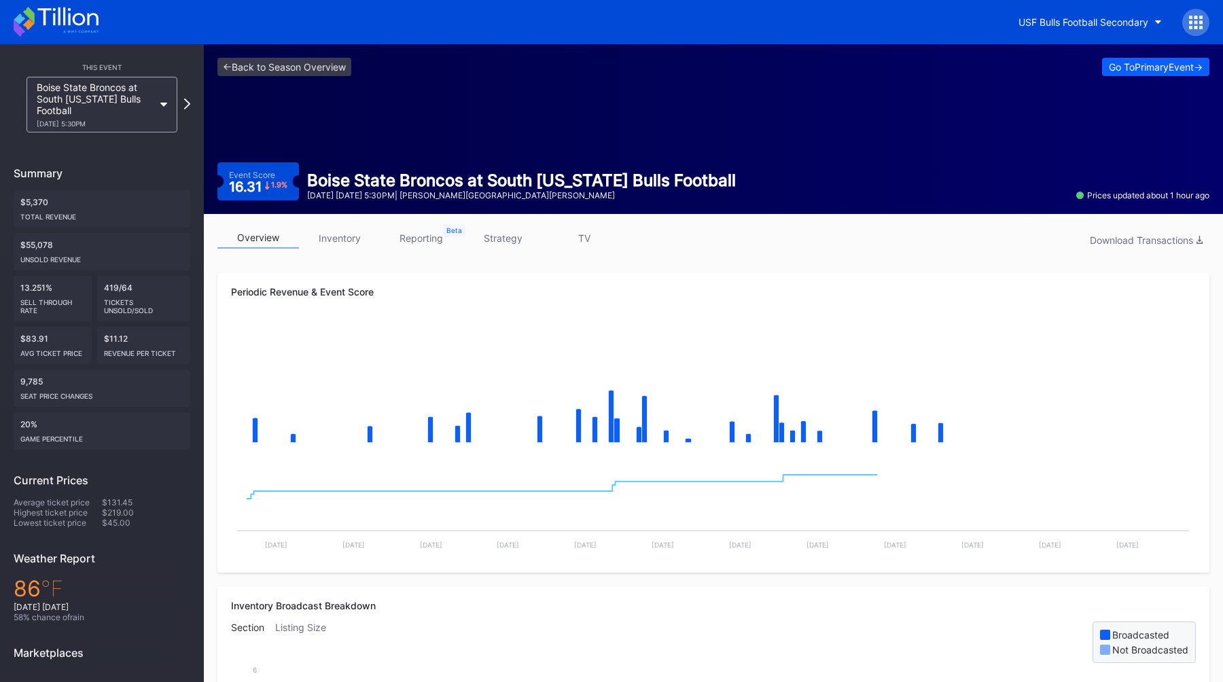
click at [319, 243] on link "inventory" at bounding box center [340, 238] width 82 height 21
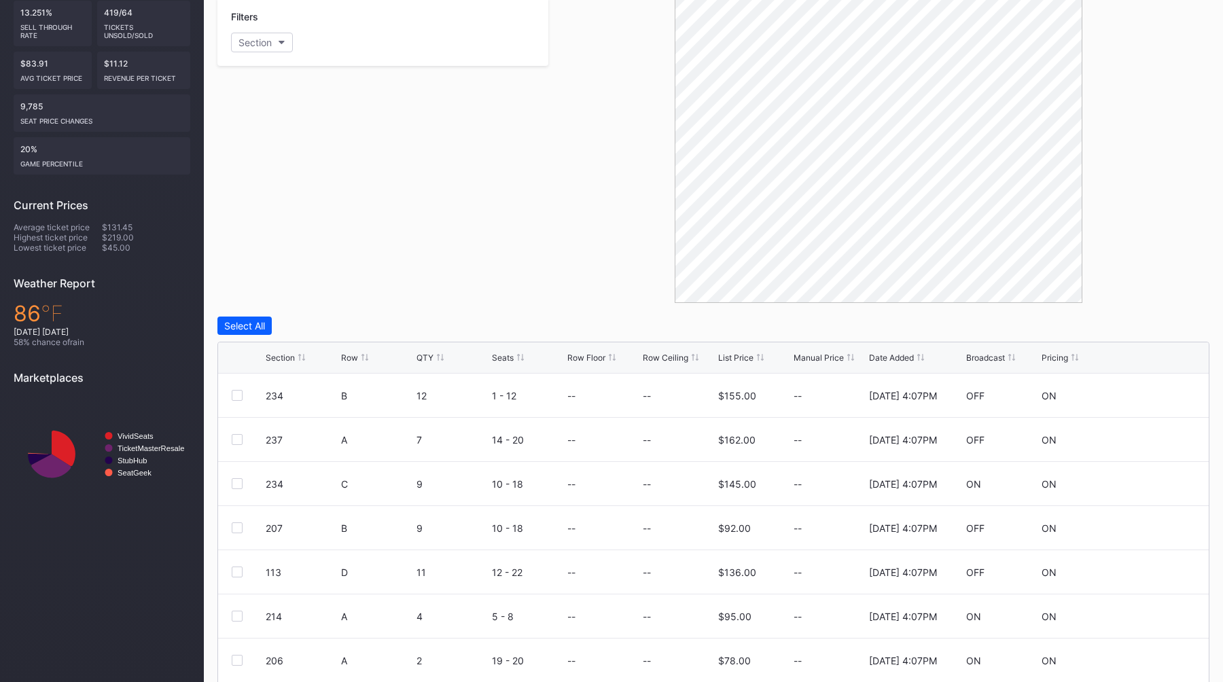
scroll to position [315, 0]
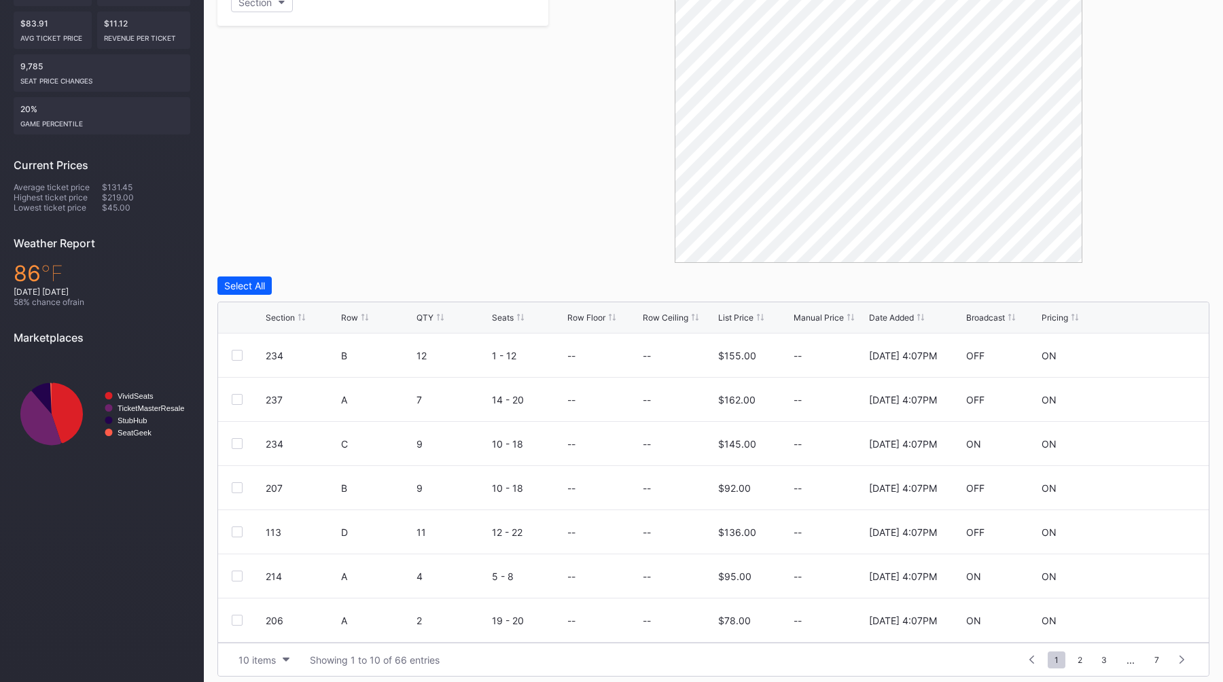
click at [515, 239] on div "Filters Section" at bounding box center [382, 110] width 331 height 306
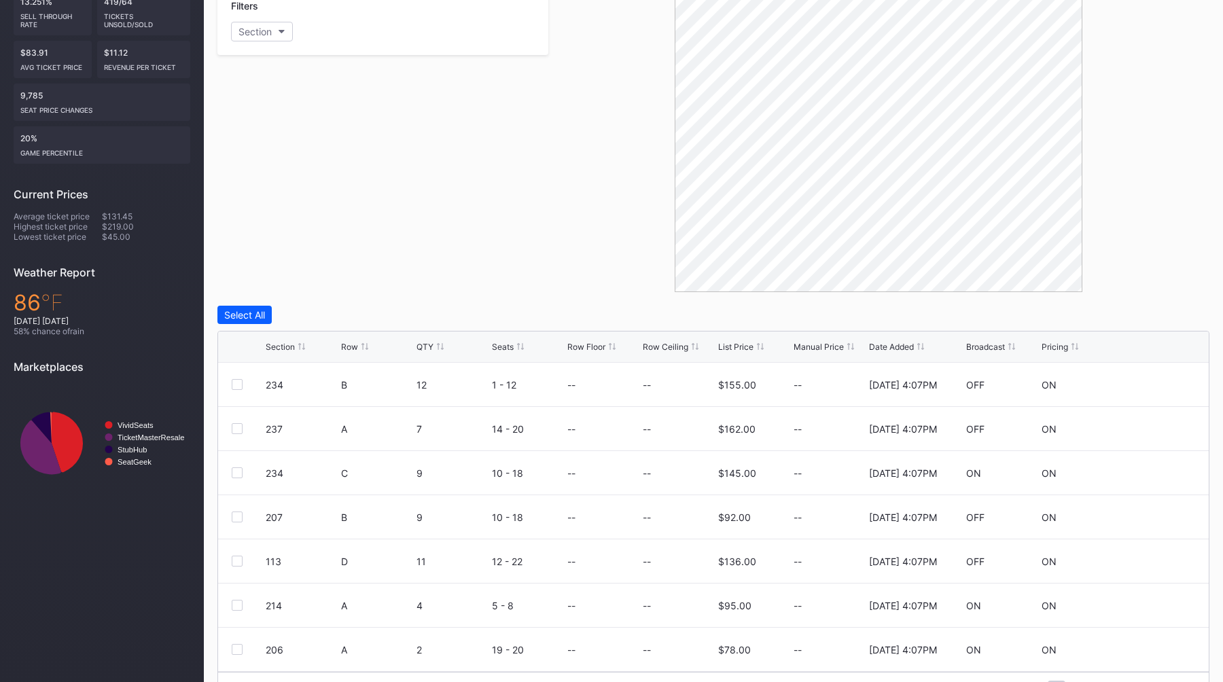
scroll to position [226, 0]
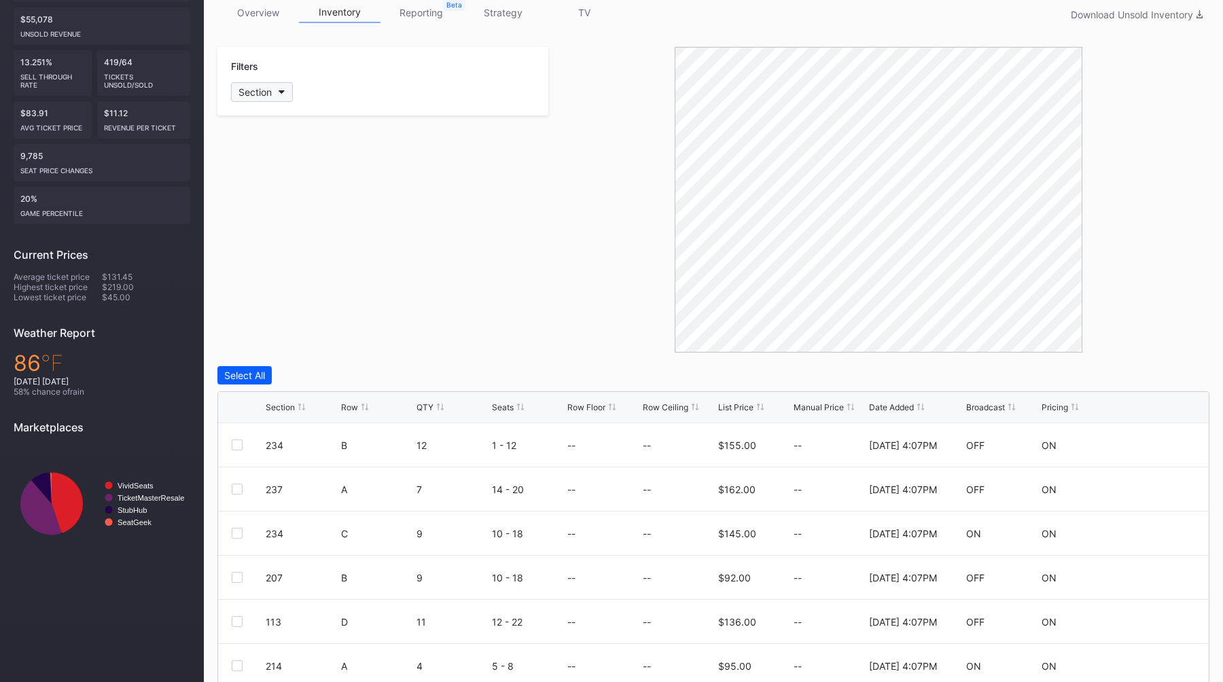
click at [283, 101] on button "Section" at bounding box center [262, 92] width 62 height 20
type input "1"
type input "14"
click at [298, 175] on div "114" at bounding box center [310, 168] width 158 height 25
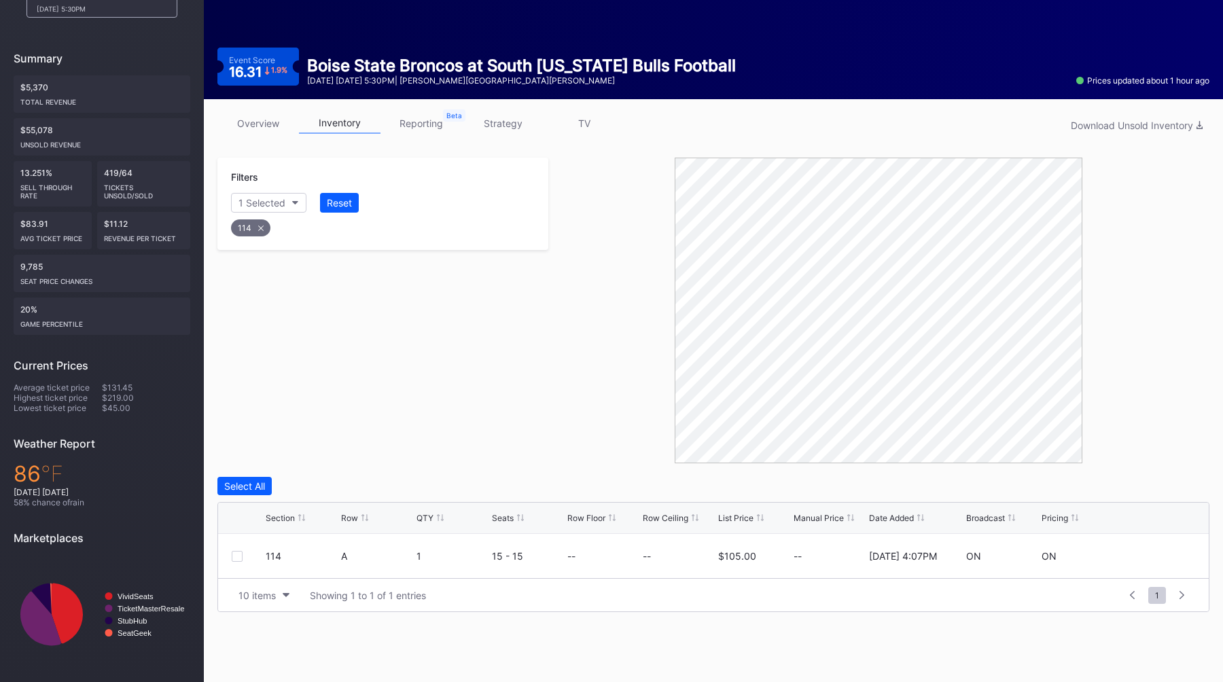
click at [510, 364] on div "Filters 1 Selected Reset 114" at bounding box center [382, 311] width 331 height 306
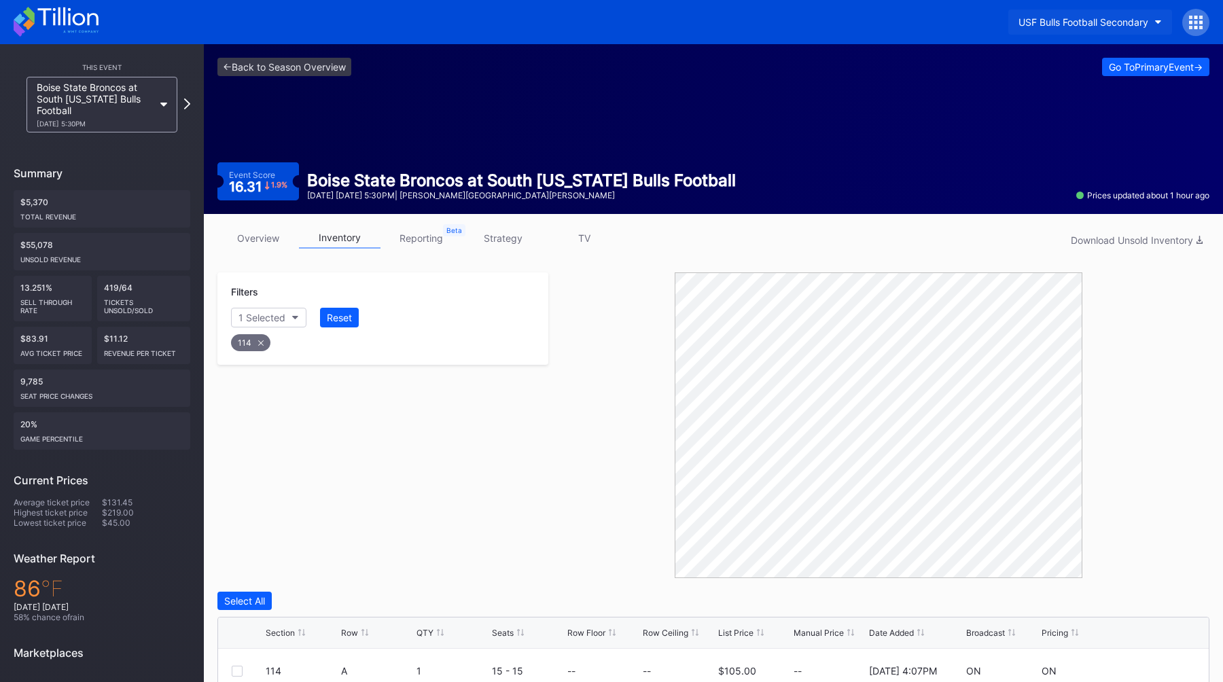
click at [1085, 20] on div "USF Bulls Football Secondary" at bounding box center [1084, 22] width 130 height 12
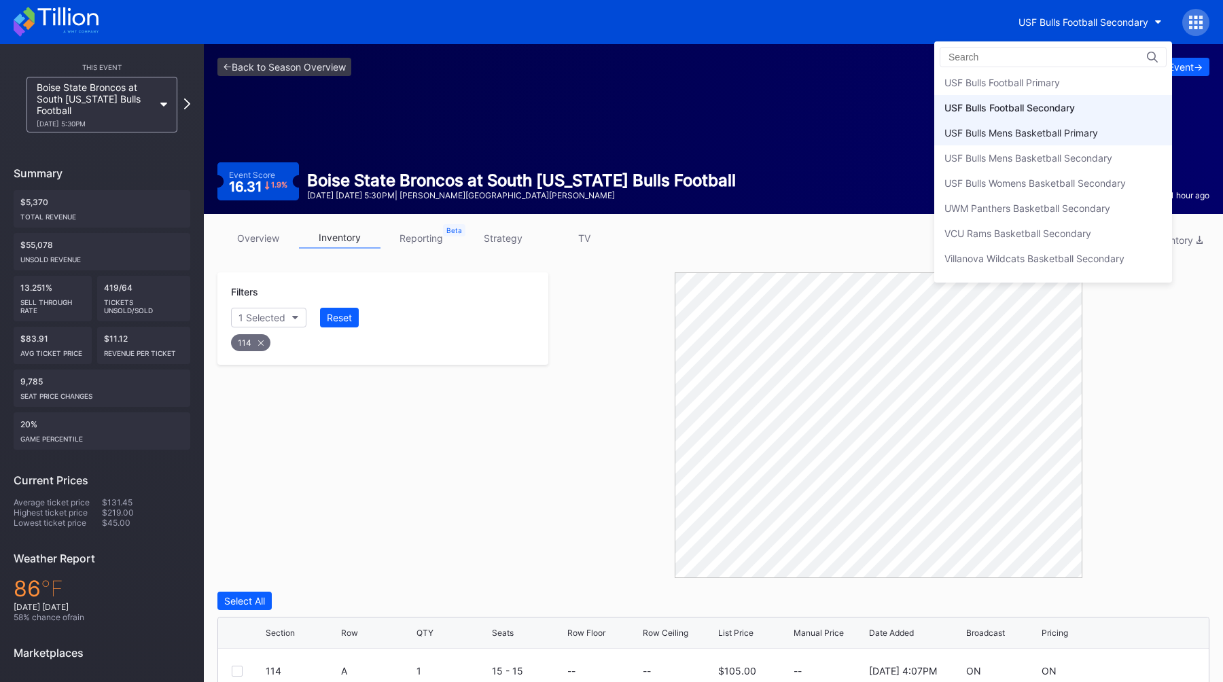
scroll to position [4467, 0]
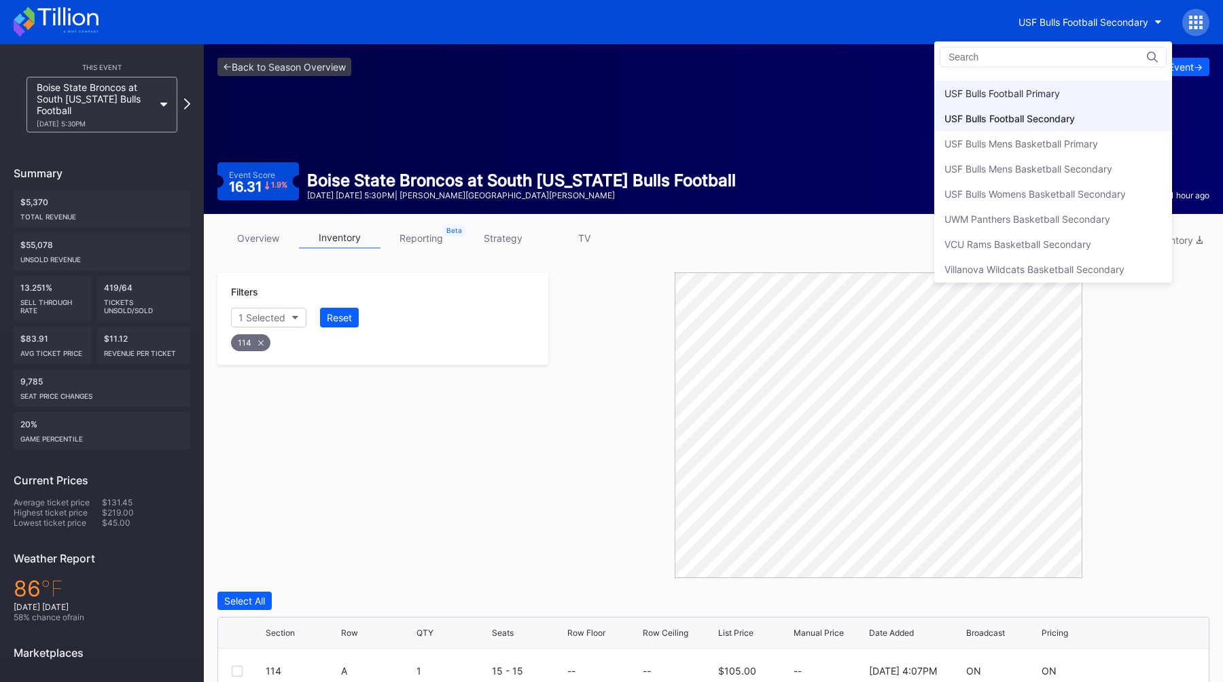
click at [1041, 96] on div "USF Bulls Football Primary" at bounding box center [1003, 94] width 116 height 12
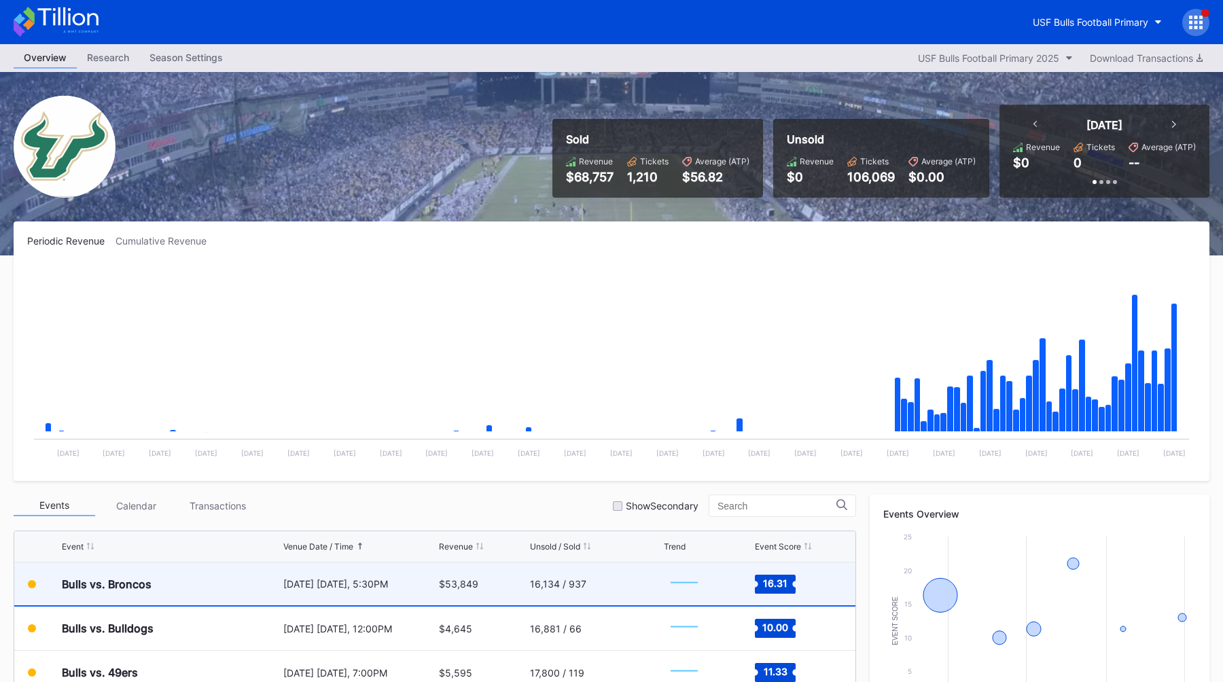
click at [219, 575] on div "Bulls vs. Broncos" at bounding box center [171, 584] width 218 height 43
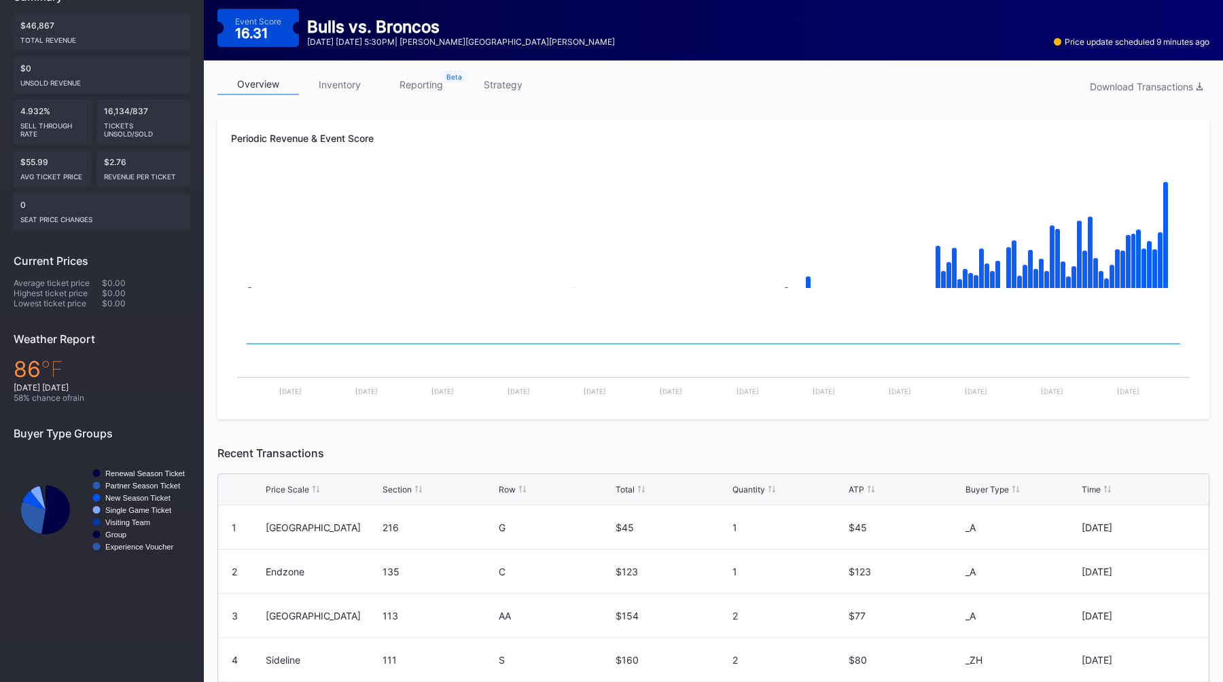
scroll to position [114, 0]
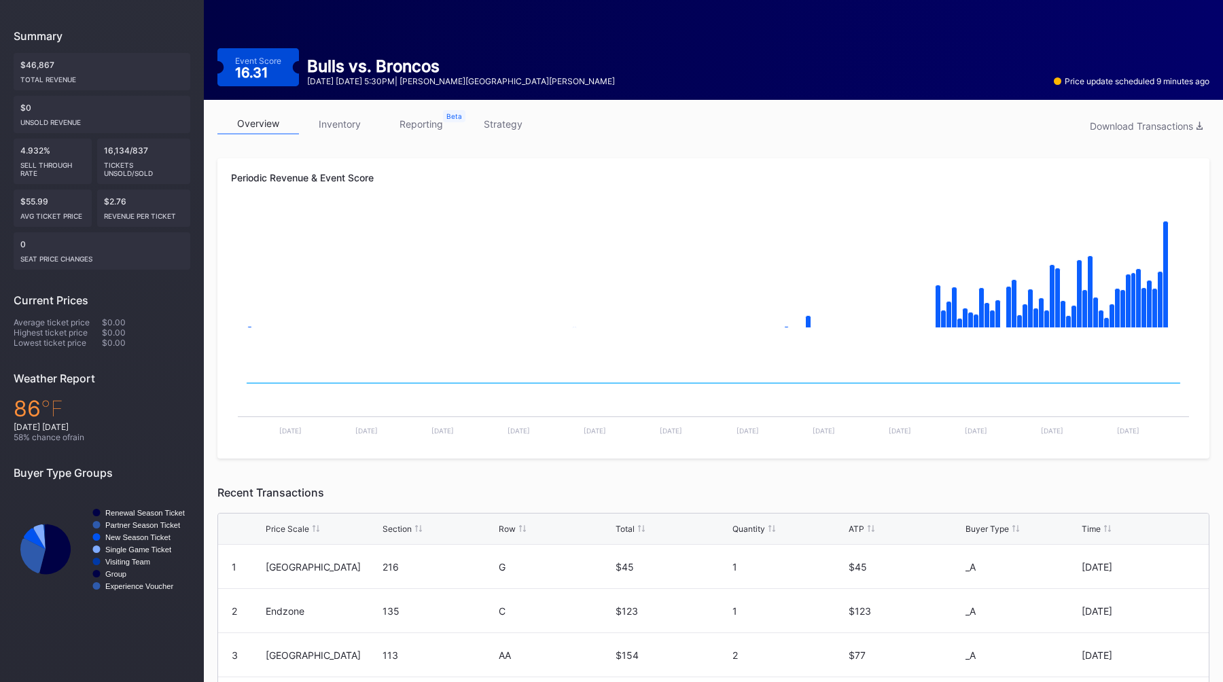
click at [364, 139] on div "overview inventory reporting strategy Download Transactions" at bounding box center [713, 127] width 992 height 28
click at [332, 100] on div "overview inventory reporting strategy Download Transactions Periodic Revenue & …" at bounding box center [713, 501] width 1019 height 802
click at [332, 113] on link "inventory" at bounding box center [340, 123] width 82 height 21
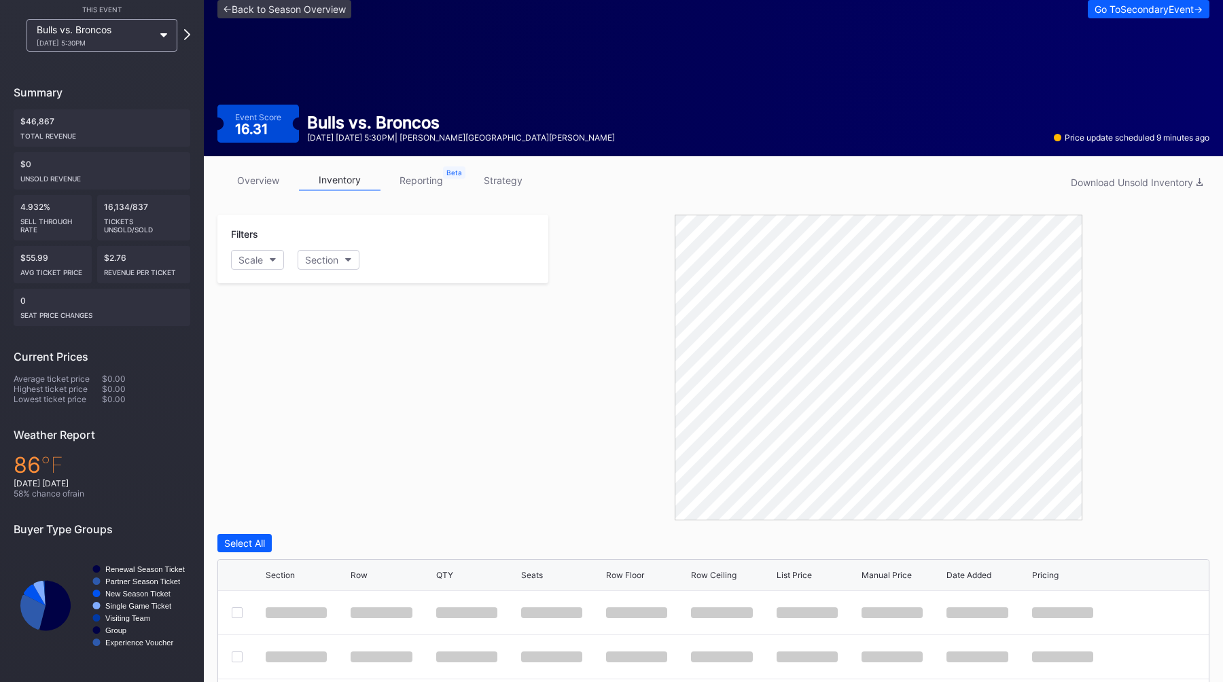
scroll to position [97, 0]
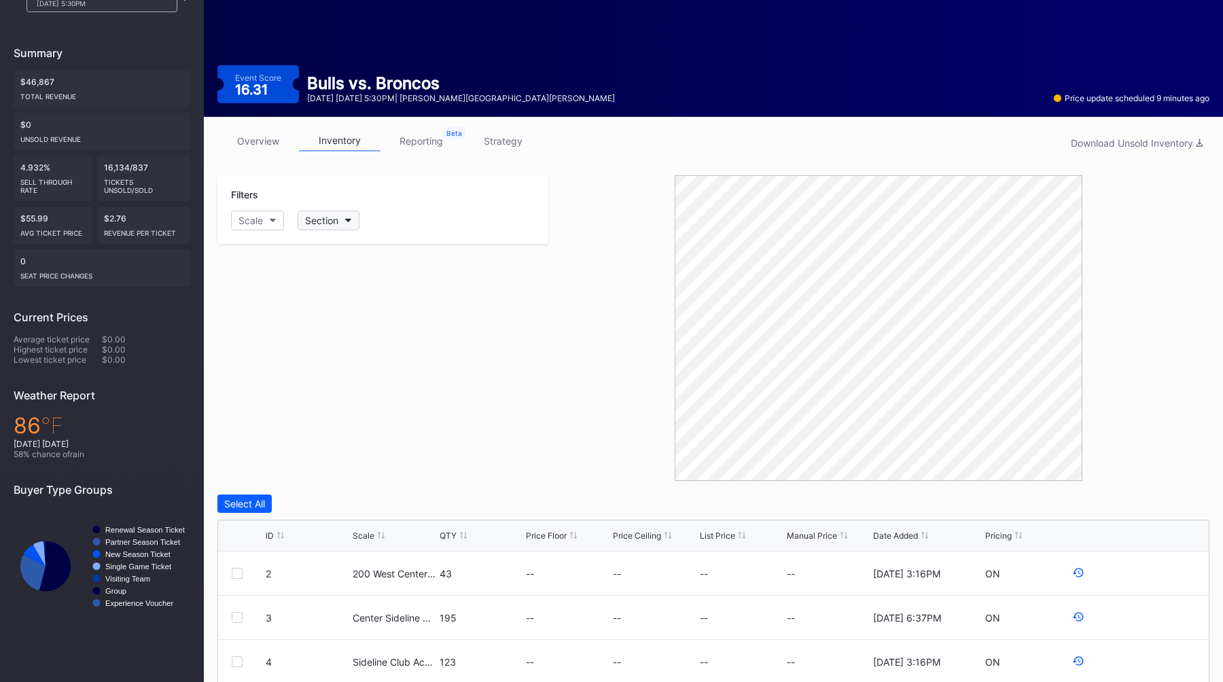
click at [310, 224] on div "Section" at bounding box center [321, 221] width 33 height 12
type input "13"
click at [395, 330] on div "131" at bounding box center [377, 321] width 158 height 25
click at [395, 349] on div "132" at bounding box center [377, 346] width 158 height 25
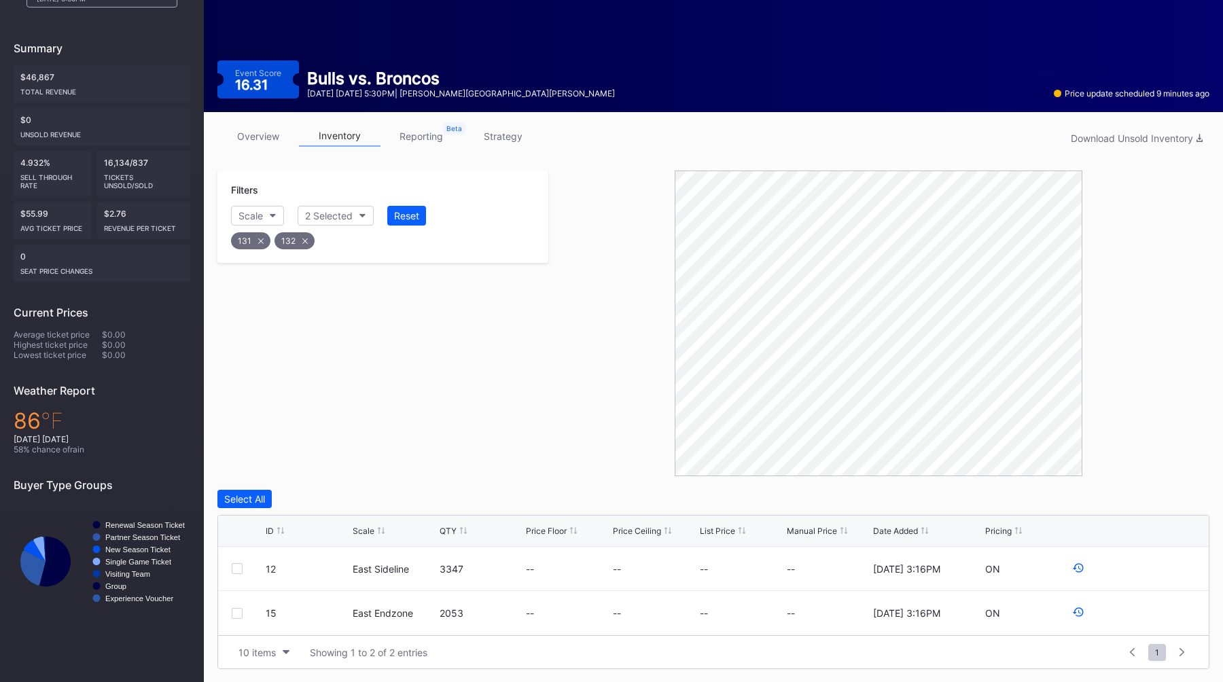
click at [523, 253] on div "Filters Scale 2 Selected Reset 131 132" at bounding box center [382, 217] width 331 height 92
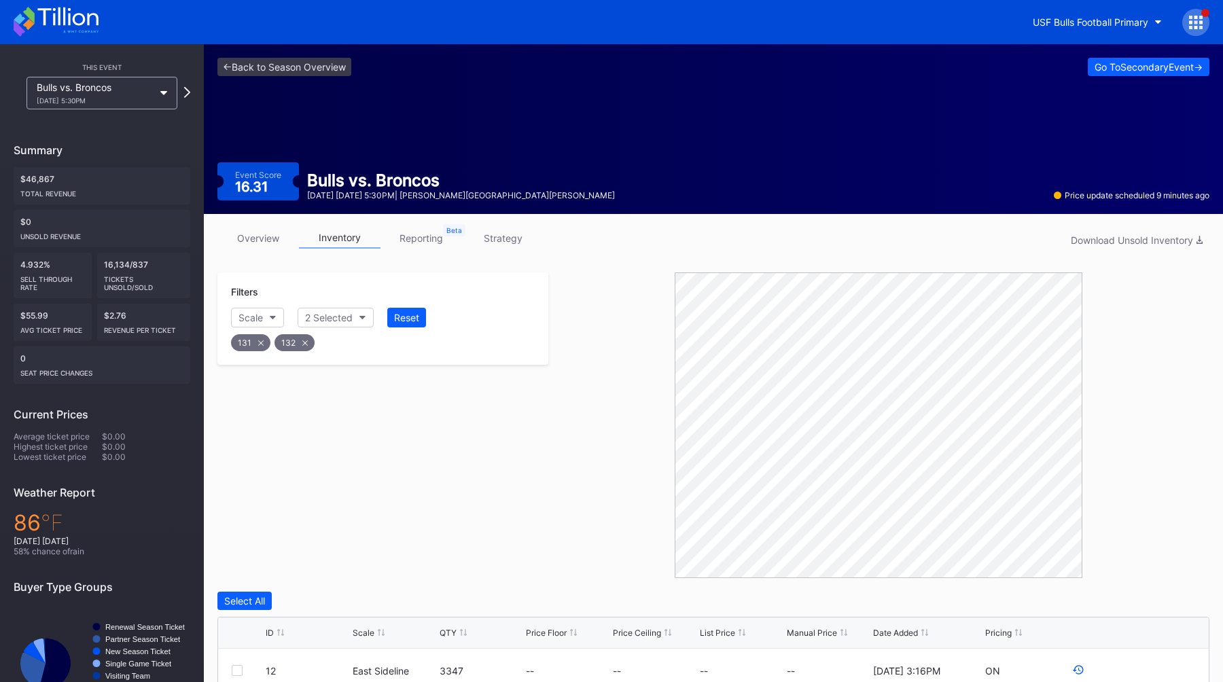
click at [676, 60] on div "<- Back to Season Overview Go To Secondary Event ->" at bounding box center [713, 67] width 992 height 18
click at [1117, 27] on div "USF Bulls Football Primary" at bounding box center [1091, 22] width 116 height 12
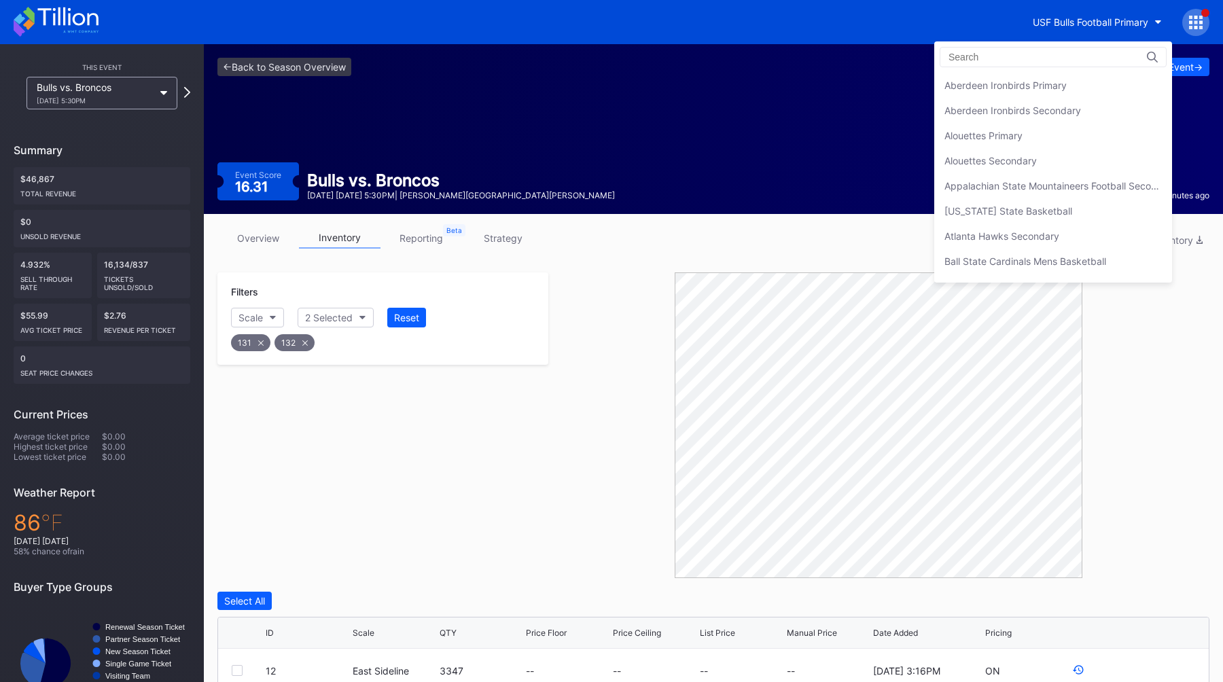
scroll to position [4475, 0]
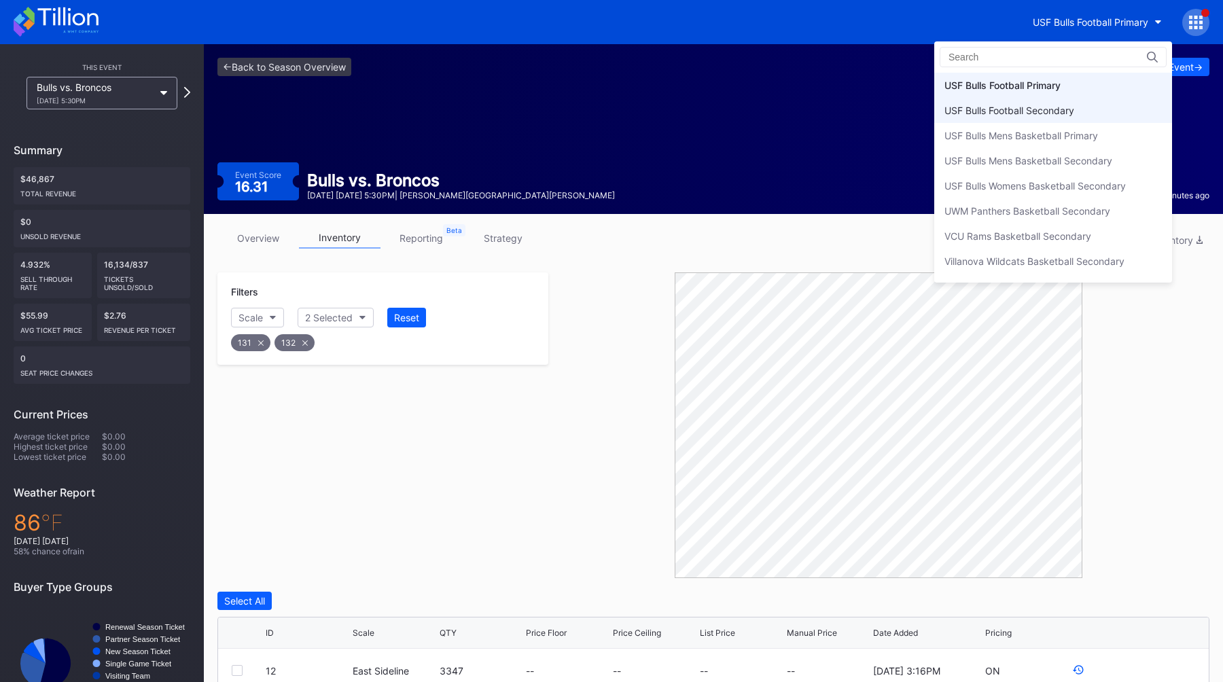
click at [1032, 108] on div "USF Bulls Football Secondary" at bounding box center [1010, 111] width 130 height 12
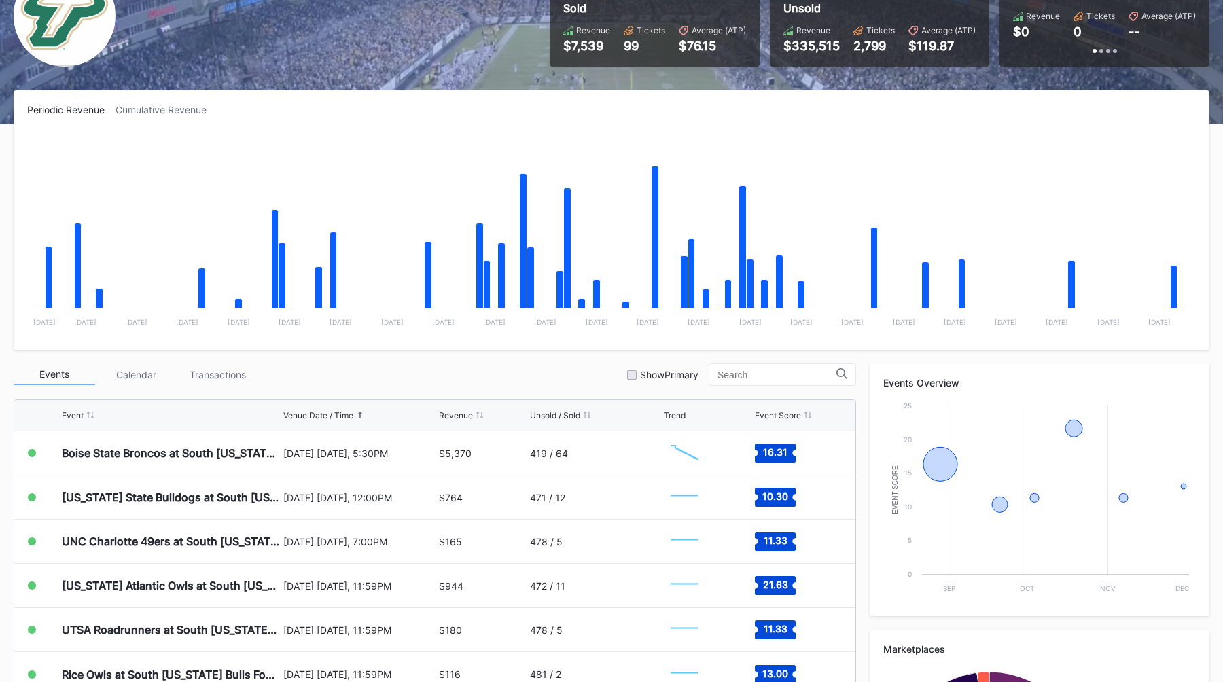
scroll to position [153, 0]
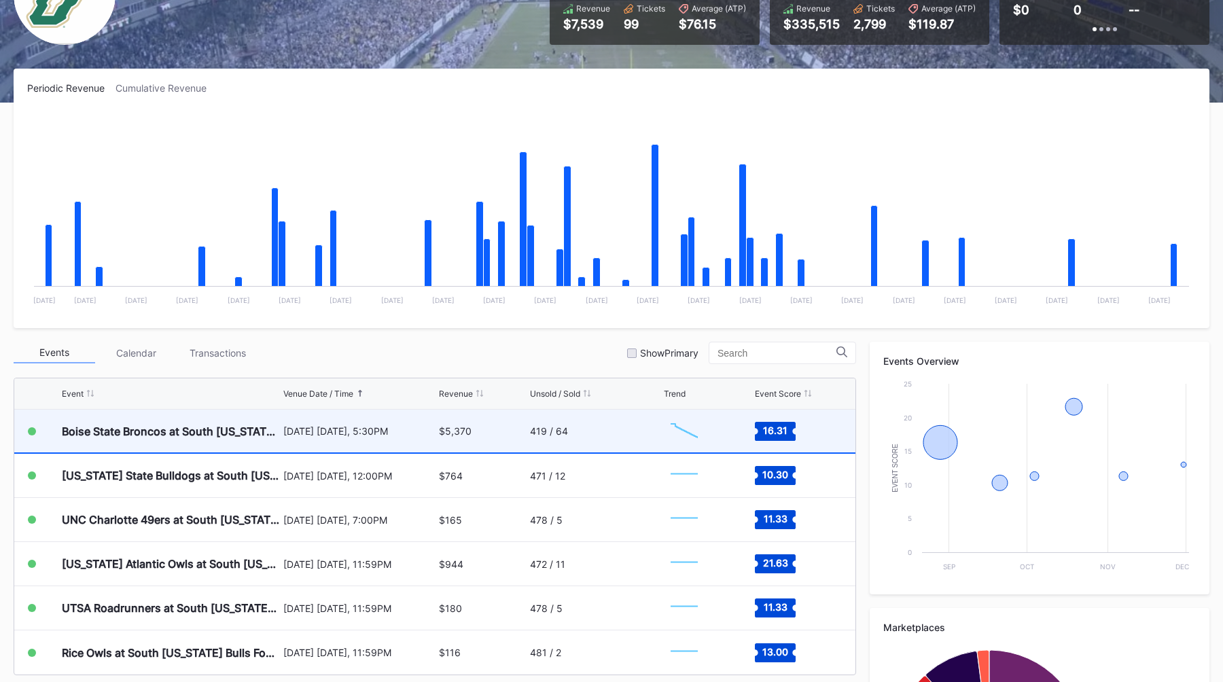
click at [480, 423] on div "$5,370" at bounding box center [482, 431] width 87 height 43
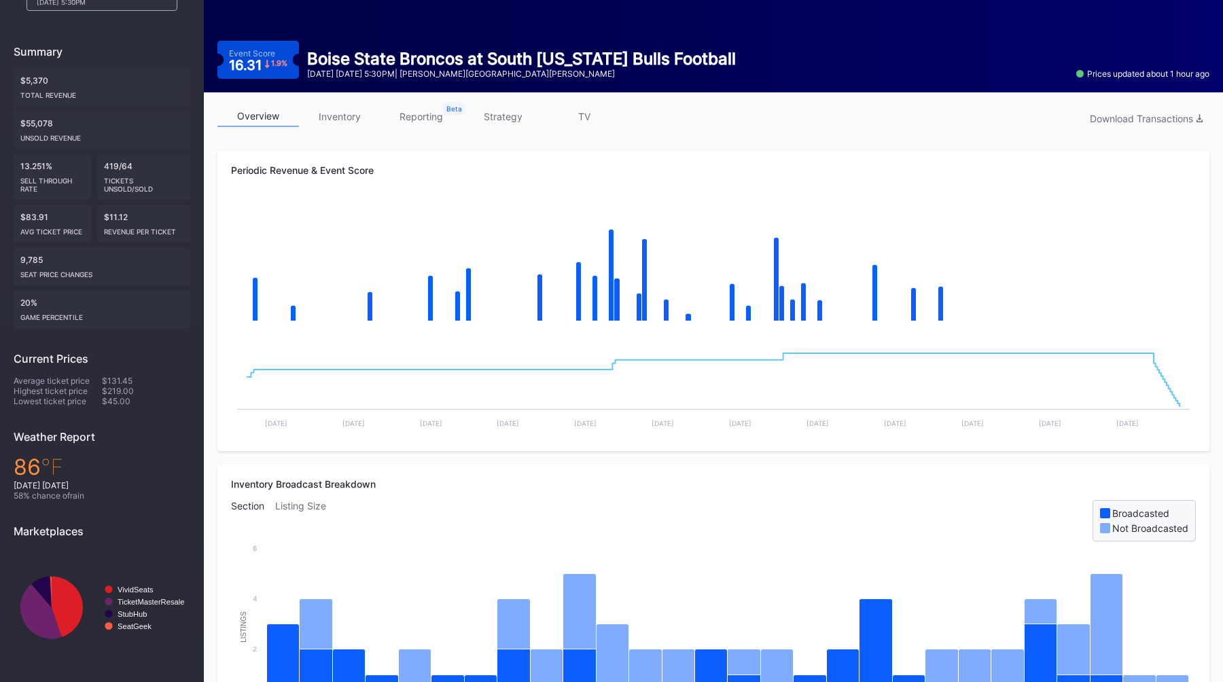
scroll to position [159, 0]
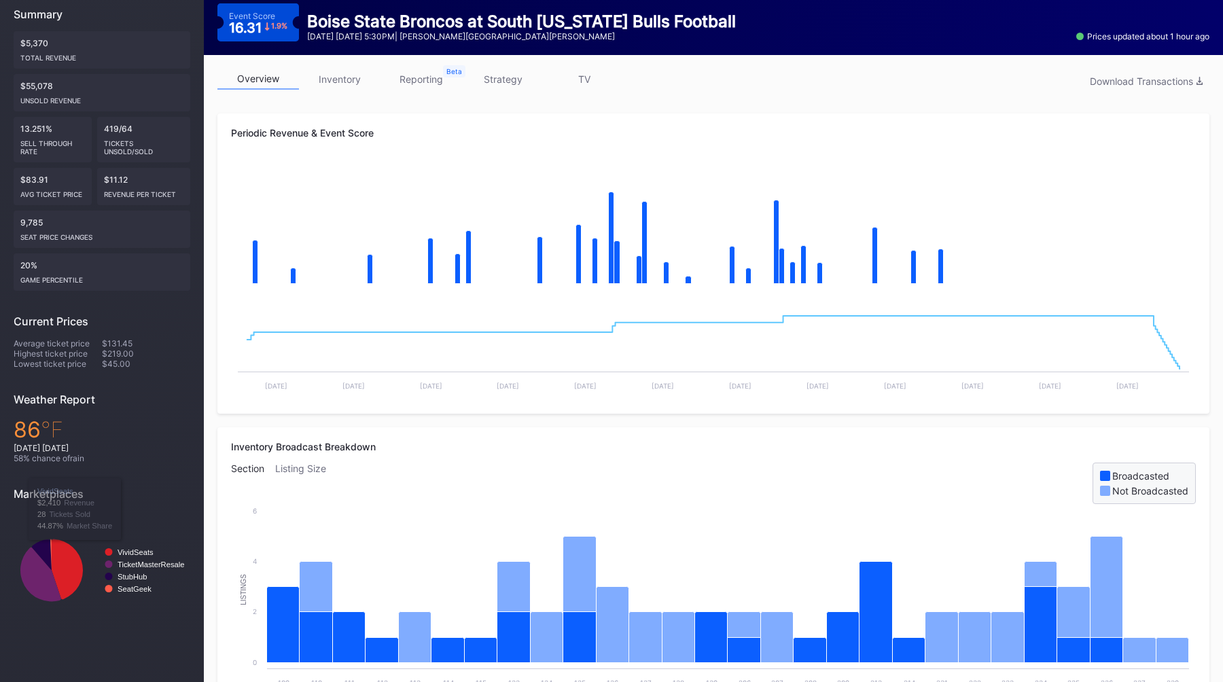
click at [208, 438] on div "overview inventory reporting strategy TV Download Transactions Periodic Revenue…" at bounding box center [713, 603] width 1019 height 1096
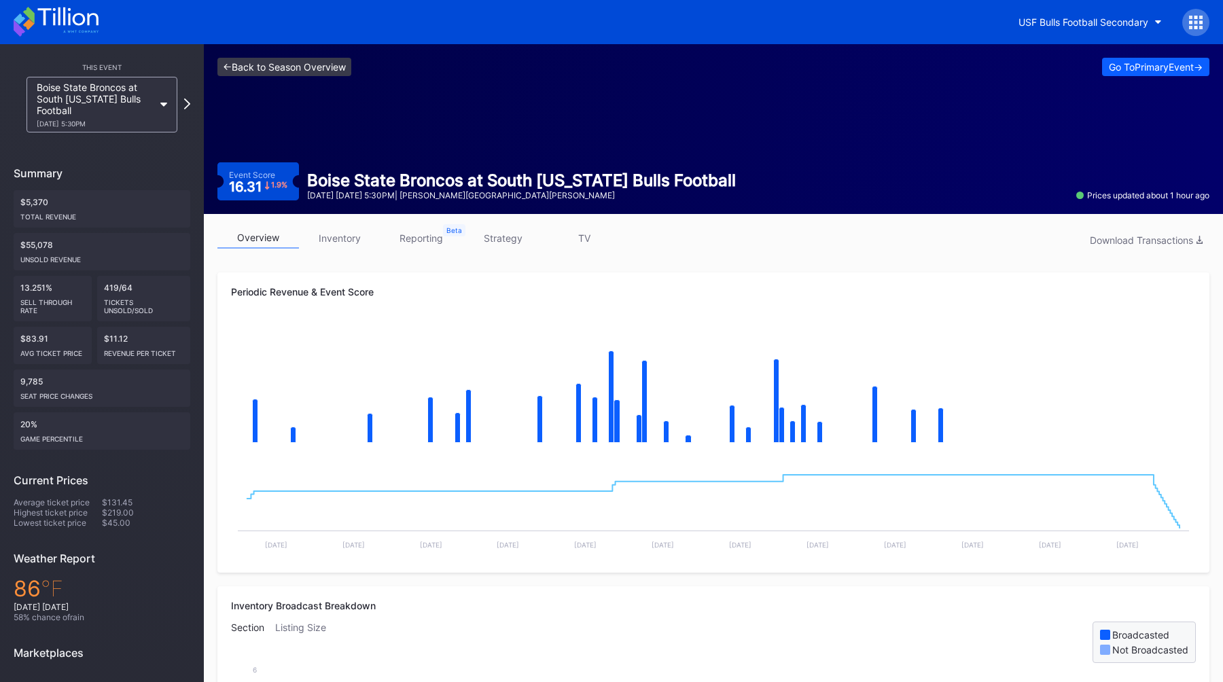
click at [278, 71] on link "<- Back to Season Overview" at bounding box center [284, 67] width 134 height 18
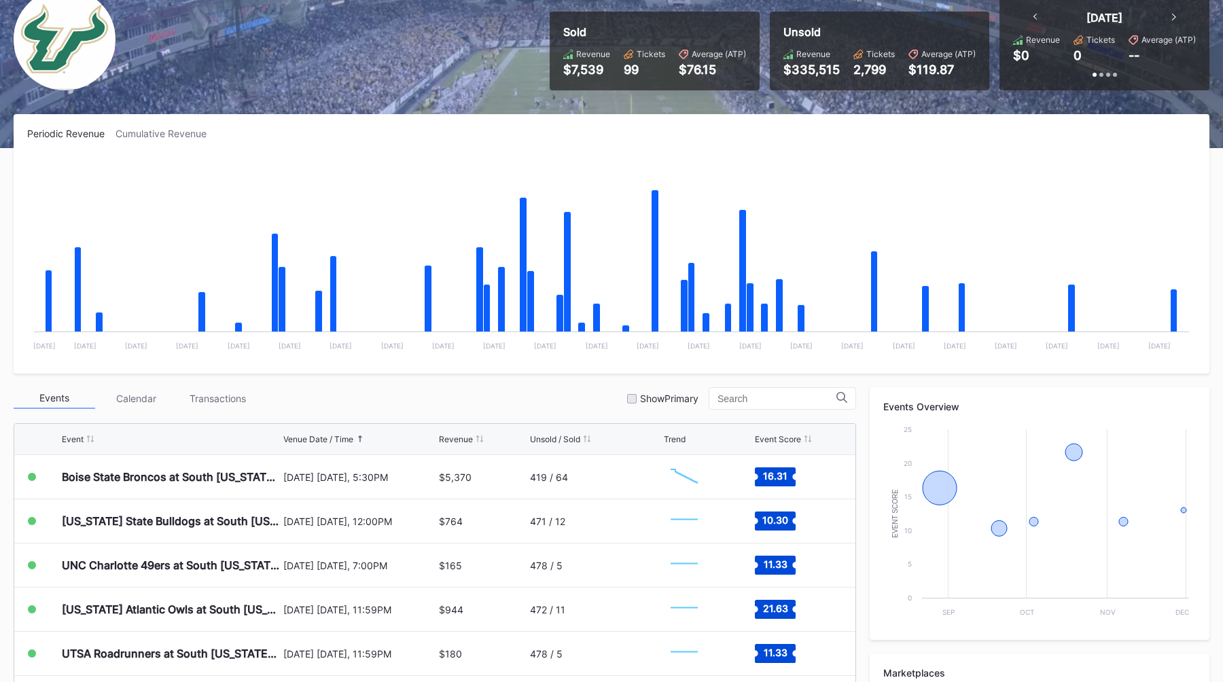
scroll to position [127, 0]
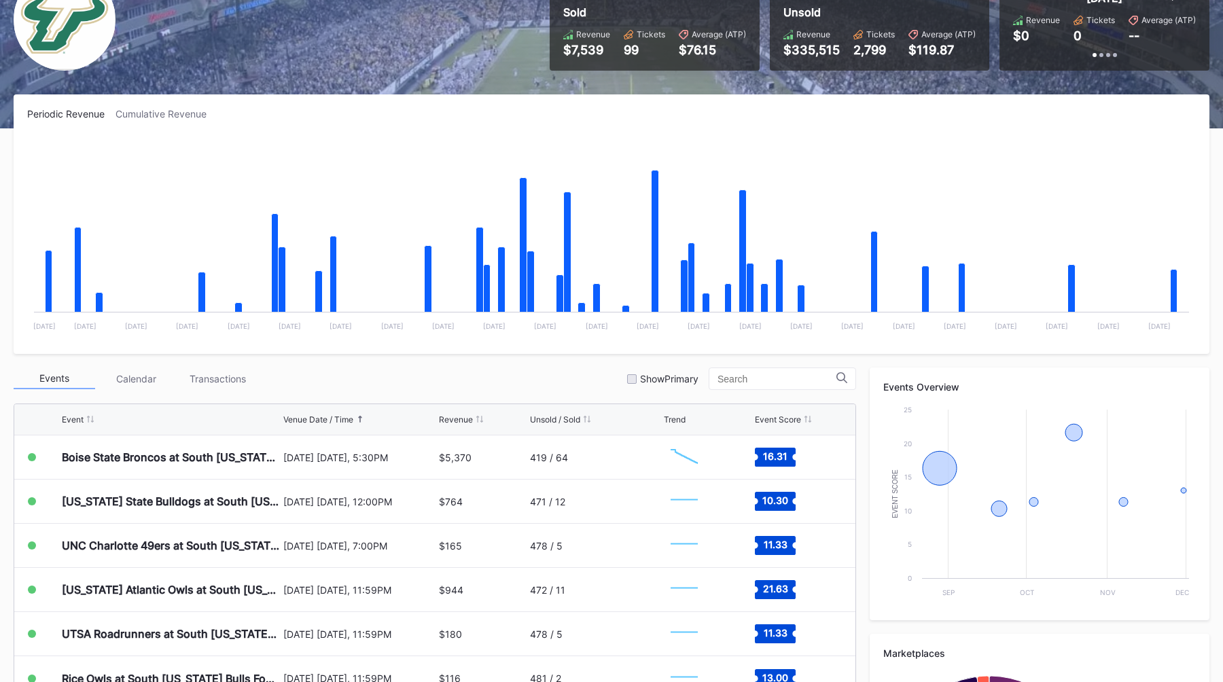
click at [357, 378] on div "Events Calendar Transactions Show Primary" at bounding box center [435, 379] width 843 height 22
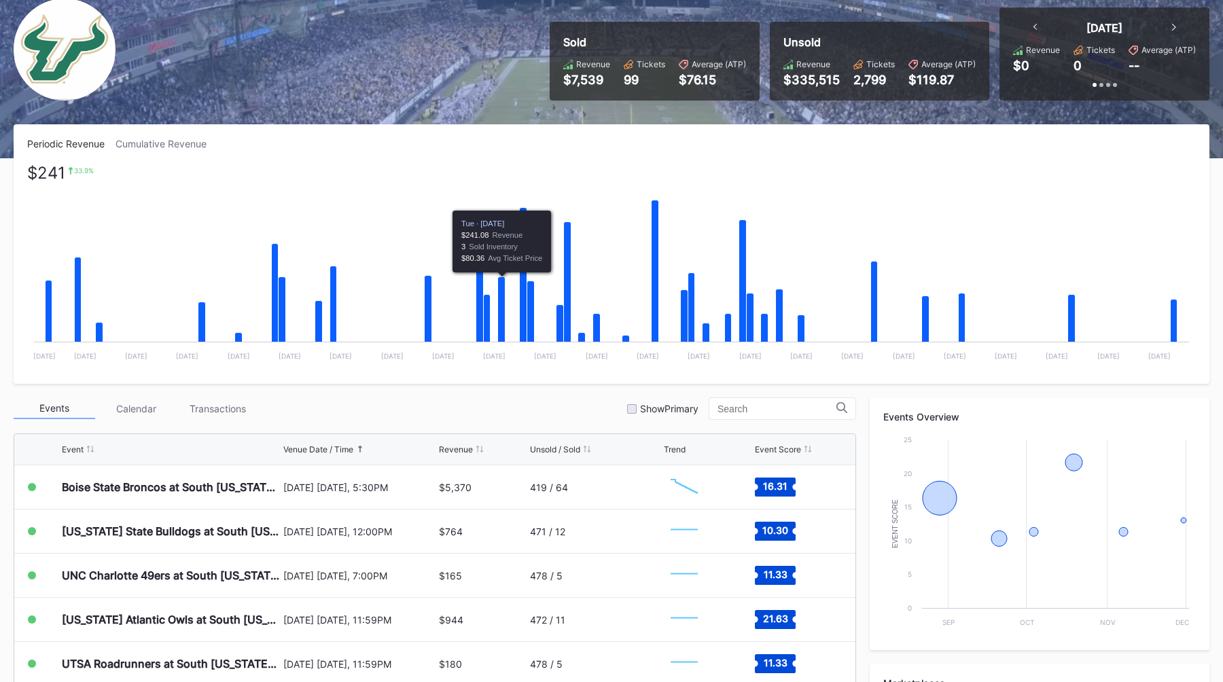
scroll to position [0, 0]
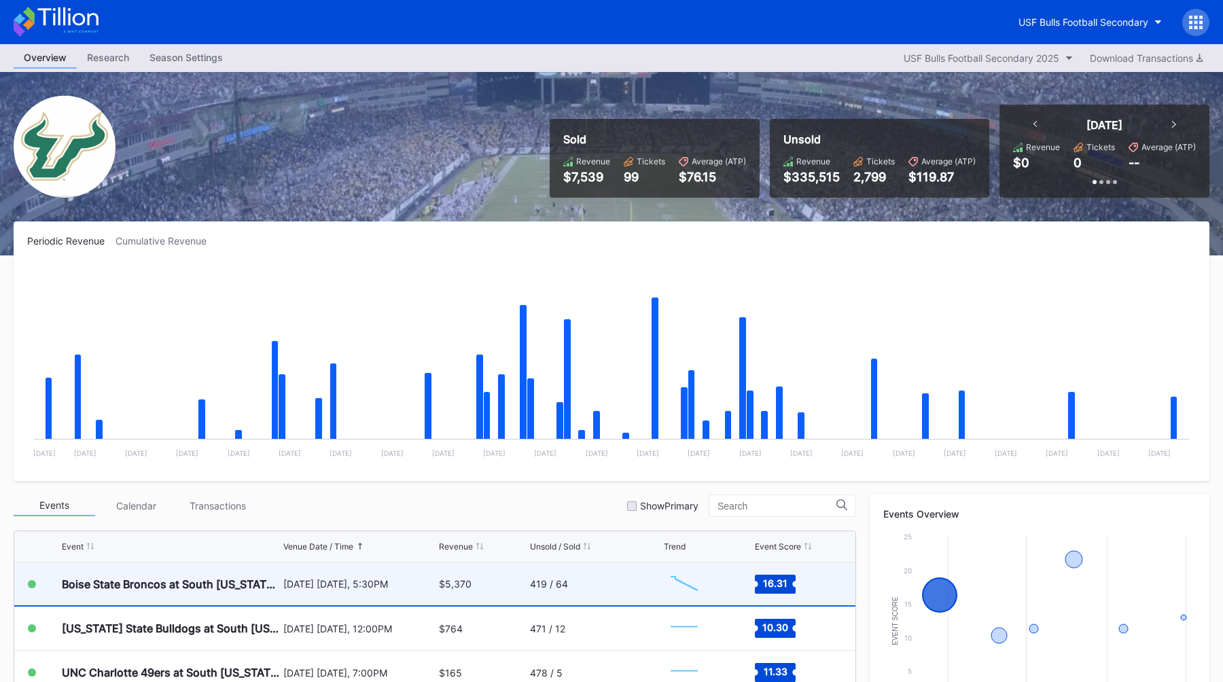
click at [287, 582] on div "[DATE] [DATE], 5:30PM" at bounding box center [359, 584] width 153 height 12
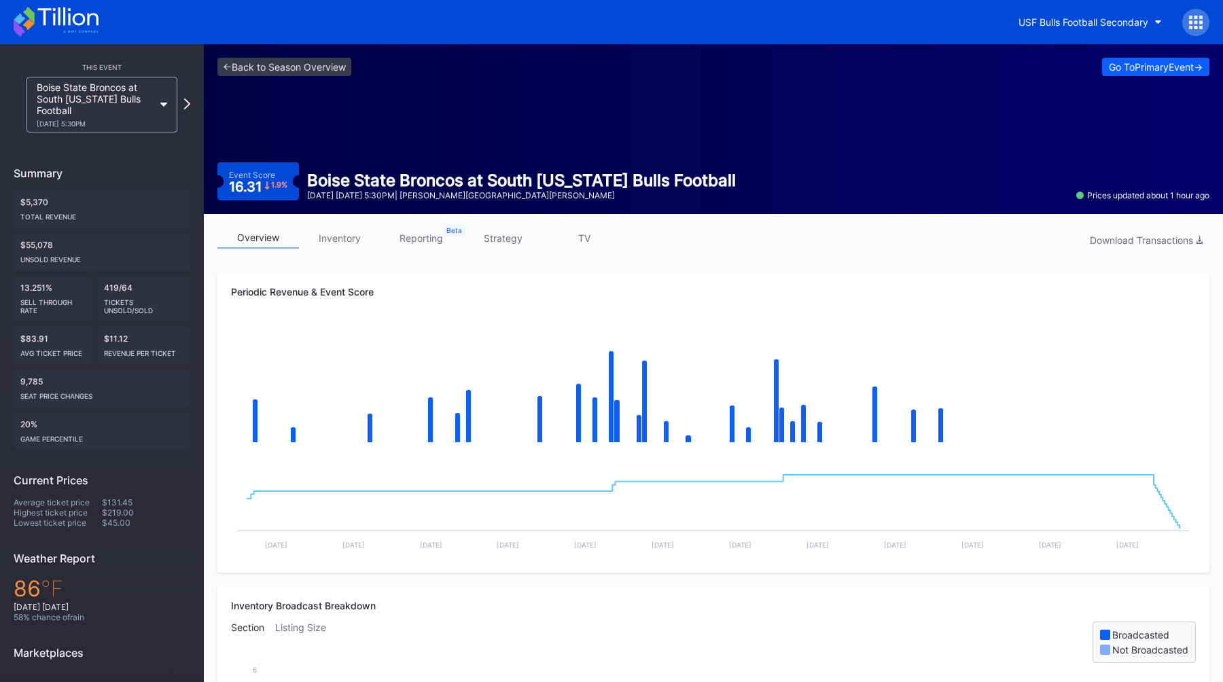
click at [315, 246] on link "inventory" at bounding box center [340, 238] width 82 height 21
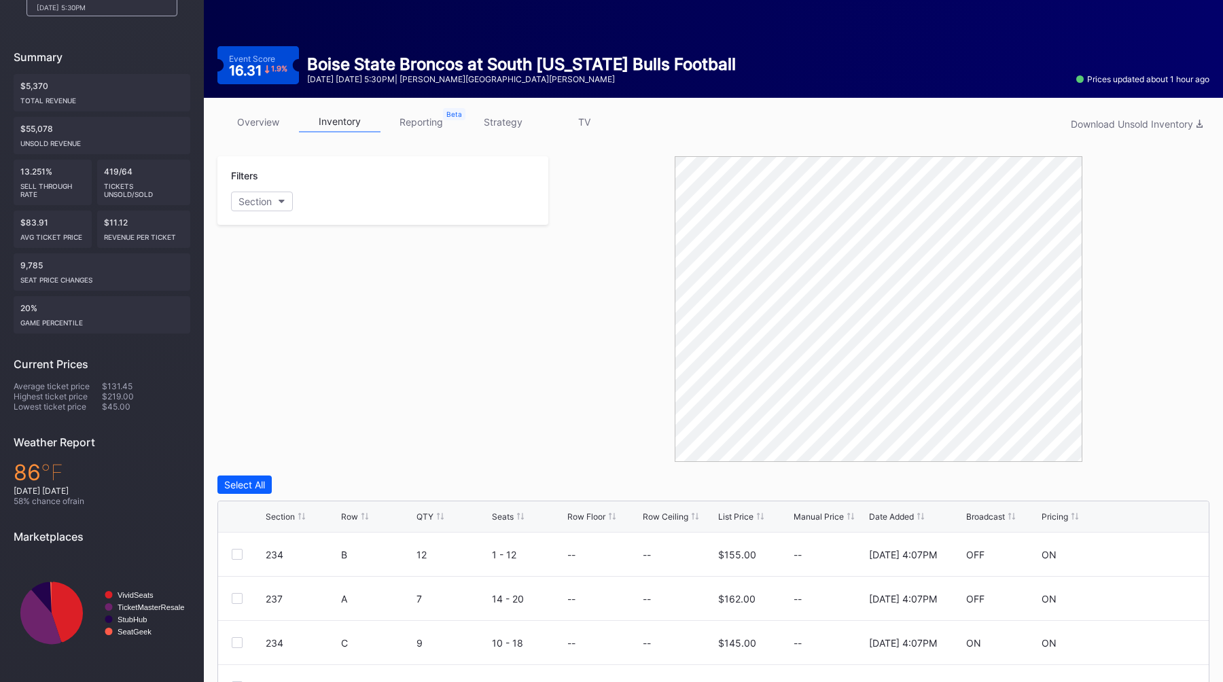
scroll to position [323, 0]
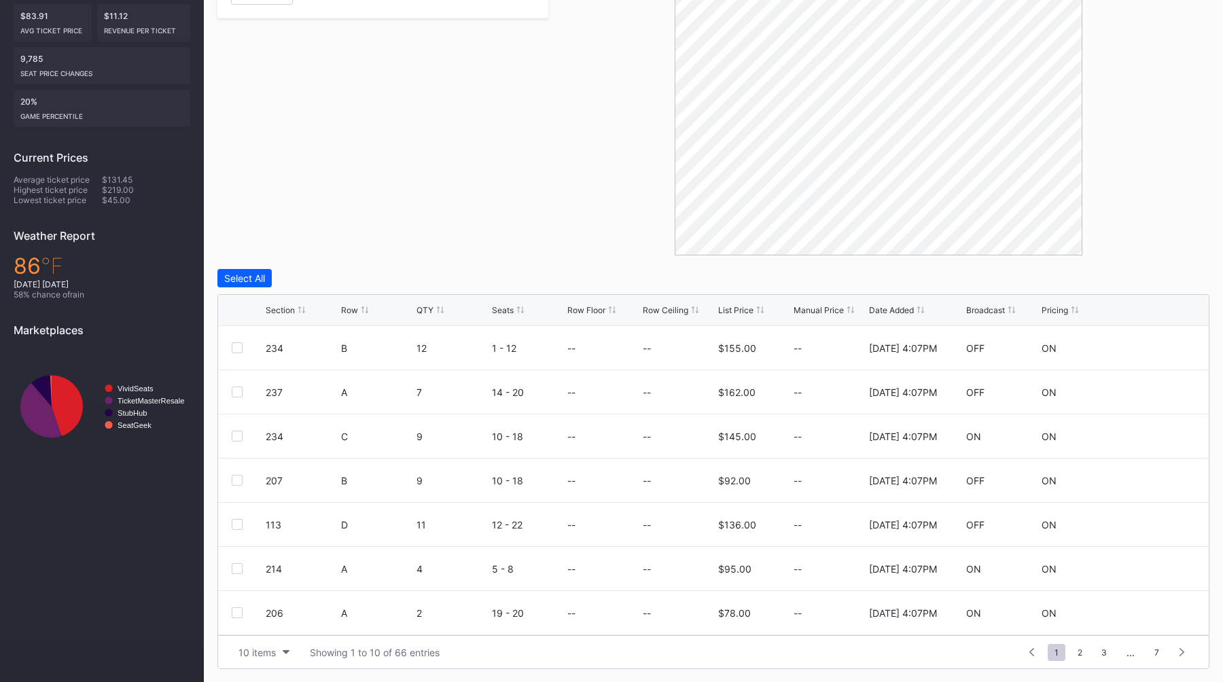
click at [727, 309] on div "List Price" at bounding box center [735, 310] width 35 height 10
click at [731, 311] on div "List Price" at bounding box center [735, 310] width 35 height 10
click at [737, 311] on div "List Price" at bounding box center [735, 310] width 35 height 10
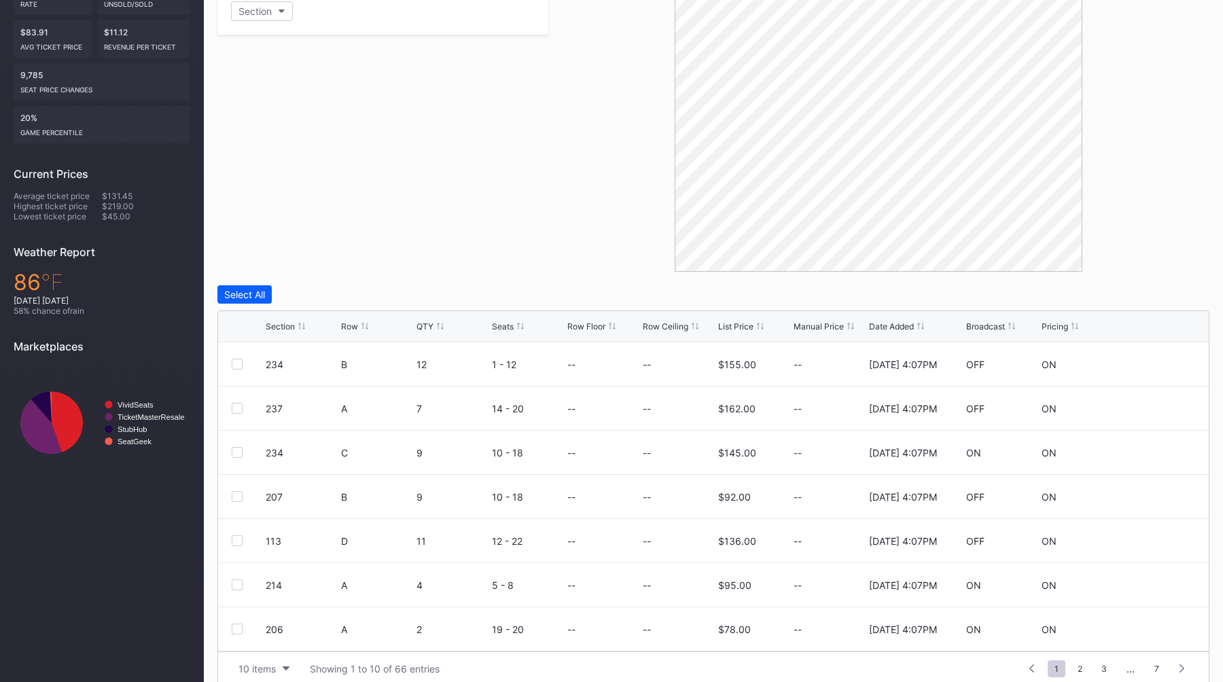
scroll to position [312, 0]
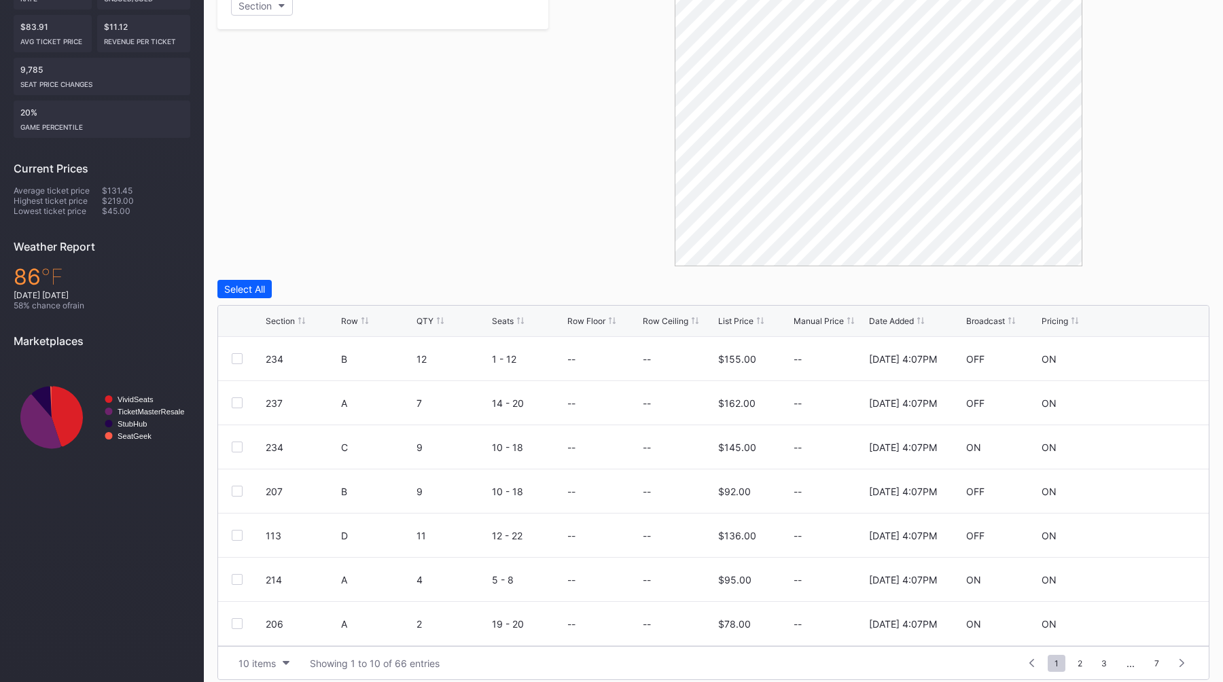
click at [733, 324] on div "List Price" at bounding box center [735, 321] width 35 height 10
click at [742, 322] on div "List Price" at bounding box center [735, 321] width 35 height 10
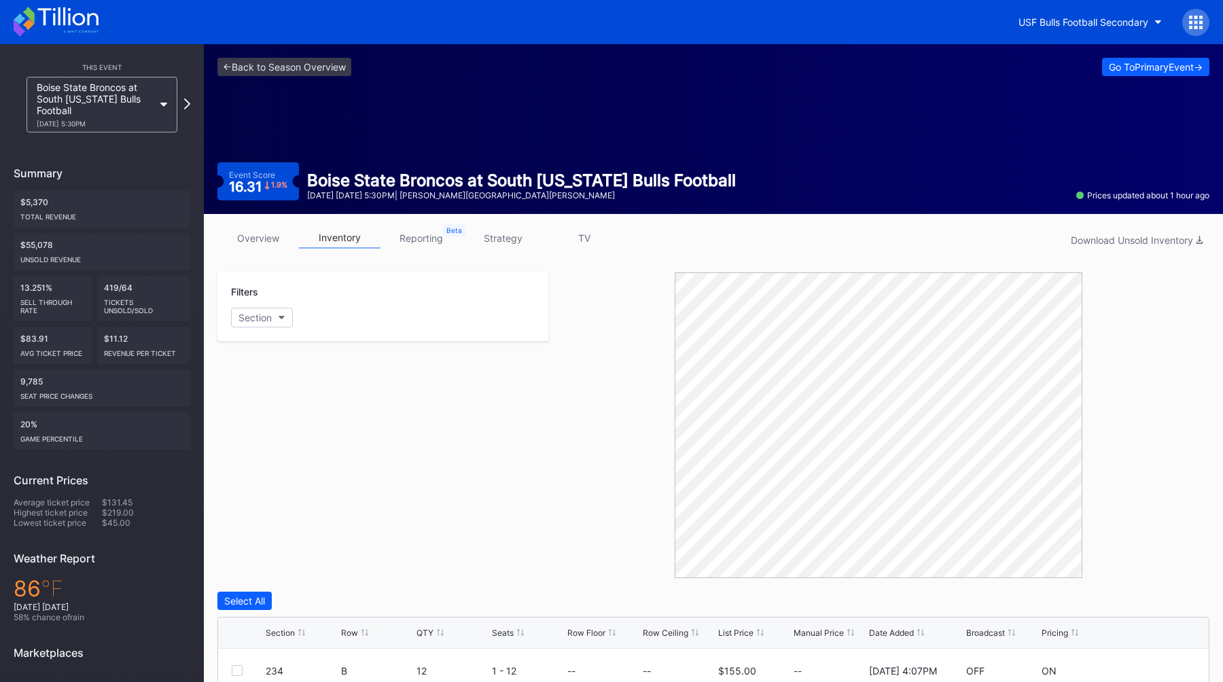
click at [579, 245] on link "TV" at bounding box center [585, 238] width 82 height 21
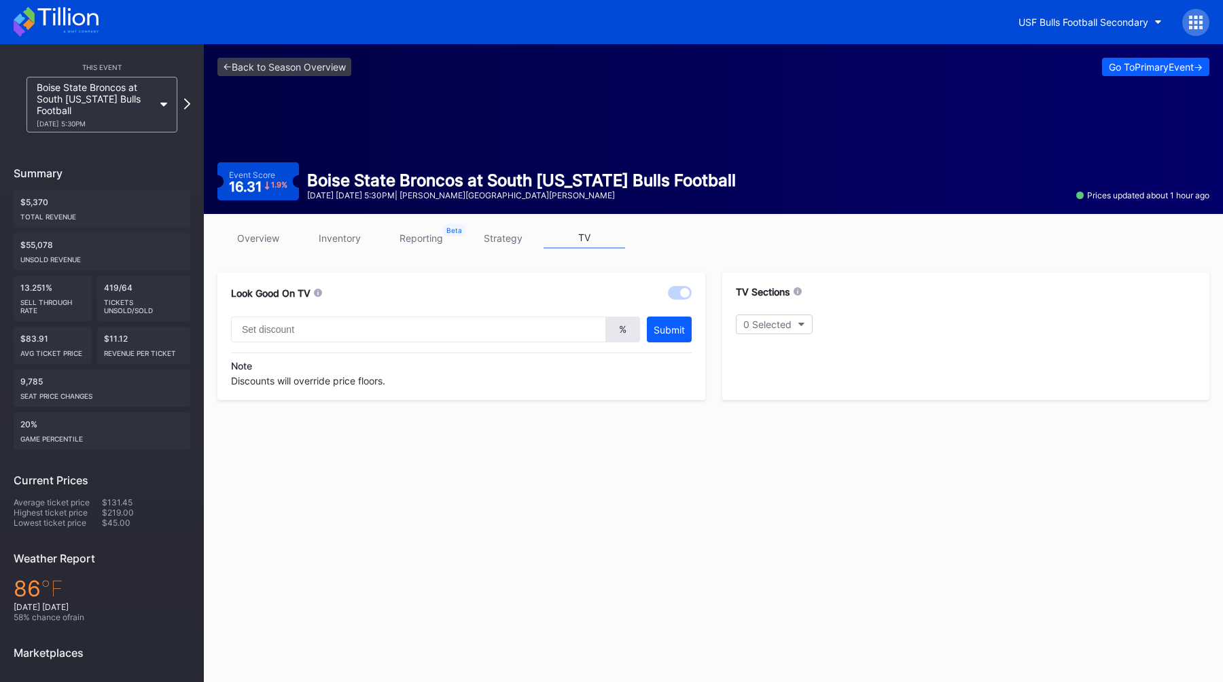
type input "10"
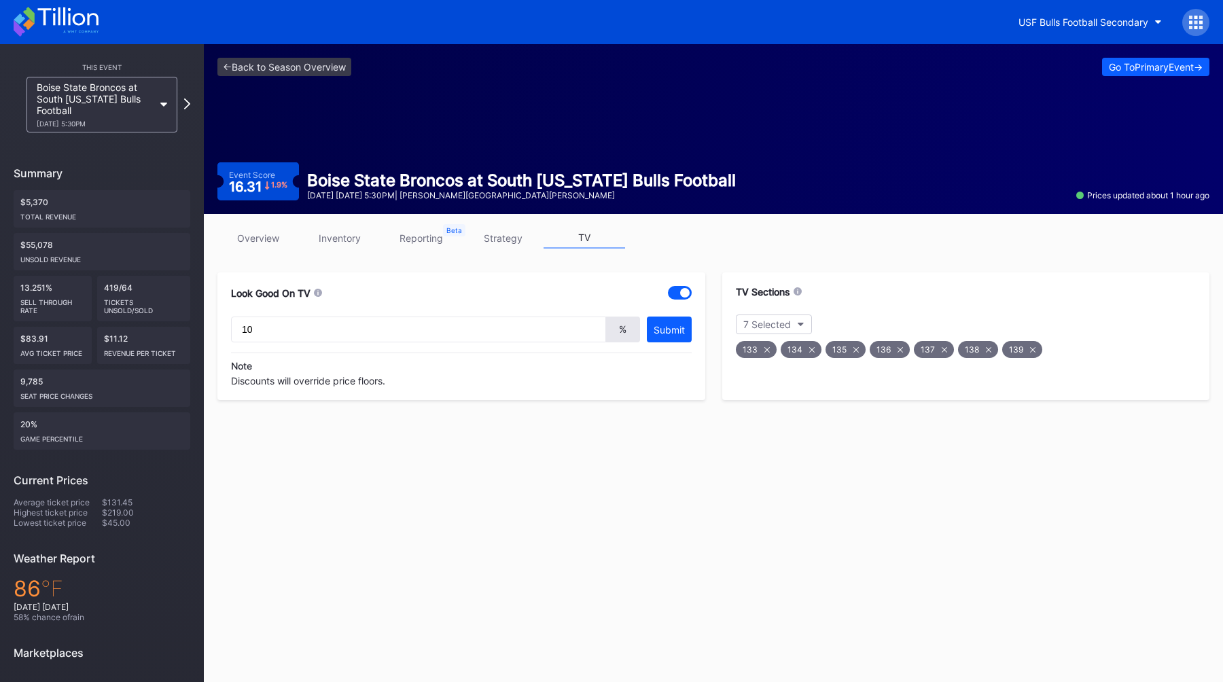
click at [267, 241] on link "overview" at bounding box center [258, 238] width 82 height 21
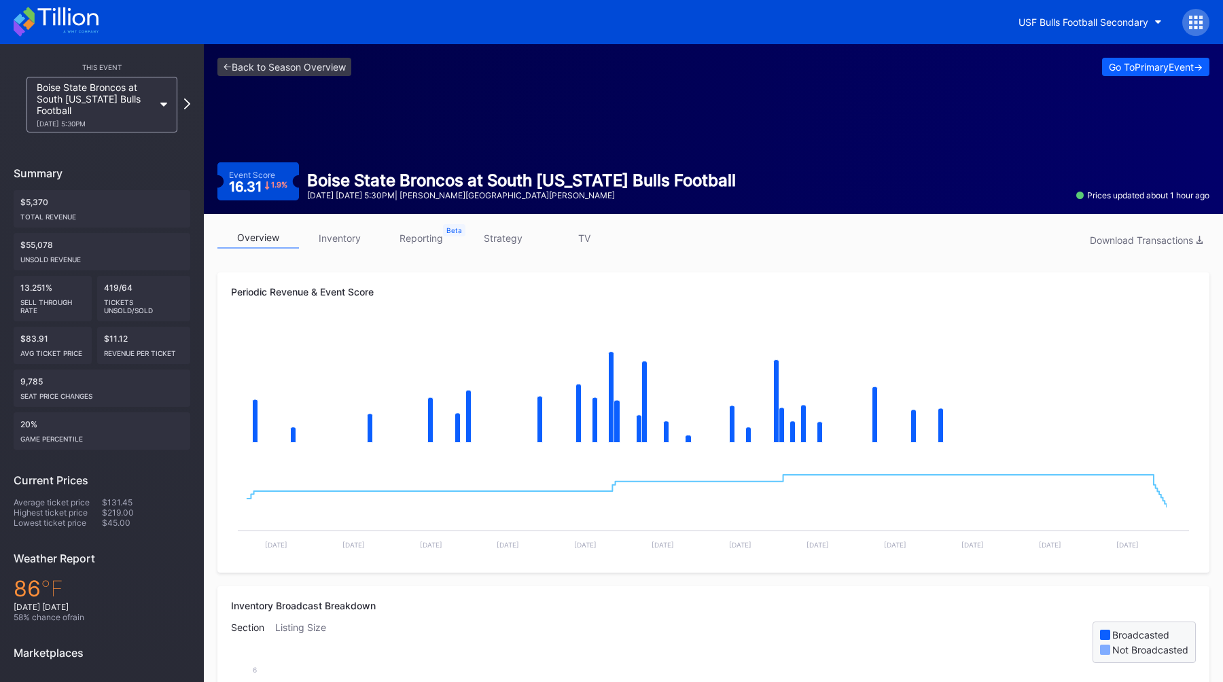
click at [419, 234] on link "reporting" at bounding box center [422, 238] width 82 height 21
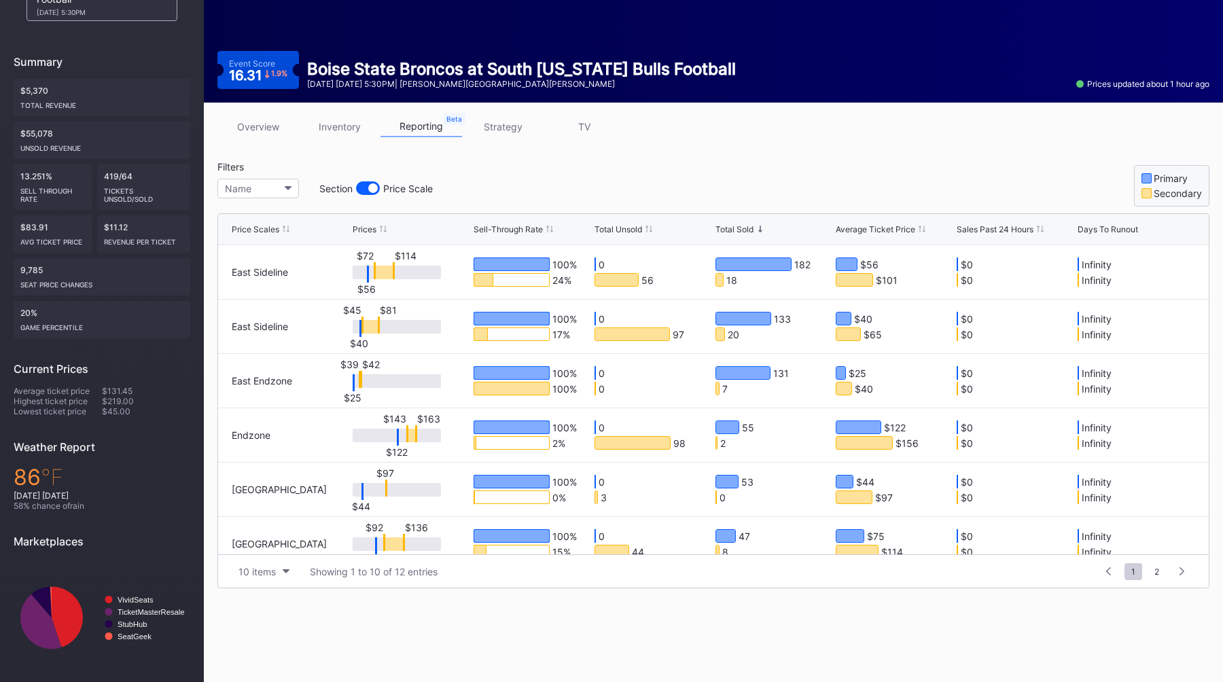
scroll to position [112, 0]
click at [741, 227] on div "Total Sold" at bounding box center [735, 229] width 38 height 10
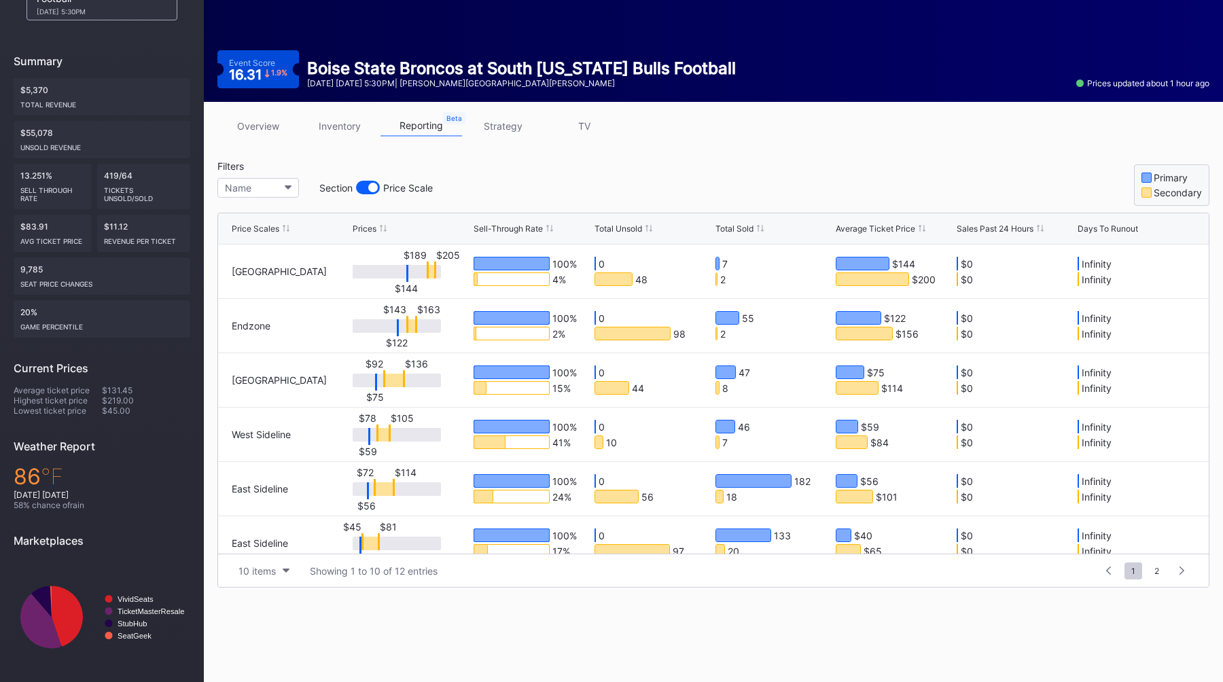
click at [741, 227] on div "Total Sold" at bounding box center [735, 229] width 38 height 10
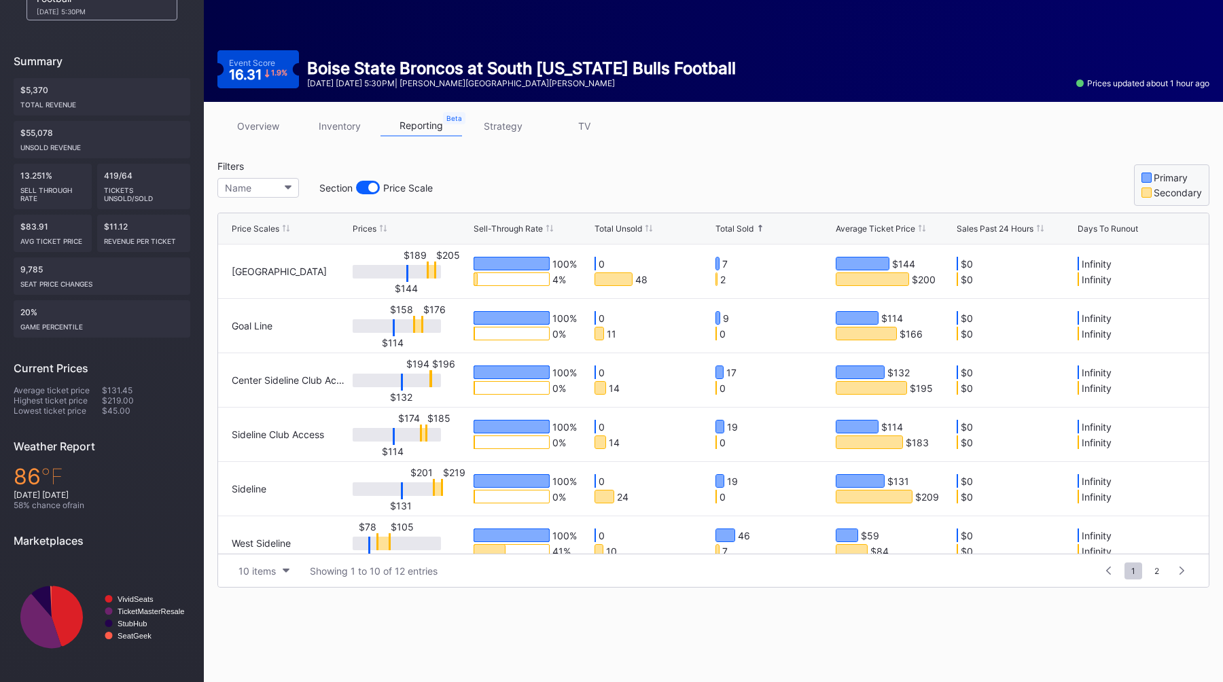
click at [742, 228] on div "Total Sold" at bounding box center [735, 229] width 38 height 10
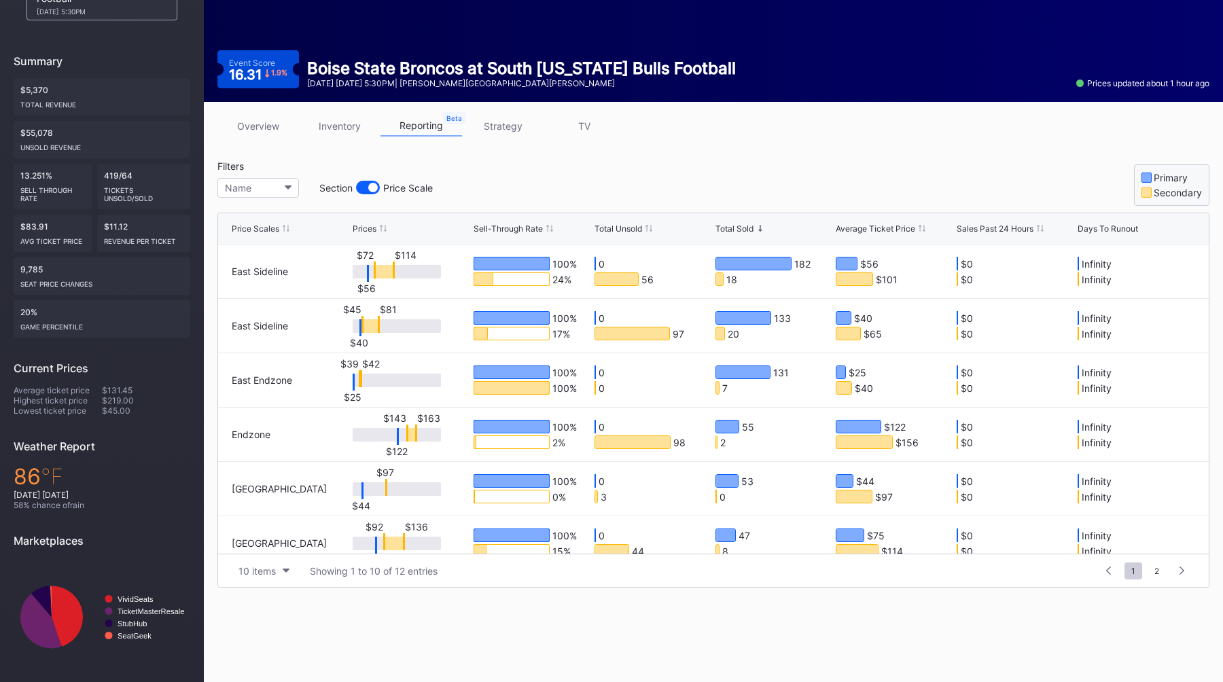
drag, startPoint x: 817, startPoint y: 187, endPoint x: 813, endPoint y: 246, distance: 59.3
click at [817, 189] on div "Filters Name Section Price Scale Primary Secondary" at bounding box center [713, 183] width 992 height 46
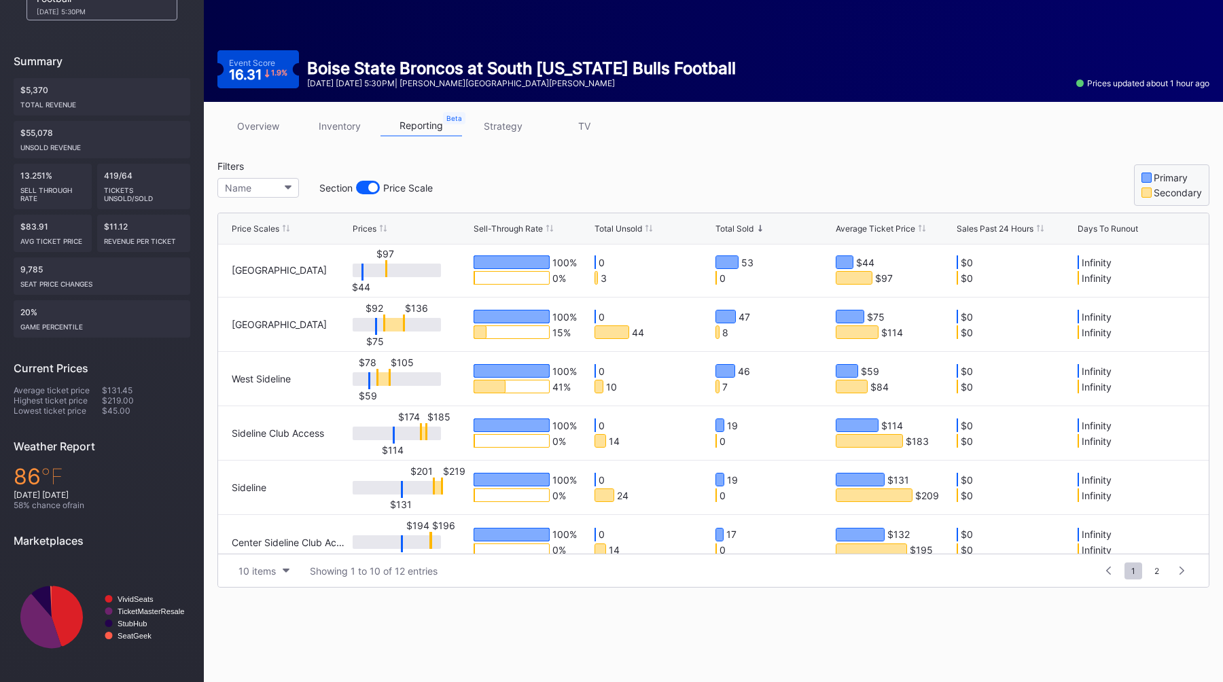
scroll to position [234, 0]
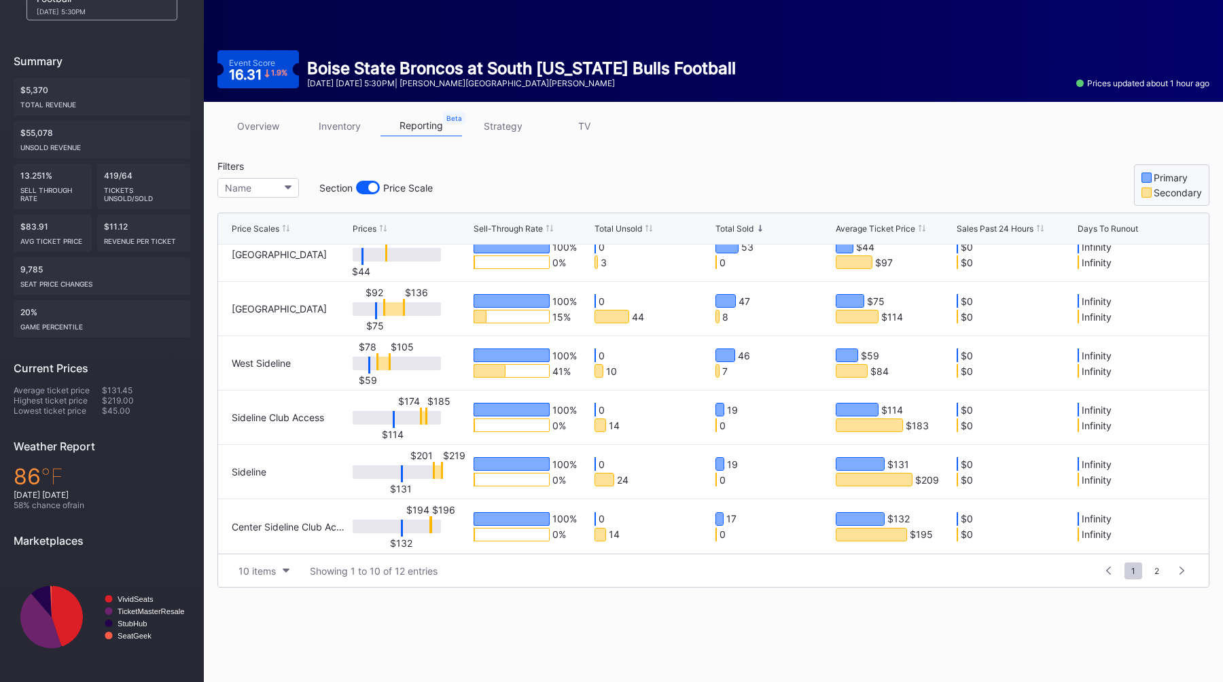
click at [739, 169] on div "Filters Name Section Price Scale Primary Secondary" at bounding box center [713, 183] width 992 height 46
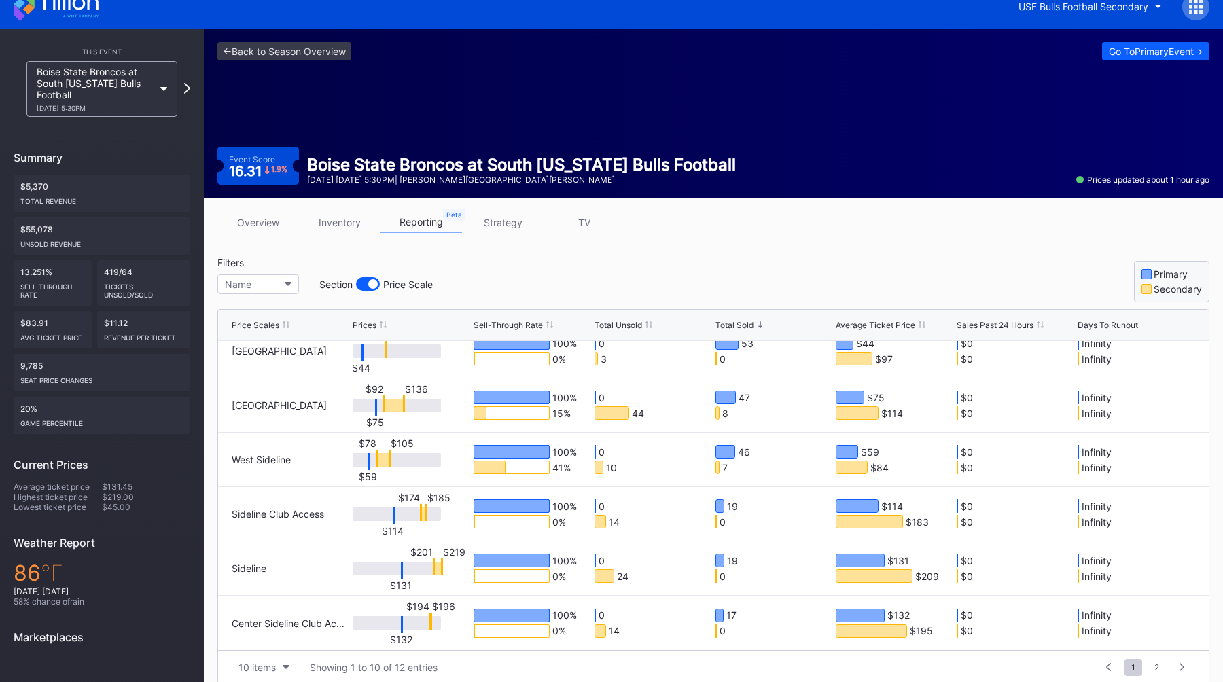
scroll to position [0, 0]
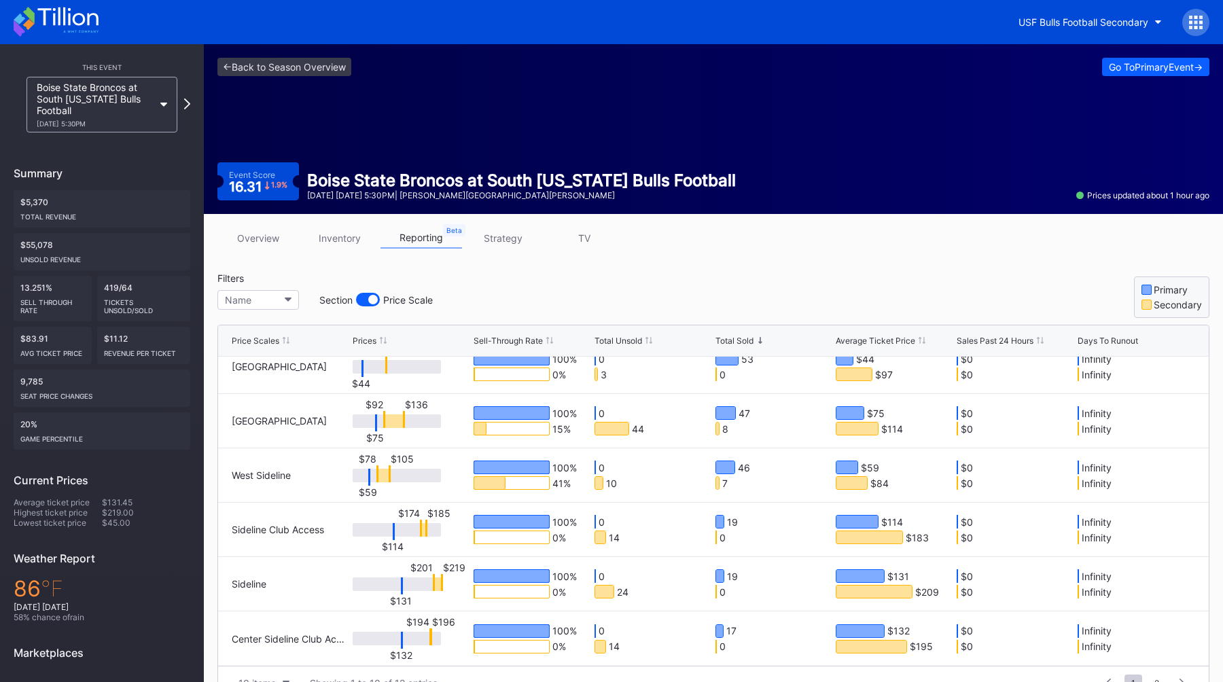
click at [260, 238] on link "overview" at bounding box center [258, 238] width 82 height 21
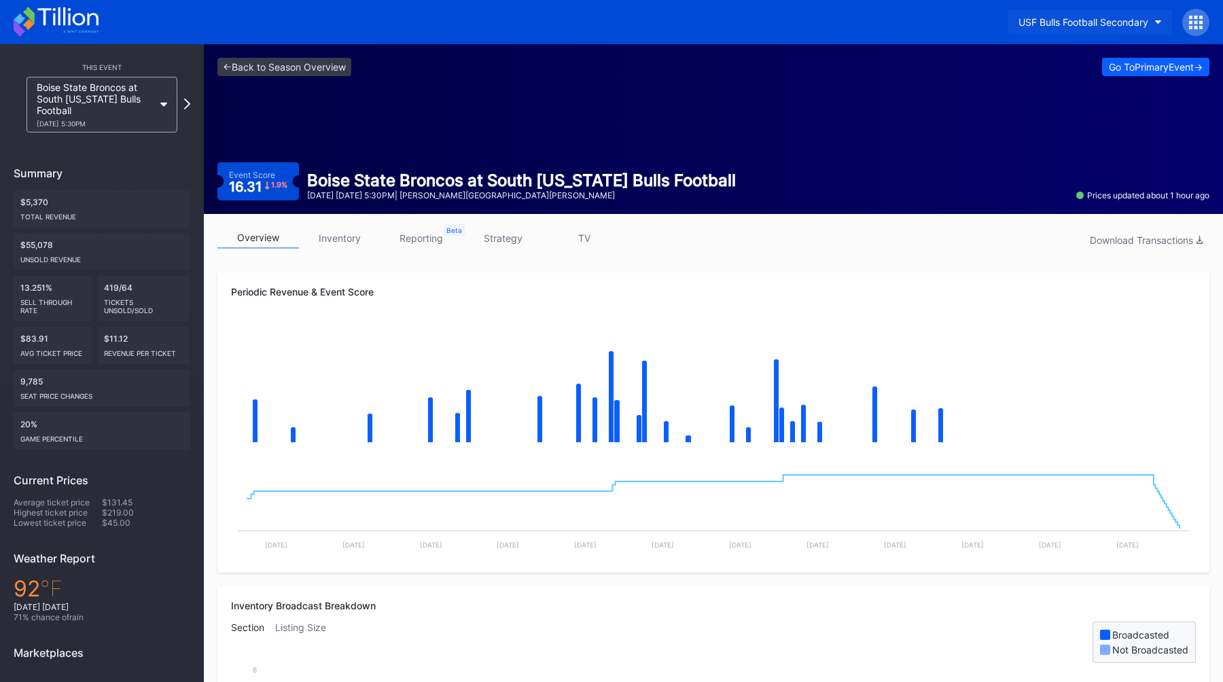
click at [1064, 22] on div "USF Bulls Football Secondary" at bounding box center [1084, 22] width 130 height 12
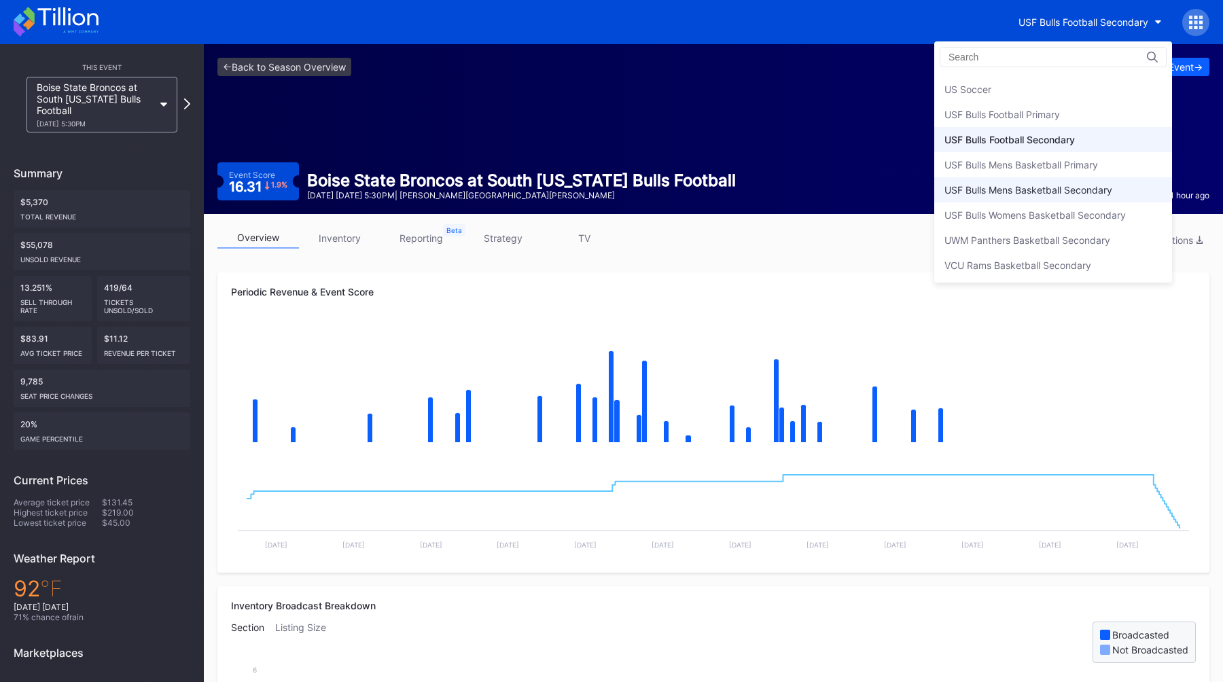
scroll to position [4449, 0]
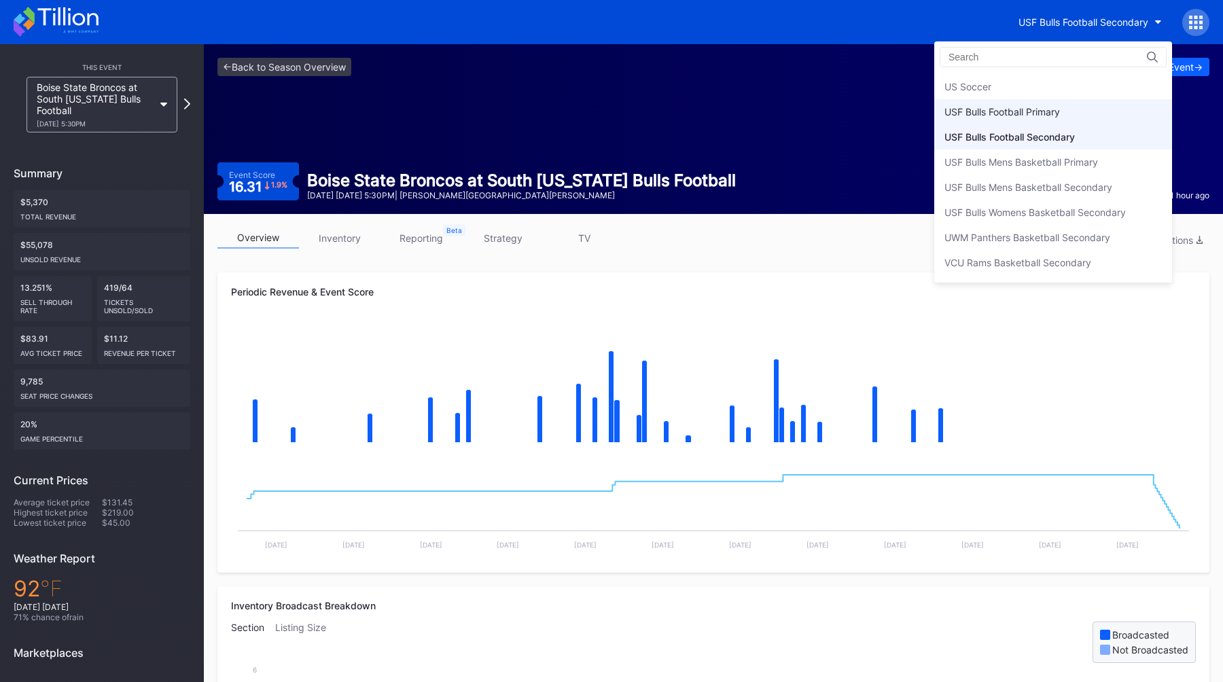
click at [1003, 117] on div "USF Bulls Football Primary" at bounding box center [1003, 112] width 116 height 12
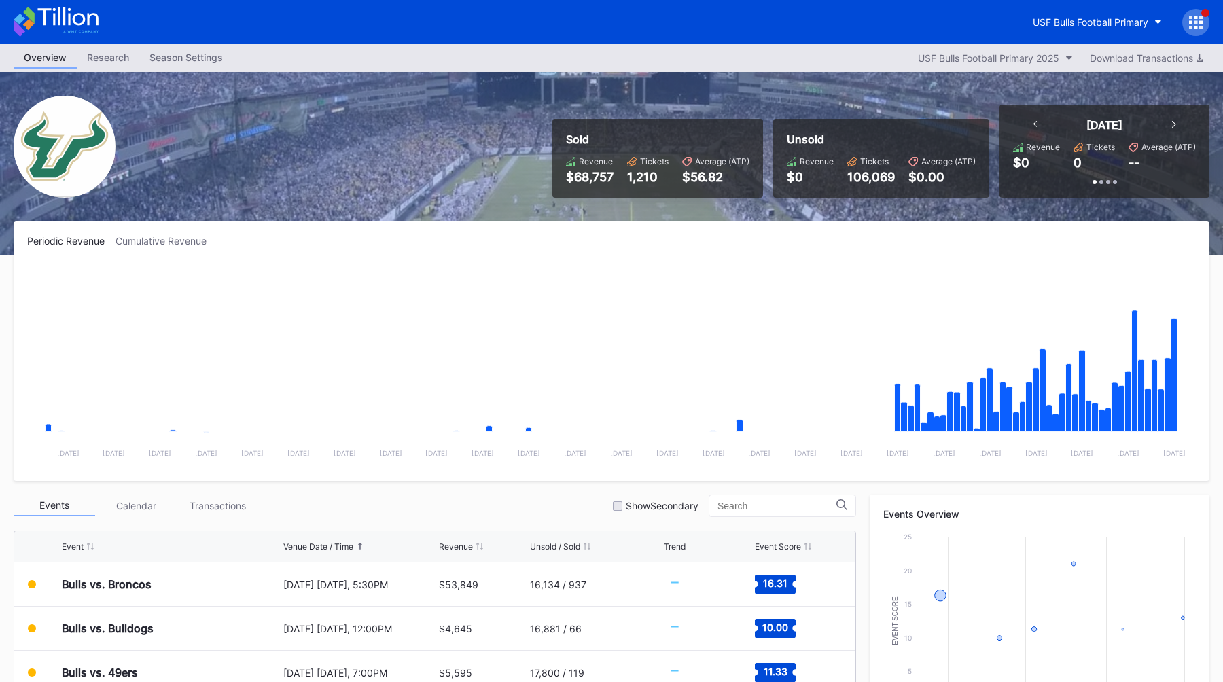
click at [180, 52] on div "Season Settings" at bounding box center [186, 58] width 94 height 20
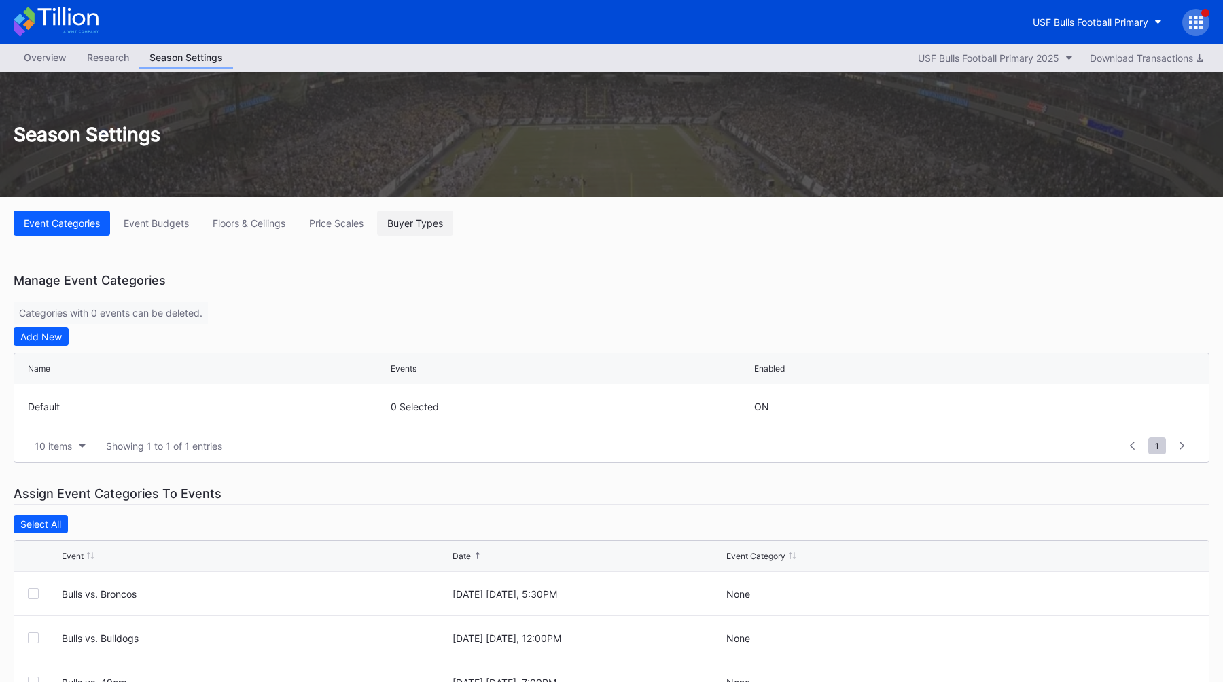
click at [419, 223] on div "Buyer Types" at bounding box center [415, 223] width 56 height 12
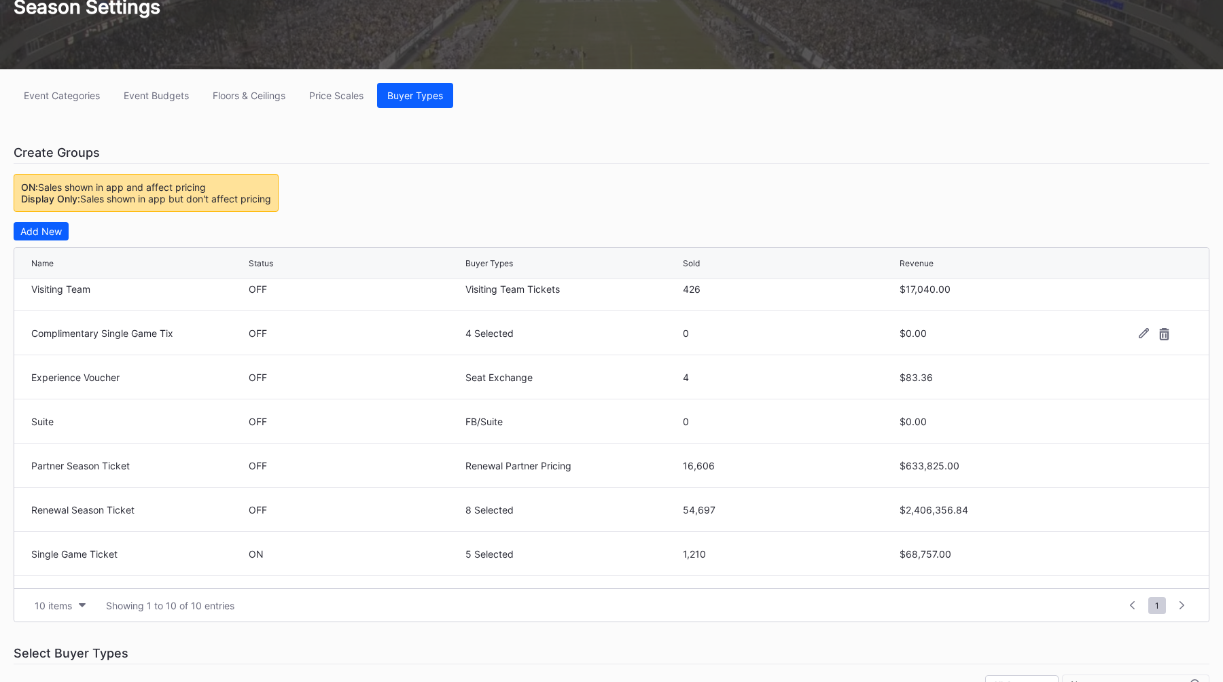
scroll to position [133, 0]
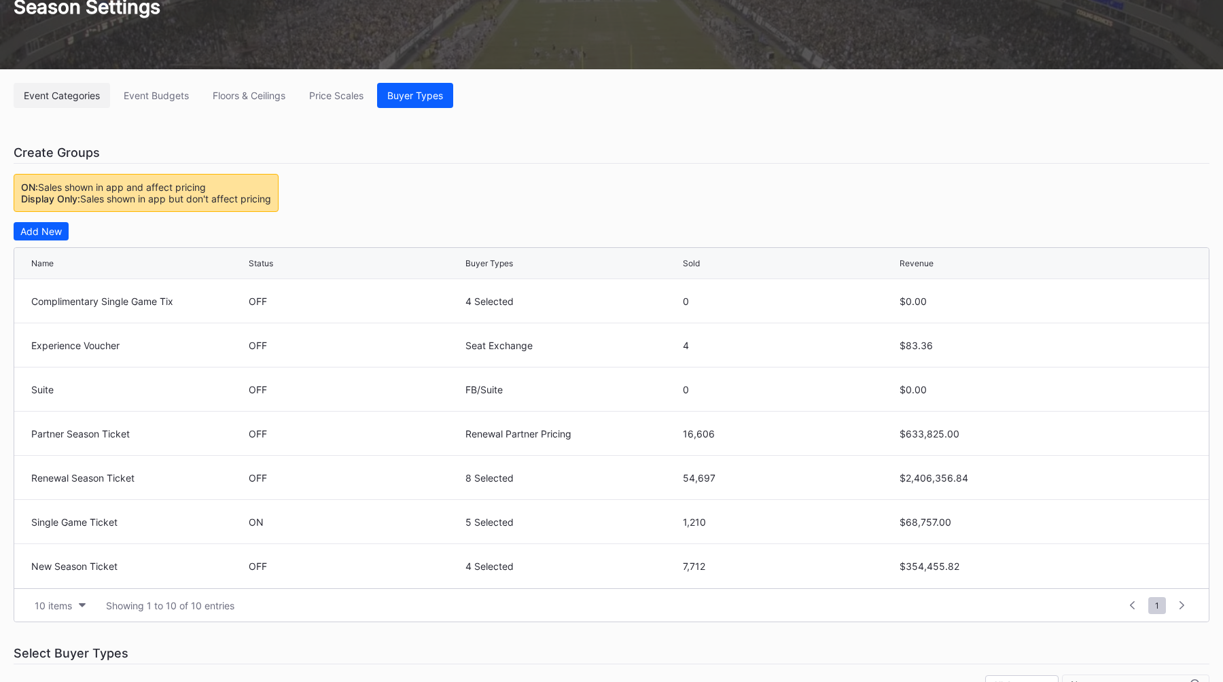
click at [77, 93] on div "Event Categories" at bounding box center [62, 96] width 76 height 12
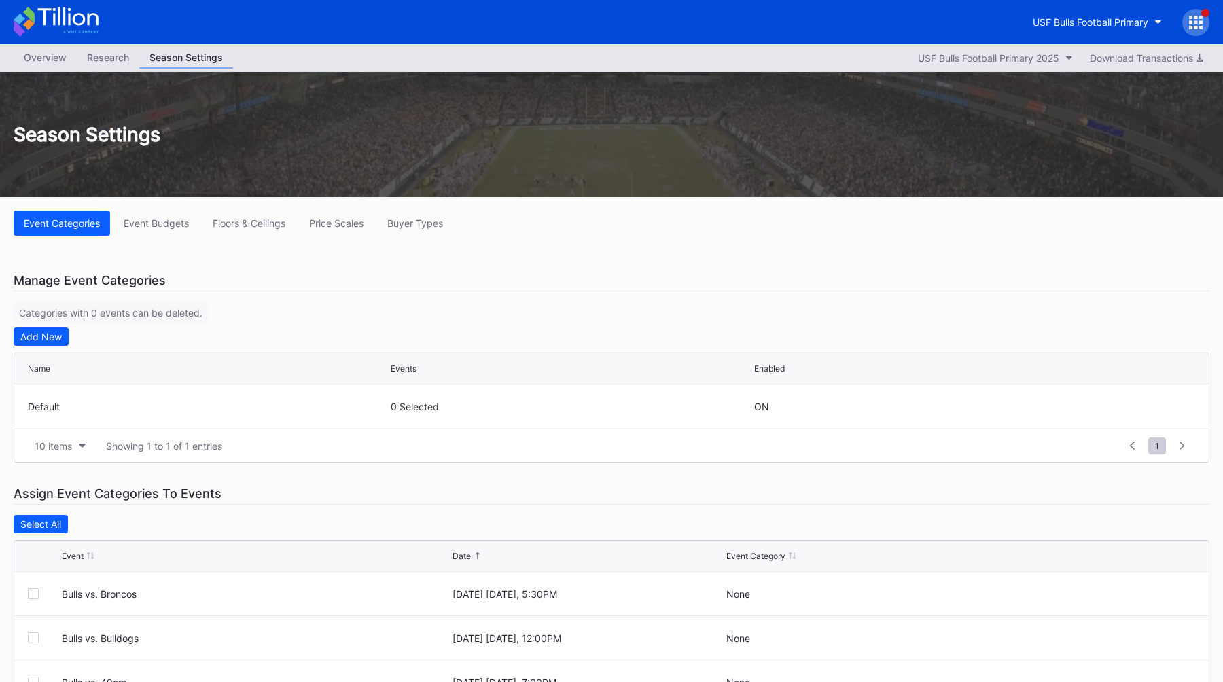
click at [53, 56] on div "Overview" at bounding box center [45, 58] width 63 height 20
